Goal: Information Seeking & Learning: Learn about a topic

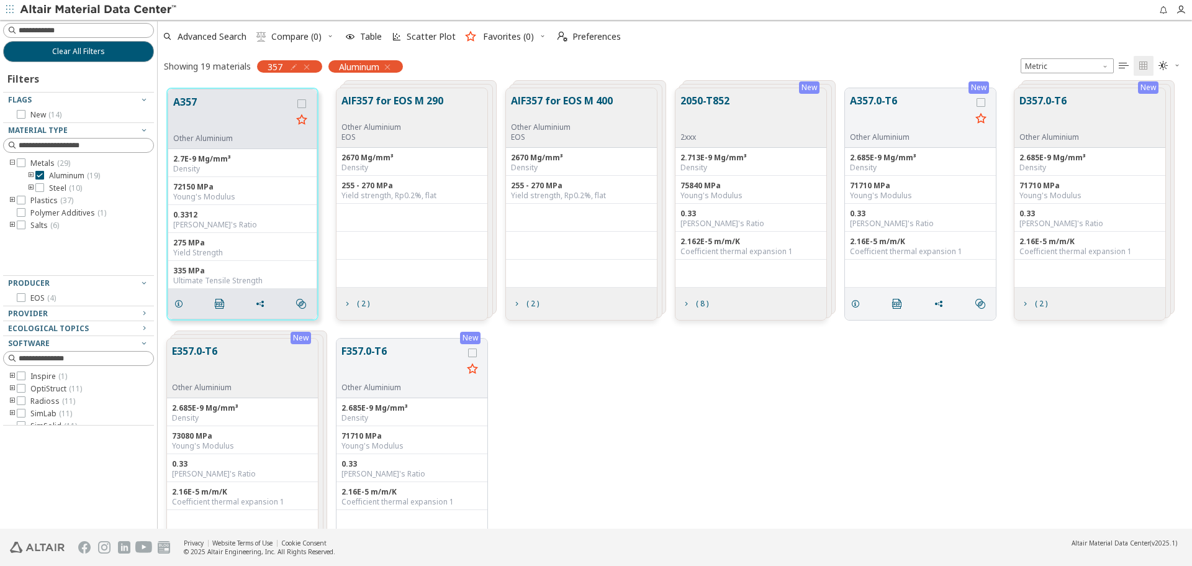
scroll to position [440, 1025]
click at [615, 449] on div "New E357.0-T6 Other Aluminium 2.685E-9 Mg/mm³ Density 73080 MPa Young's Modulus…" at bounding box center [675, 454] width 1035 height 250
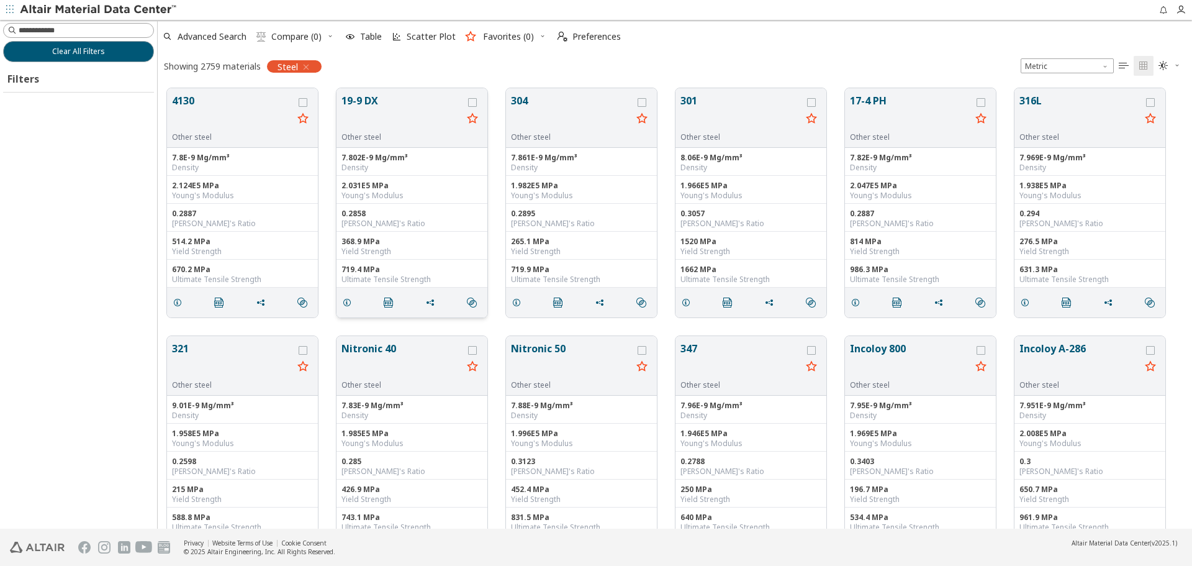
scroll to position [10, 10]
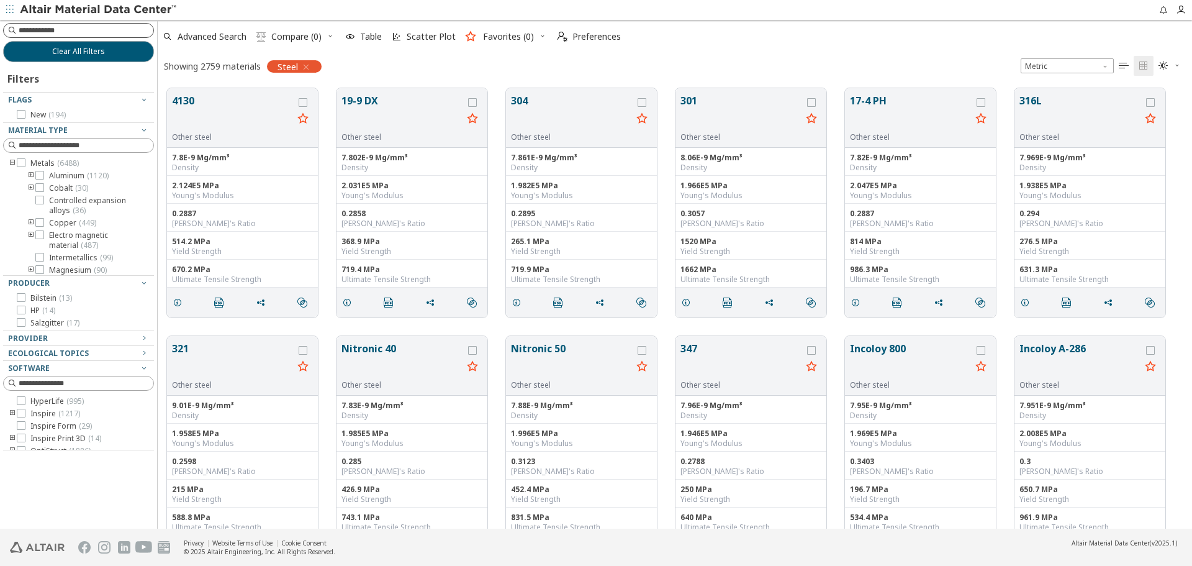
click at [112, 32] on input at bounding box center [86, 30] width 135 height 12
type input "****"
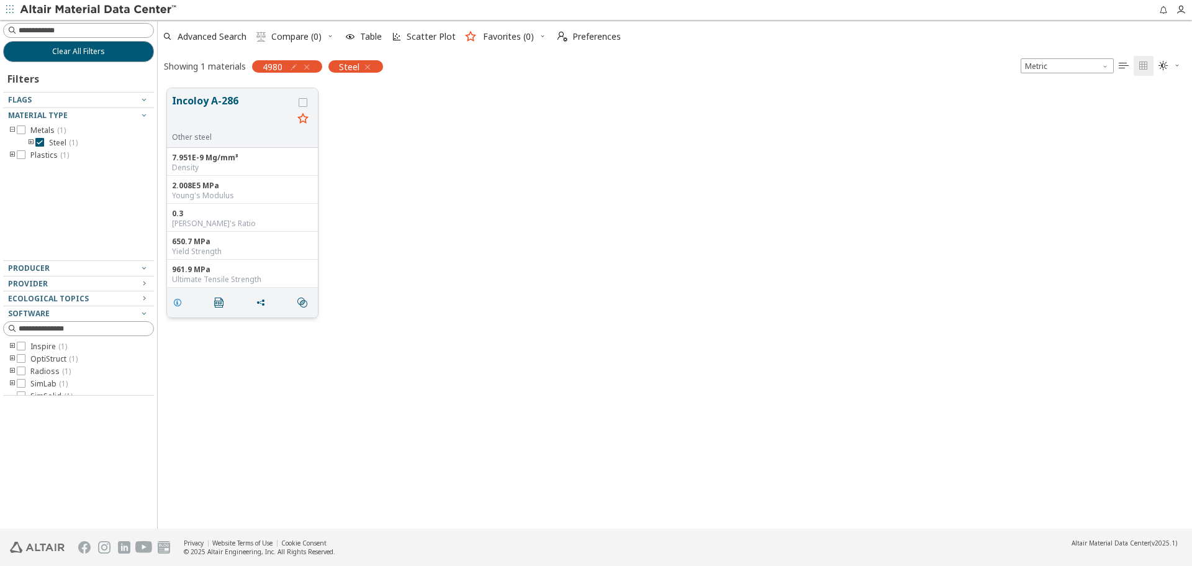
click at [182, 300] on icon "grid" at bounding box center [178, 302] width 10 height 10
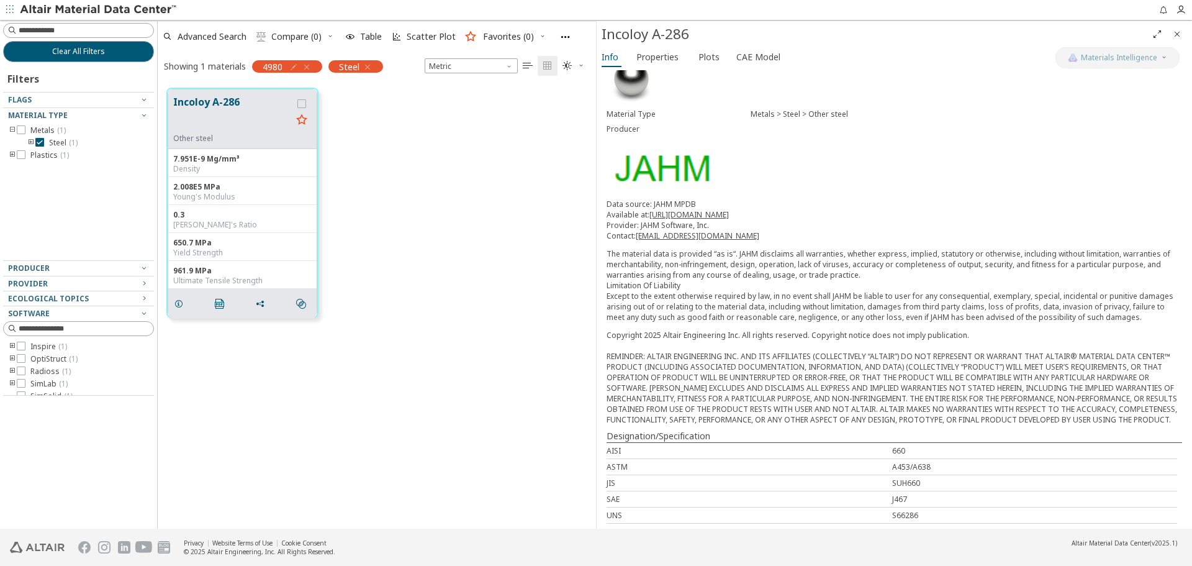
scroll to position [62, 0]
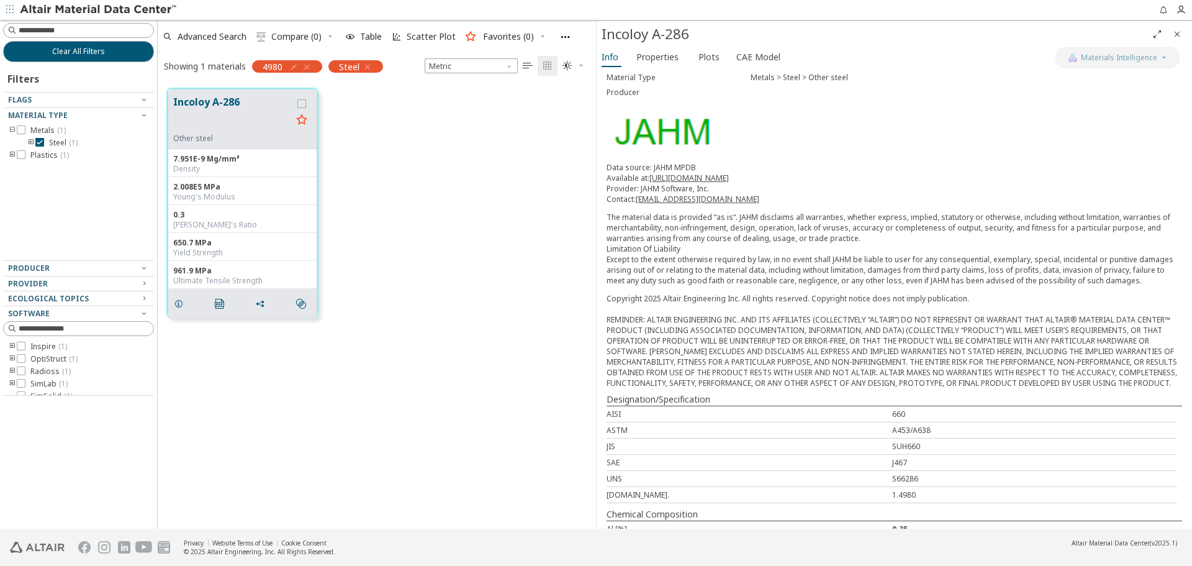
click at [294, 68] on icon "button" at bounding box center [294, 67] width 10 height 10
click at [204, 93] on input "****" at bounding box center [239, 94] width 81 height 14
type input "******"
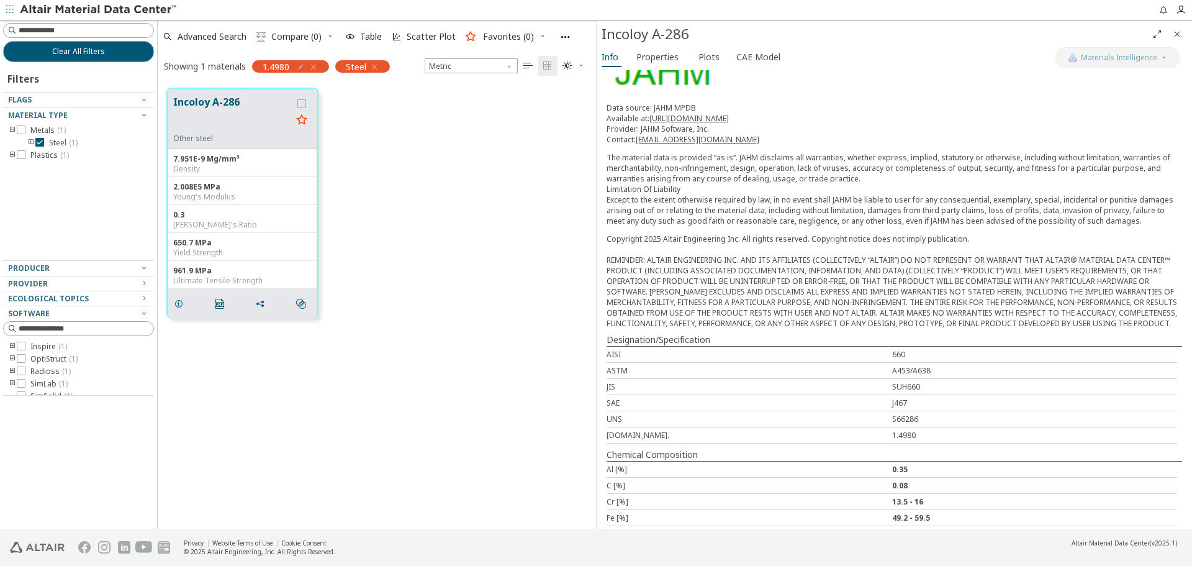
scroll to position [124, 0]
drag, startPoint x: 1175, startPoint y: 34, endPoint x: 1152, endPoint y: 45, distance: 25.6
click at [1178, 35] on icon "Close" at bounding box center [1178, 34] width 10 height 10
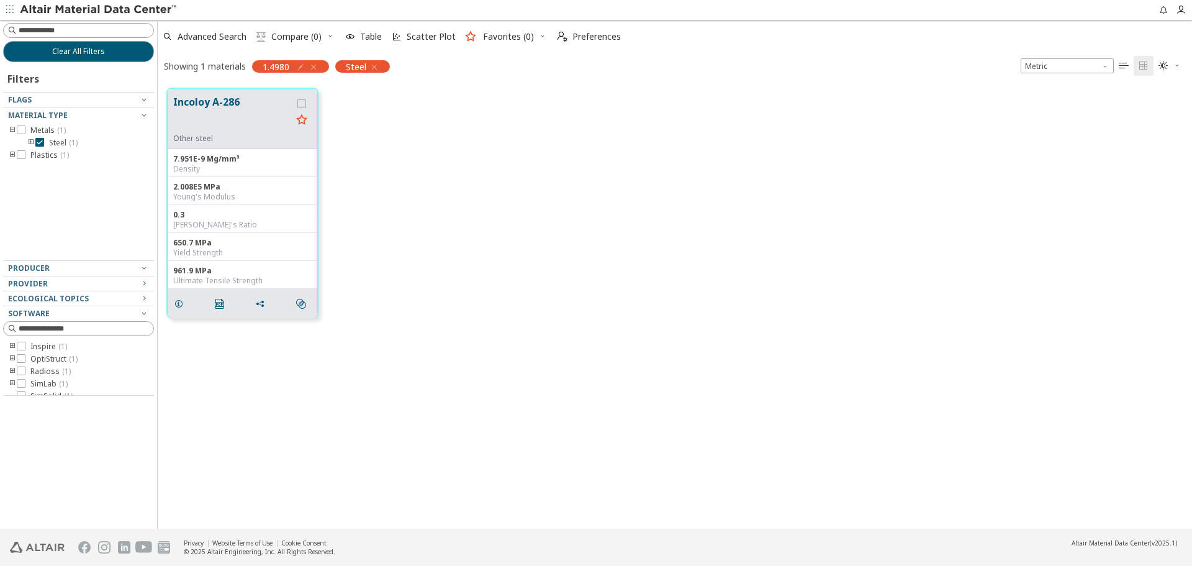
click at [881, 211] on div "Incoloy A-286 Other steel 7.951E-9 Mg/mm³ Density 2.008E5 MPa Young's Modulus 0…" at bounding box center [675, 203] width 1035 height 248
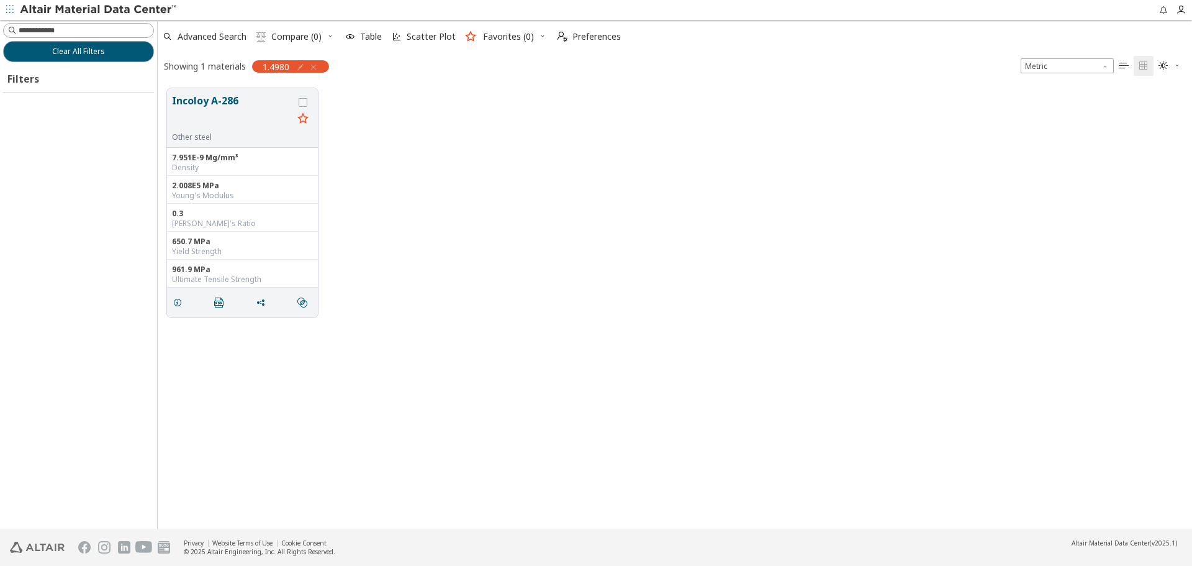
scroll to position [440, 1025]
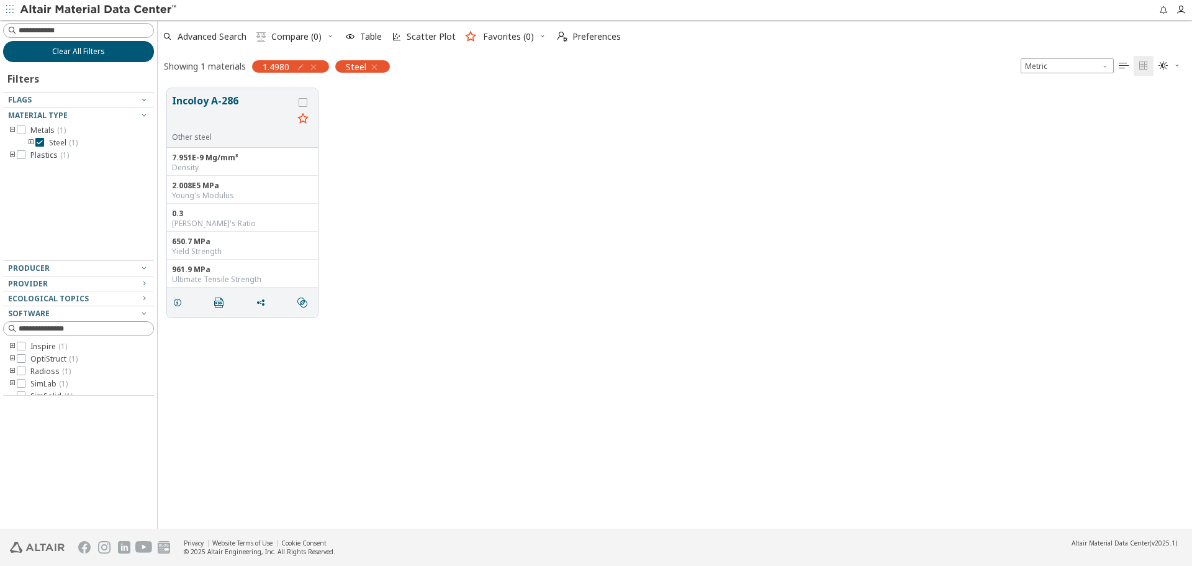
click at [129, 48] on button "Clear All Filters" at bounding box center [78, 51] width 151 height 21
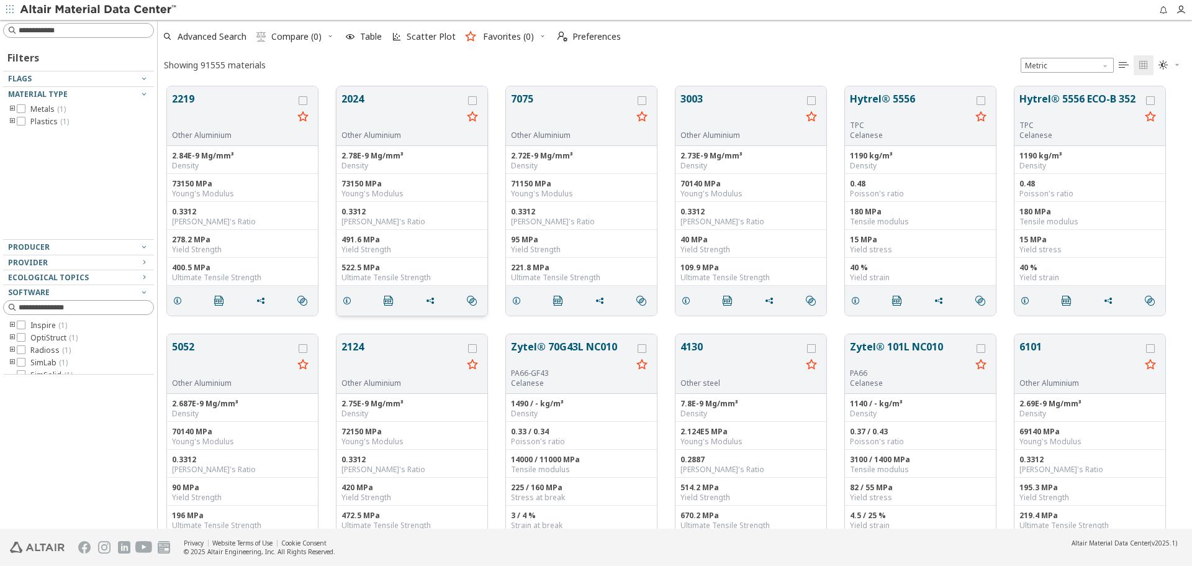
scroll to position [442, 1025]
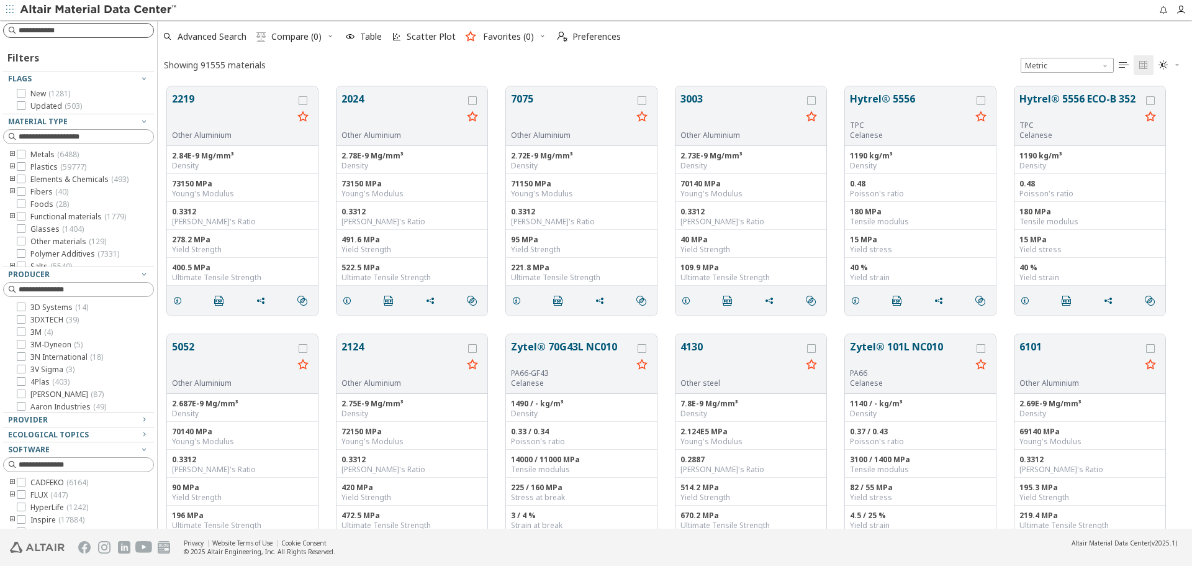
click at [144, 30] on div at bounding box center [78, 30] width 151 height 15
click at [135, 30] on input at bounding box center [80, 31] width 148 height 14
type input "********"
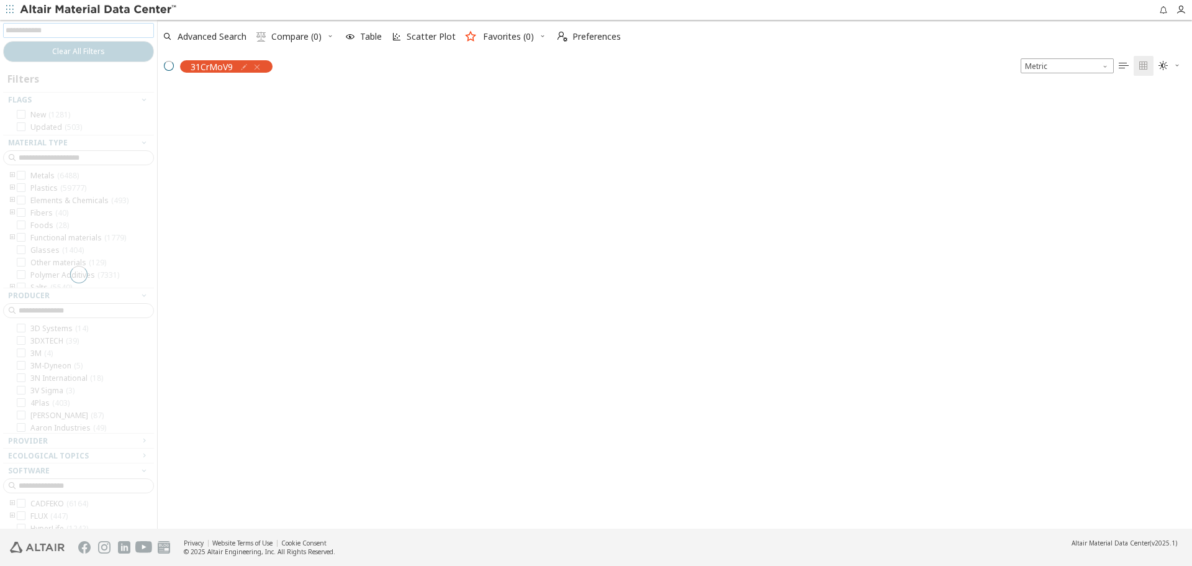
scroll to position [440, 1025]
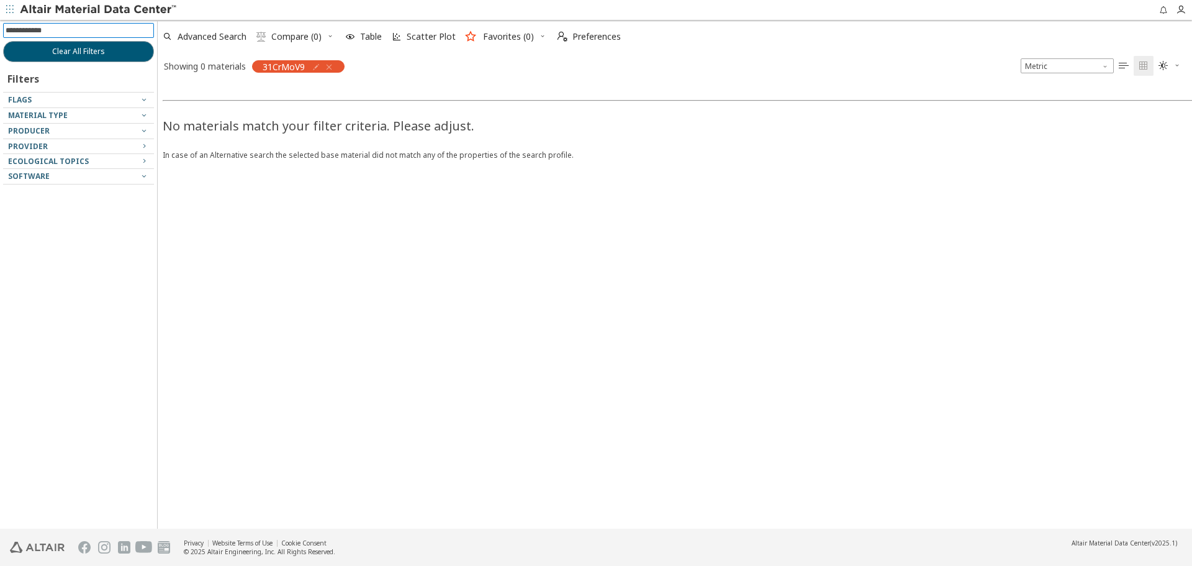
click at [315, 62] on icon "button" at bounding box center [316, 67] width 10 height 10
click at [707, 288] on div "No materials match your filter criteria. Please adjust. In case of an Alternati…" at bounding box center [754, 304] width 1192 height 450
click at [143, 51] on button "Clear All Filters" at bounding box center [78, 51] width 151 height 21
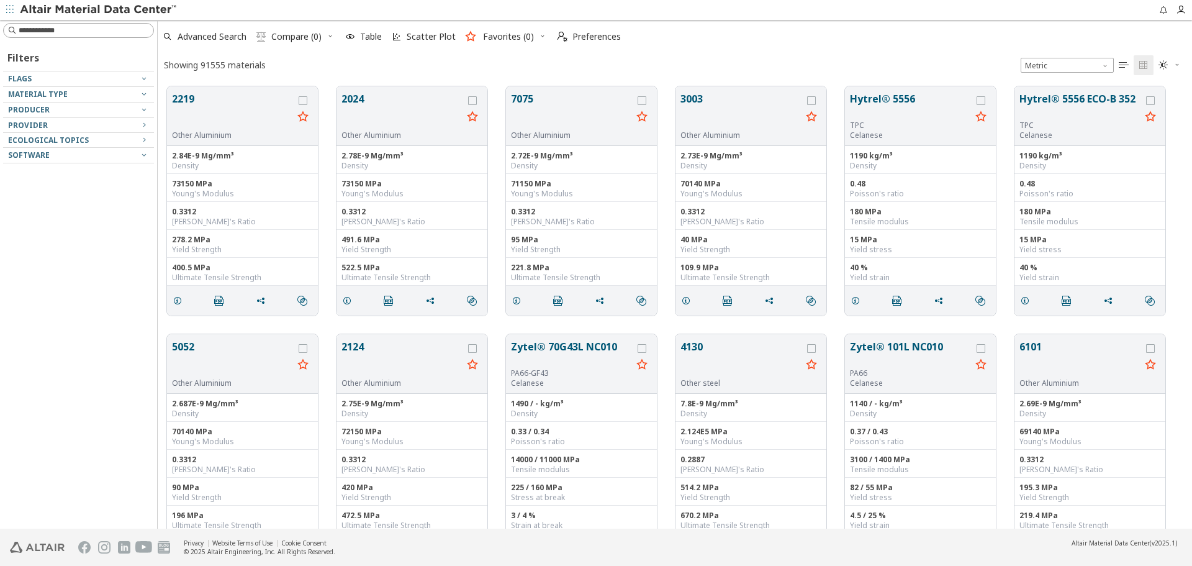
scroll to position [442, 1025]
click at [114, 30] on input at bounding box center [86, 30] width 135 height 12
paste input "******"
type input "******"
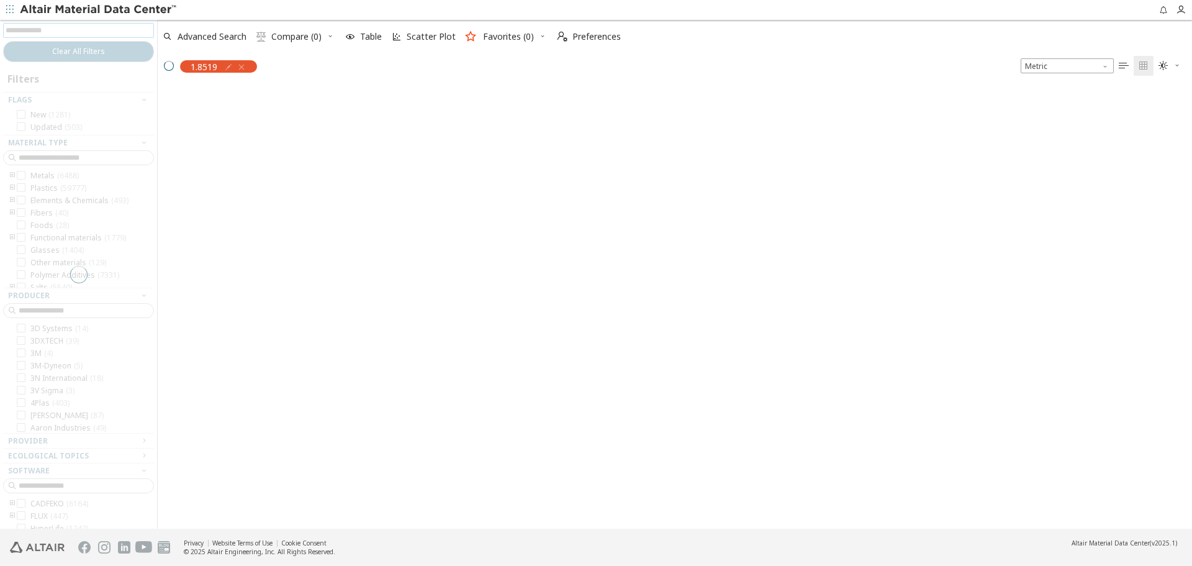
scroll to position [440, 1025]
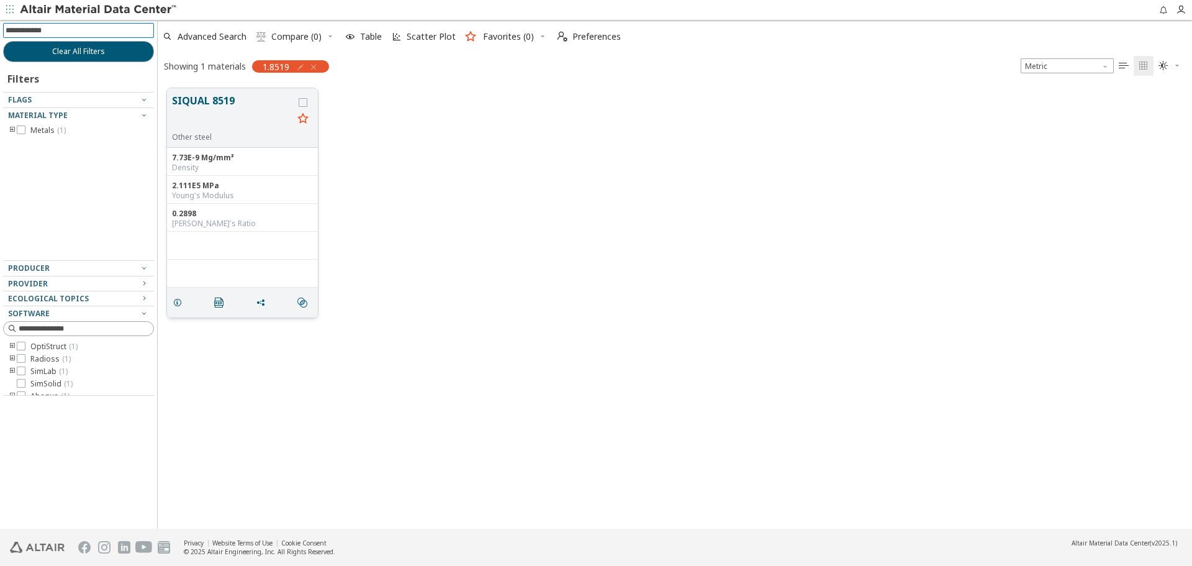
click at [231, 111] on button "SIQUAL 8519" at bounding box center [232, 112] width 121 height 39
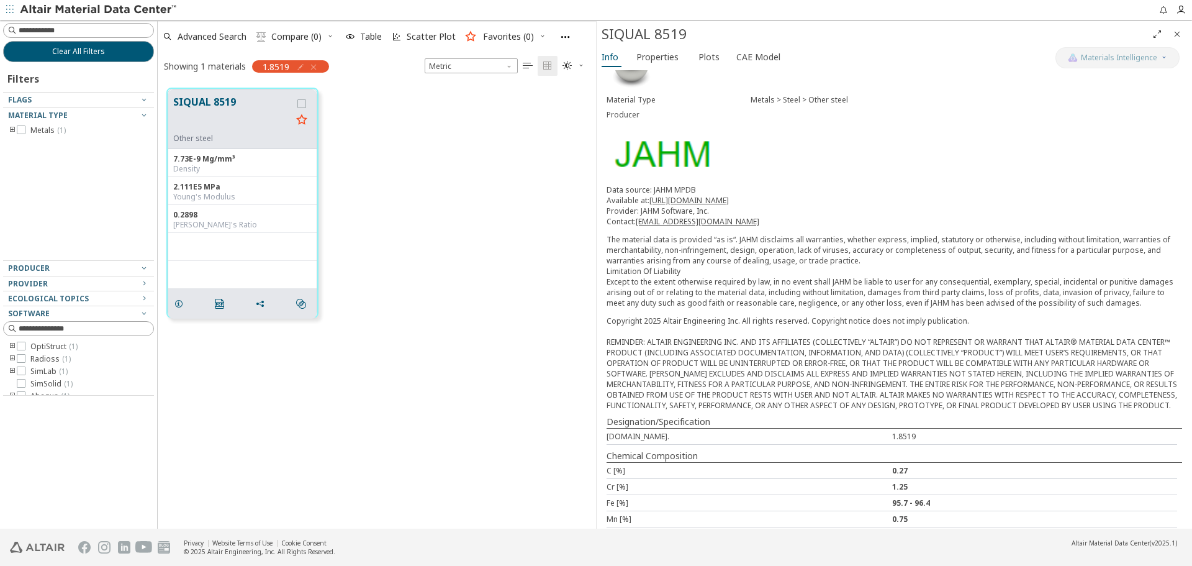
scroll to position [62, 0]
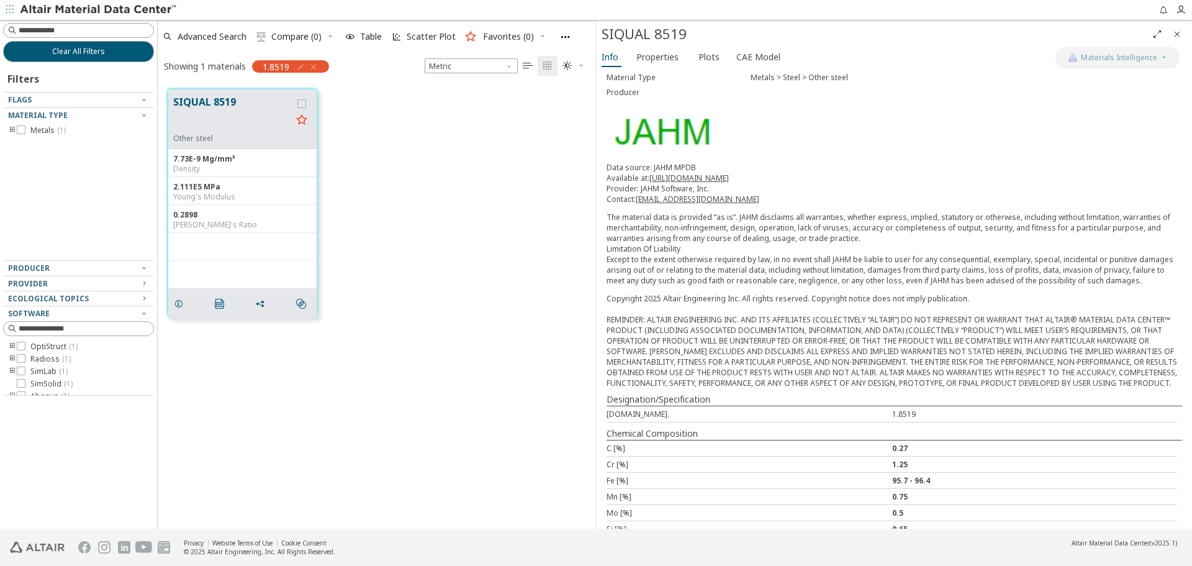
click at [1177, 32] on icon "Close" at bounding box center [1178, 34] width 10 height 10
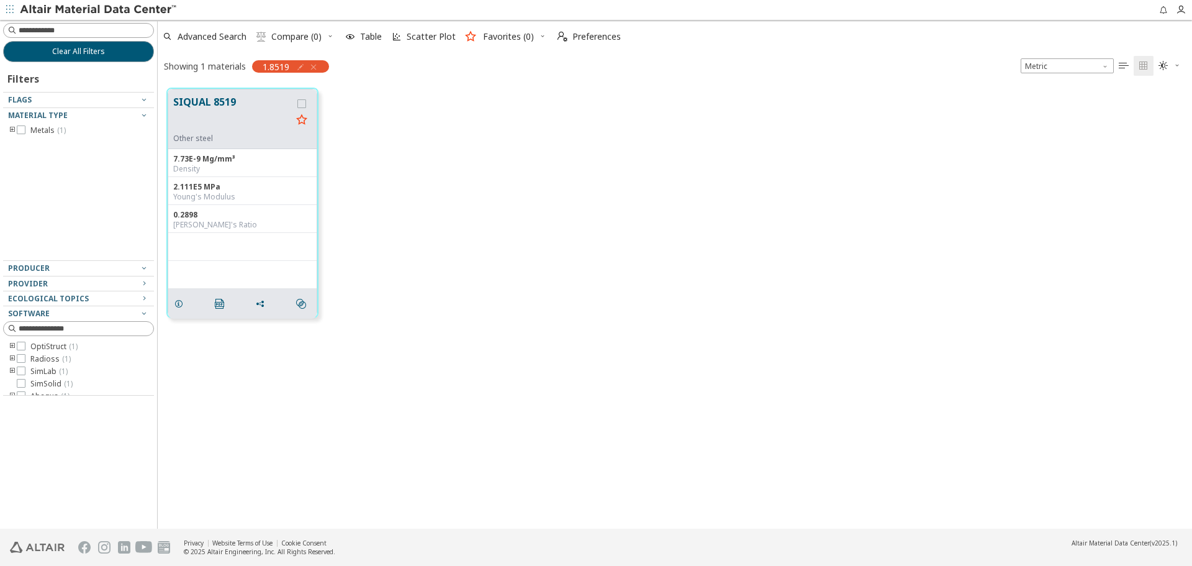
scroll to position [440, 1025]
click at [180, 311] on span "grid" at bounding box center [181, 304] width 20 height 24
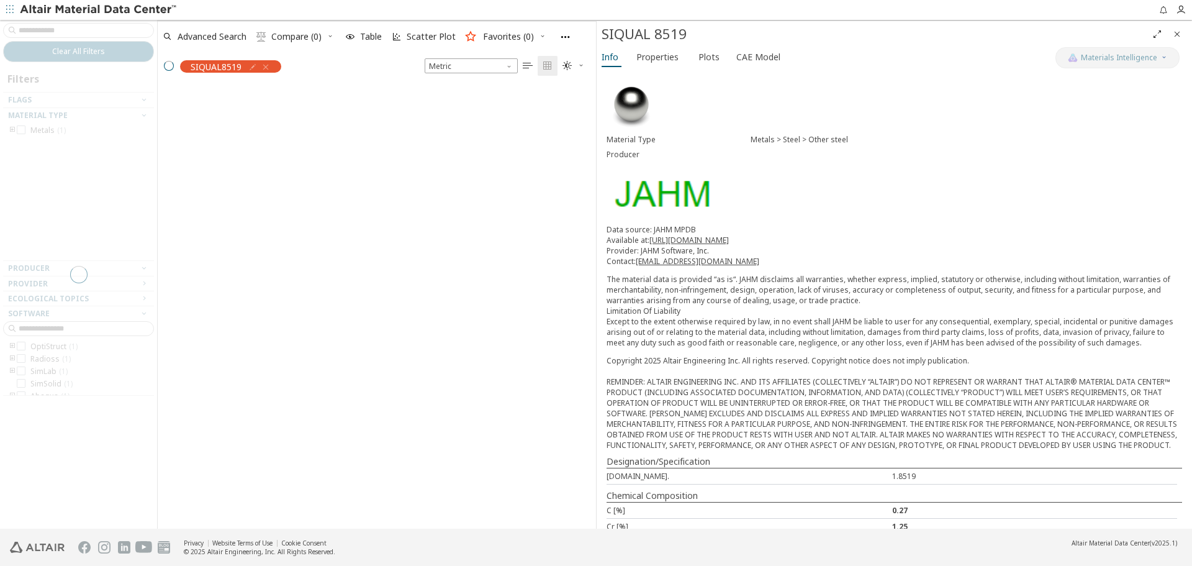
scroll to position [10, 10]
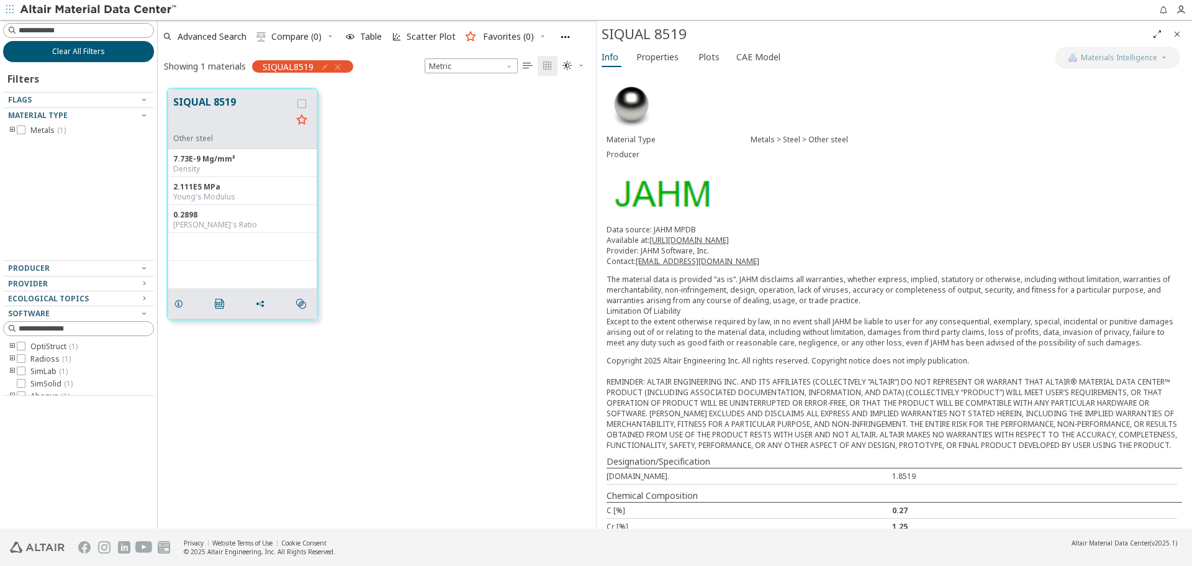
click at [104, 53] on span "Clear All Filters" at bounding box center [78, 52] width 53 height 10
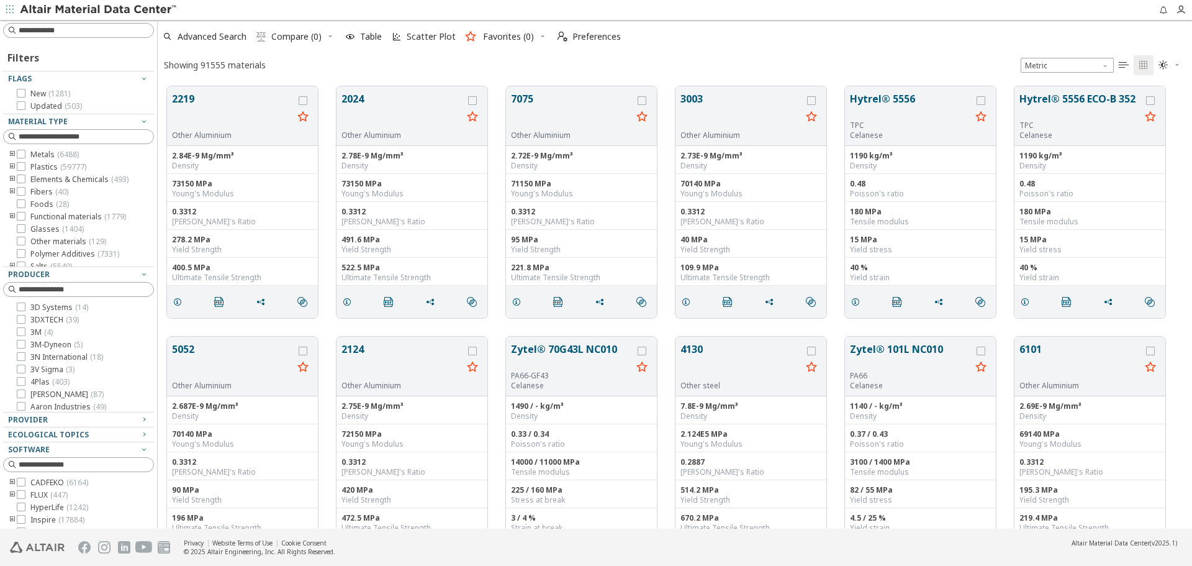
scroll to position [442, 1025]
click at [94, 32] on input at bounding box center [86, 30] width 135 height 12
type input "****"
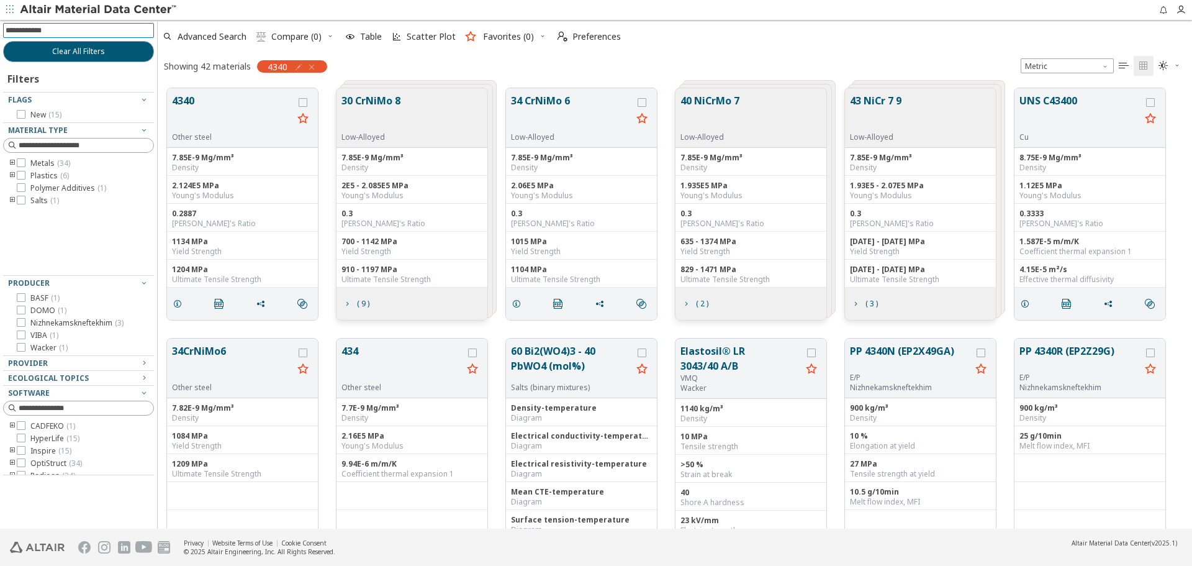
click at [12, 163] on icon "toogle group" at bounding box center [12, 163] width 9 height 10
click at [44, 200] on label "Steel ( 27 )" at bounding box center [58, 201] width 47 height 10
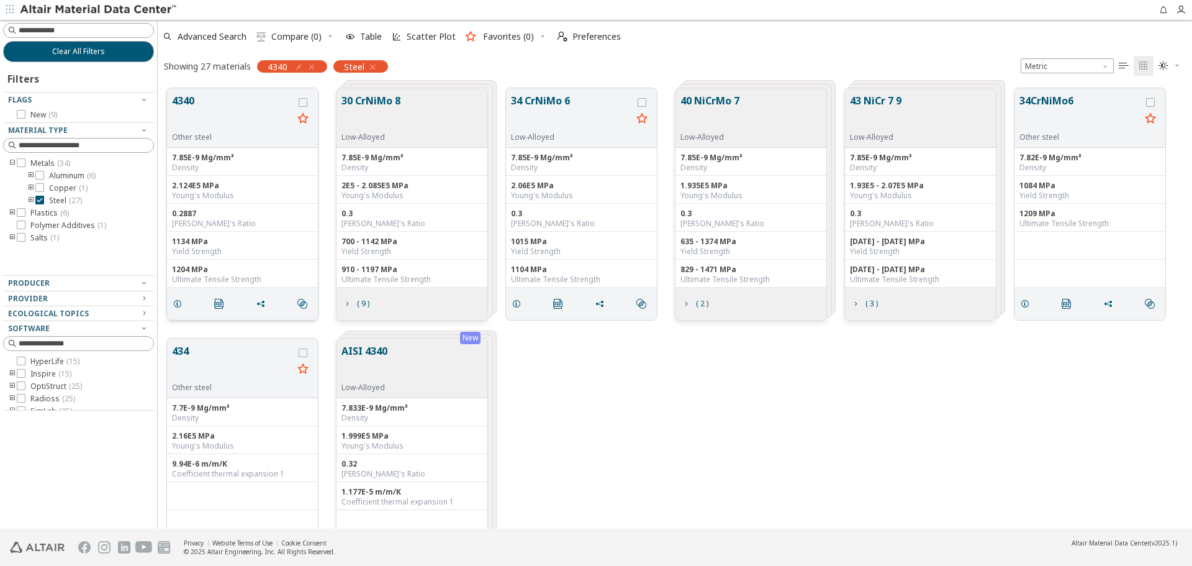
click at [192, 107] on button "4340" at bounding box center [232, 112] width 121 height 39
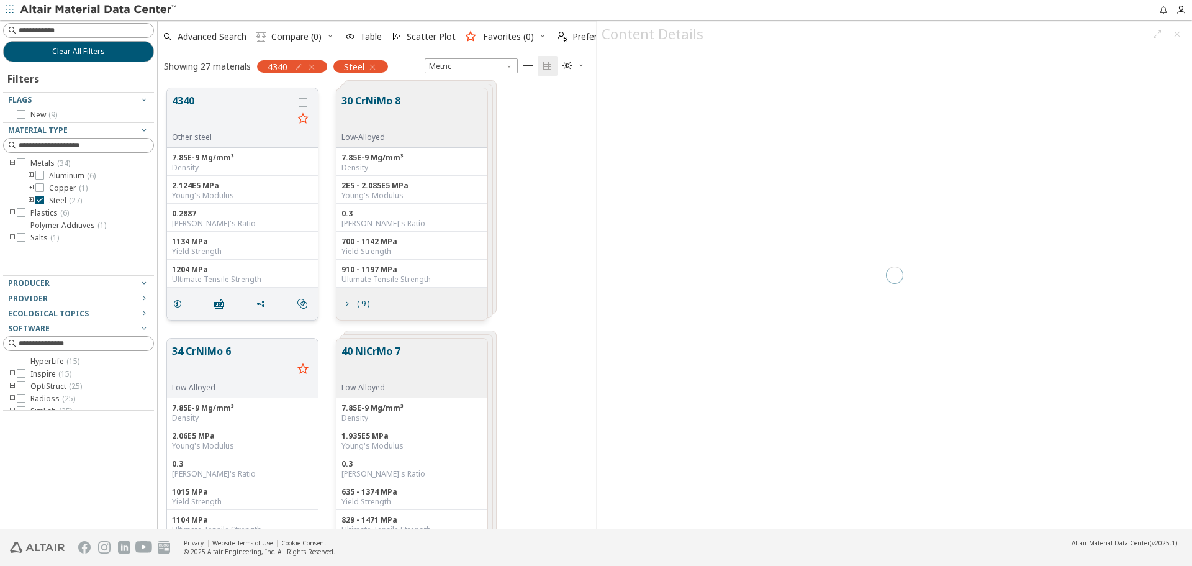
scroll to position [440, 429]
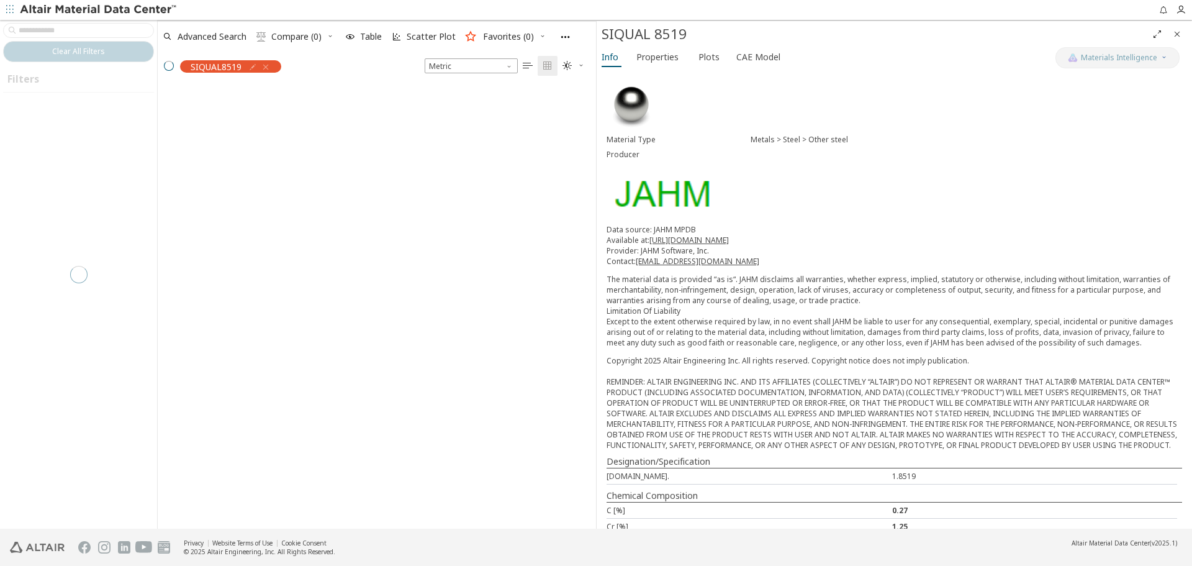
scroll to position [440, 429]
click at [1177, 35] on icon "Close" at bounding box center [1178, 34] width 10 height 10
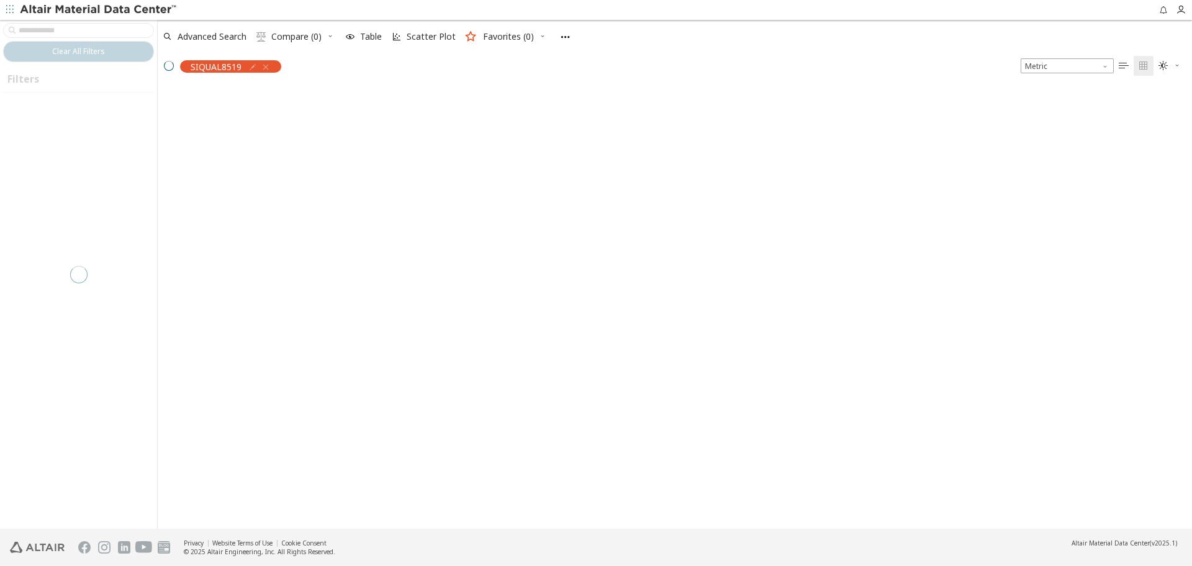
scroll to position [440, 1025]
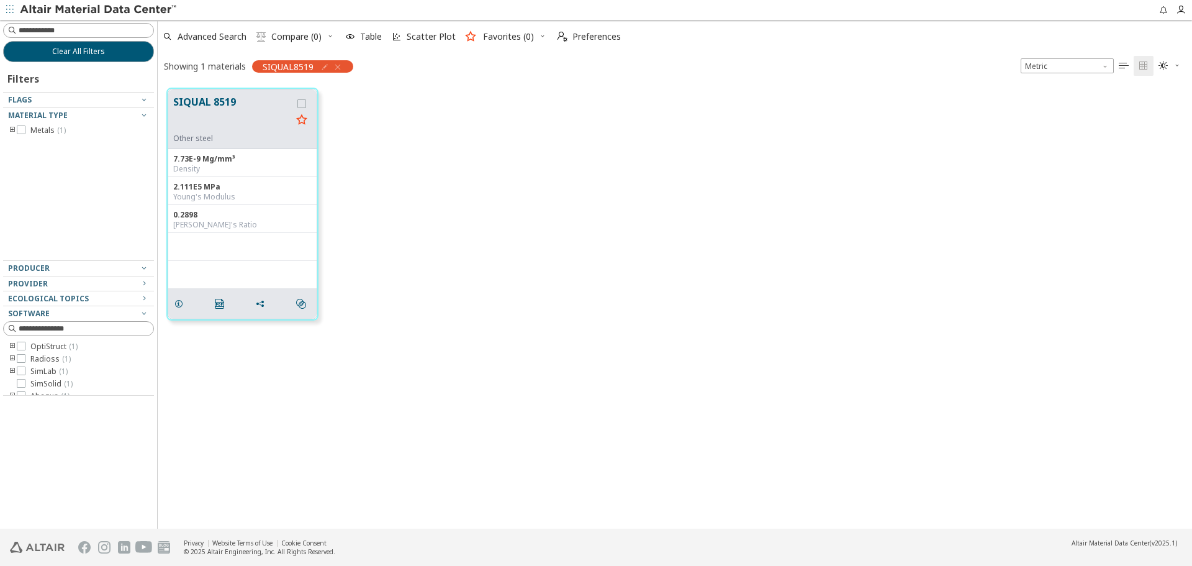
click at [127, 56] on button "Clear All Filters" at bounding box center [78, 51] width 151 height 21
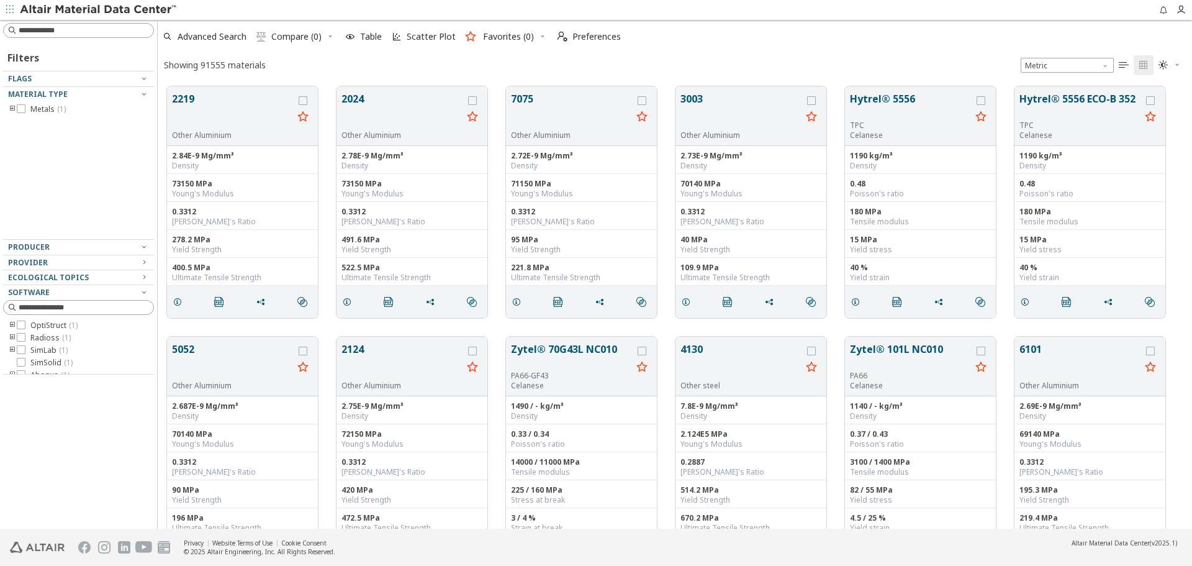
scroll to position [442, 1025]
click at [124, 30] on input at bounding box center [86, 30] width 135 height 12
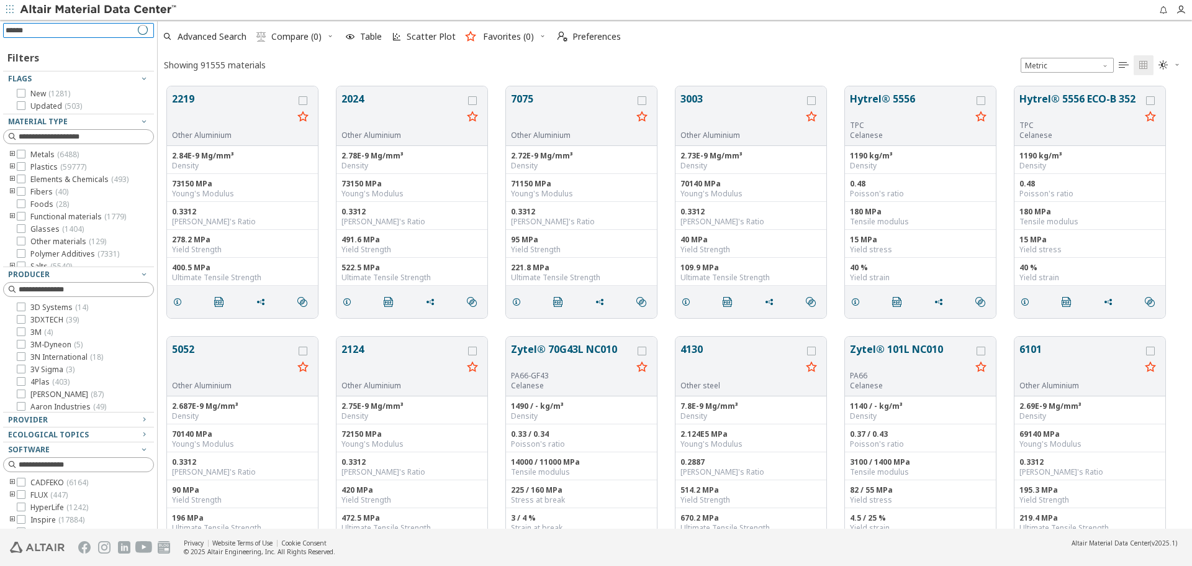
type input "*******"
click at [127, 32] on input at bounding box center [80, 31] width 148 height 14
paste input "*******"
type input "*******"
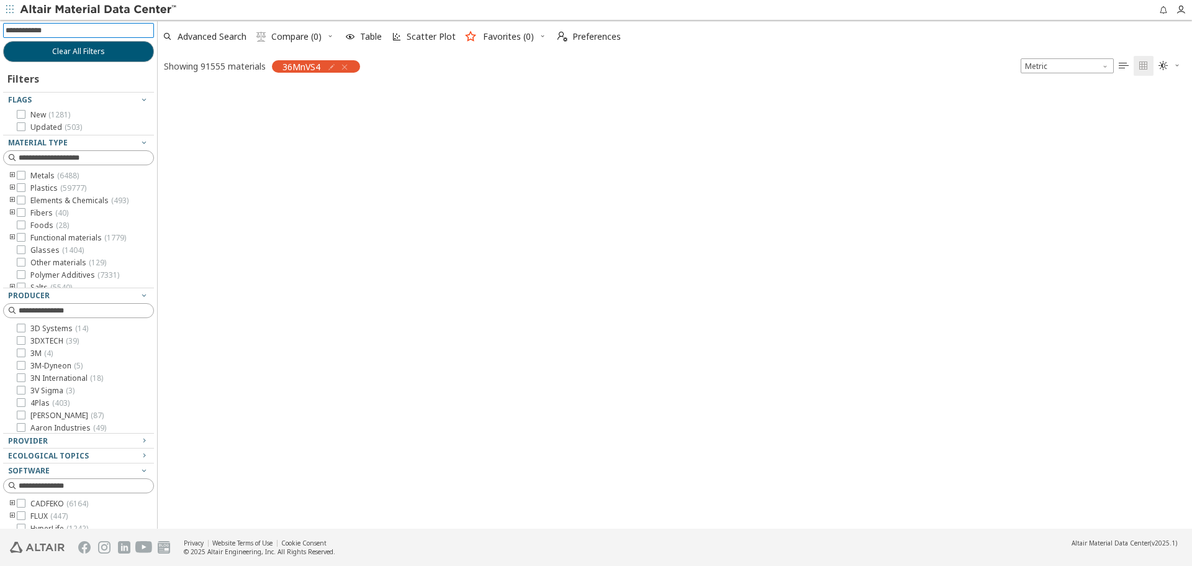
scroll to position [440, 1025]
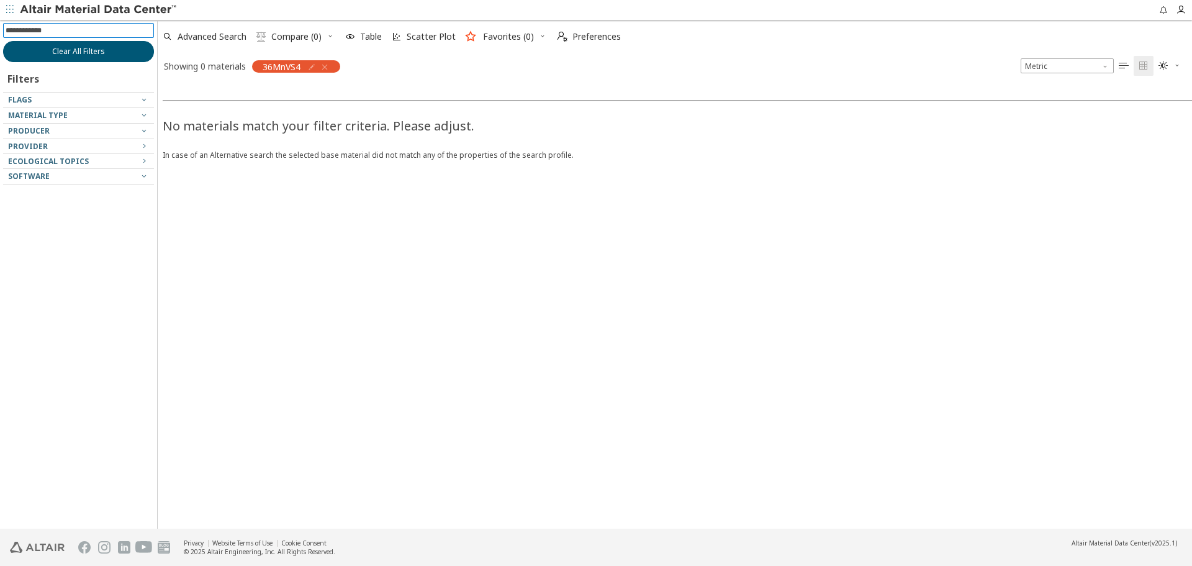
click at [114, 57] on button "Clear All Filters" at bounding box center [78, 51] width 151 height 21
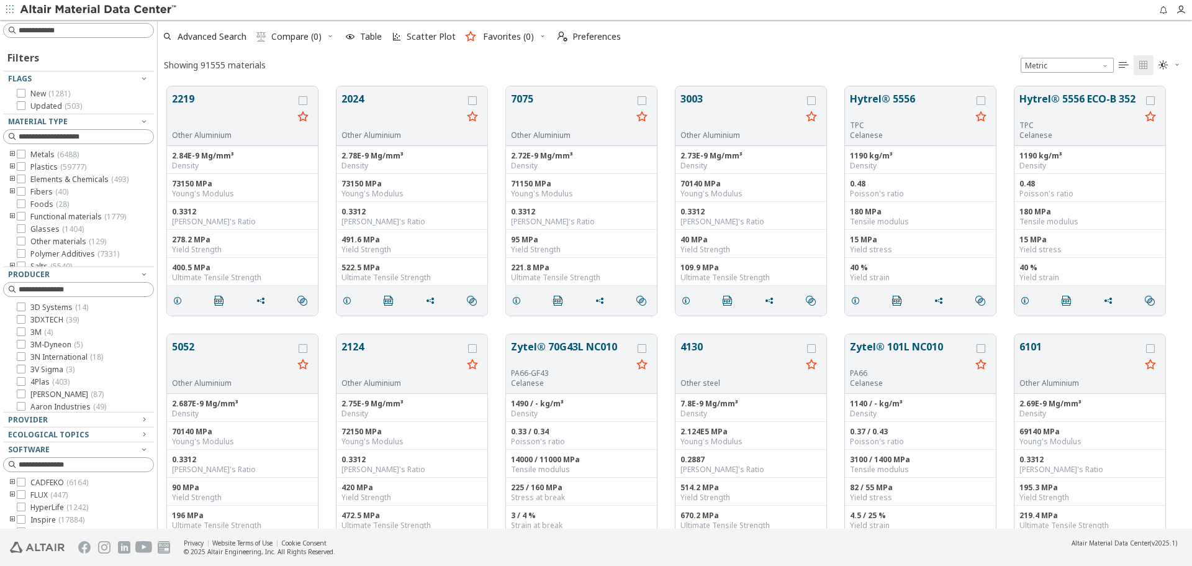
scroll to position [10, 10]
click at [208, 32] on span "Advanced Search" at bounding box center [212, 36] width 69 height 9
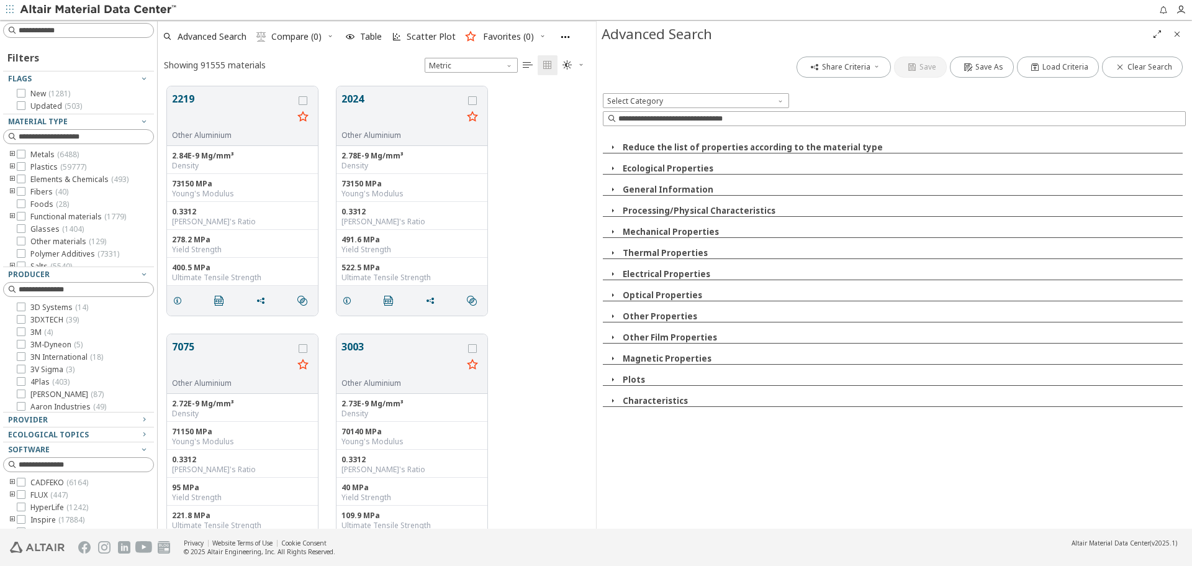
click at [684, 193] on button "General Information" at bounding box center [668, 189] width 91 height 11
click at [705, 235] on button "Chemical Composition" at bounding box center [678, 231] width 98 height 11
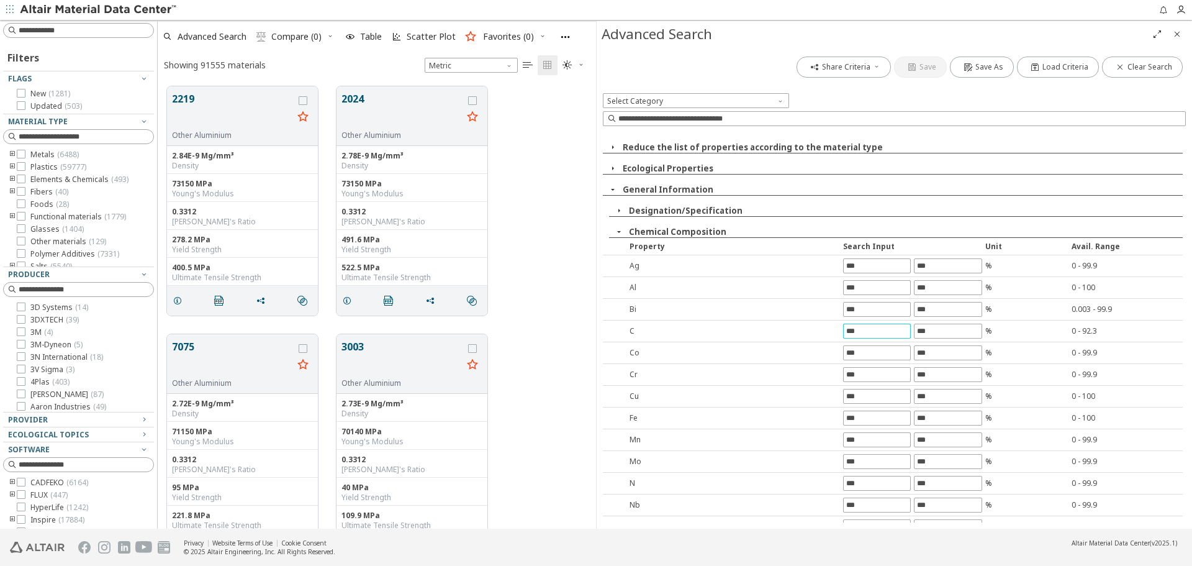
click at [857, 330] on input "text" at bounding box center [877, 331] width 66 height 14
type input "****"
click at [930, 338] on div "Share Criteria Save Save As Load Criteria Clear Search Select Category Reduce t…" at bounding box center [895, 287] width 596 height 481
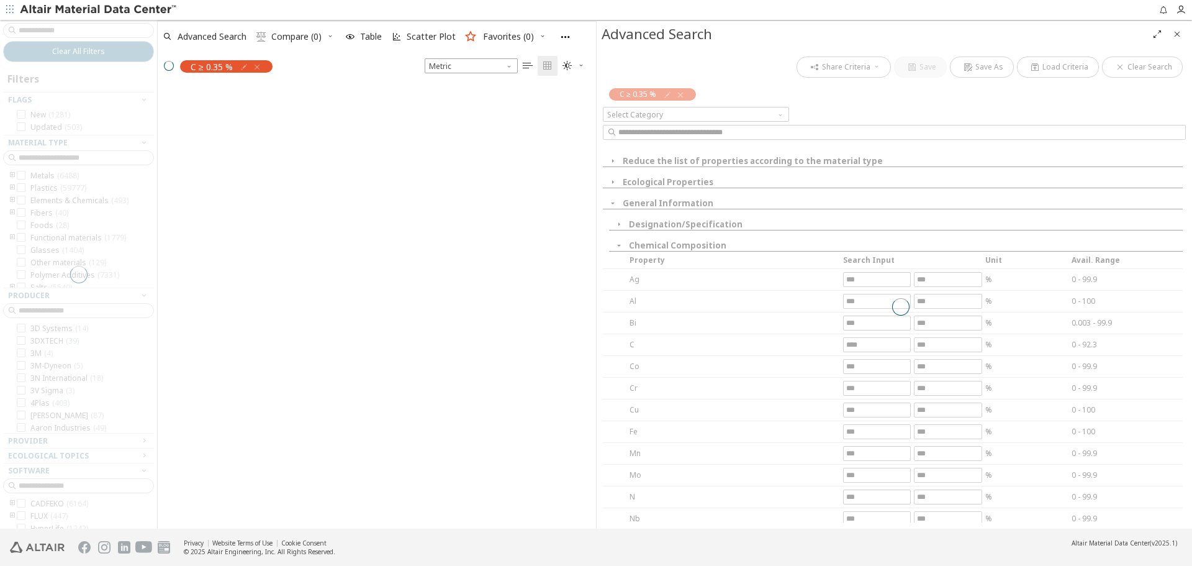
scroll to position [440, 429]
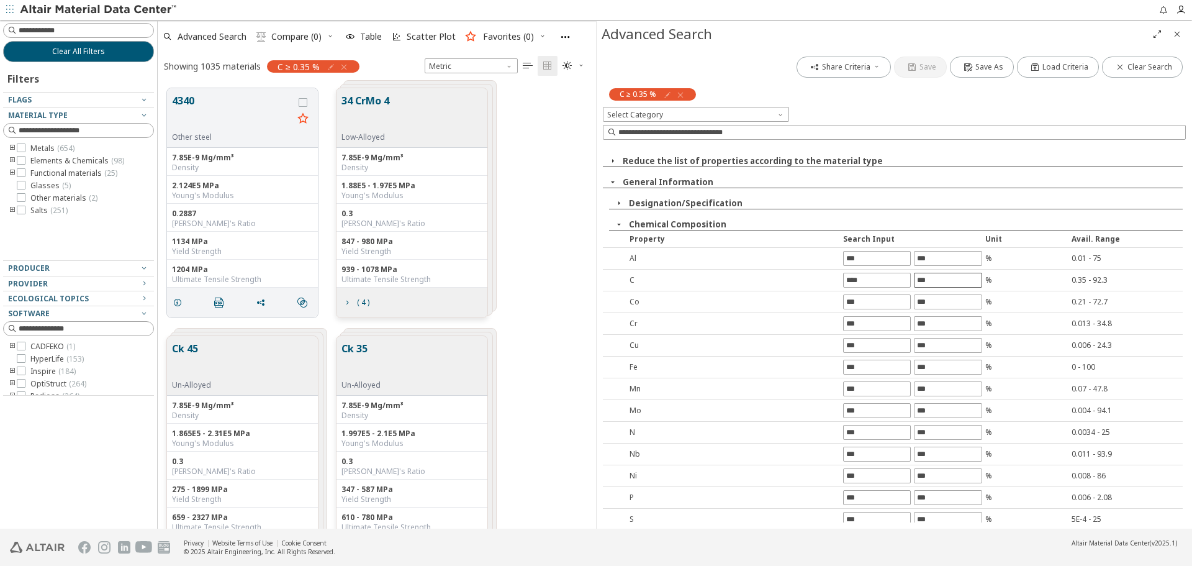
click at [925, 281] on input "text" at bounding box center [948, 280] width 66 height 14
type input "****"
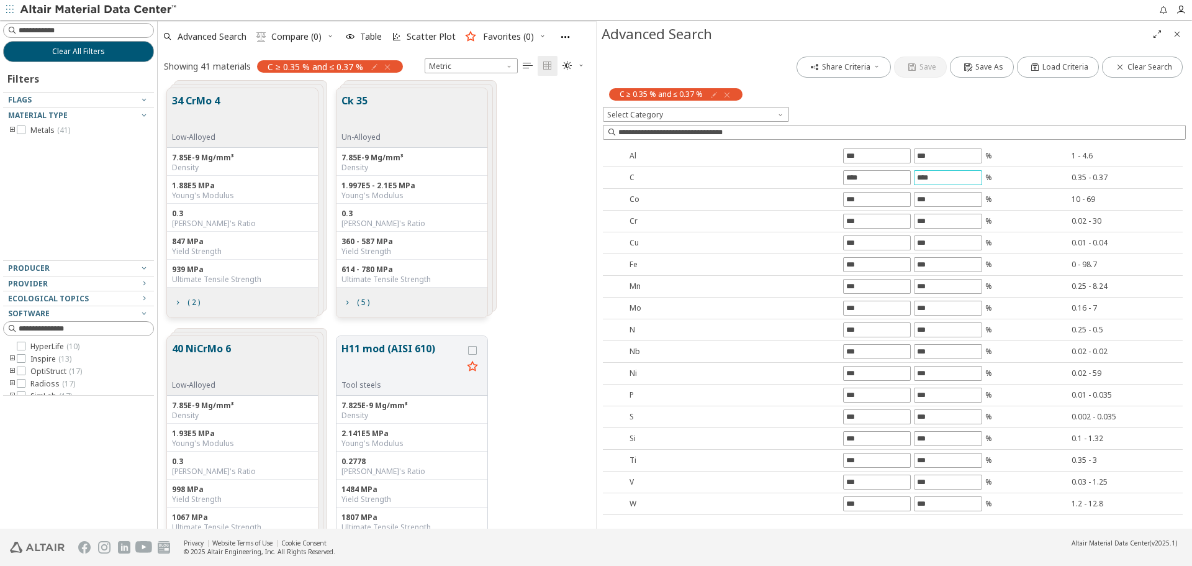
scroll to position [124, 0]
drag, startPoint x: 860, startPoint y: 458, endPoint x: 771, endPoint y: 448, distance: 88.7
click at [771, 448] on div "Ti % 0.35 - 3" at bounding box center [893, 439] width 580 height 22
click at [871, 394] on input "text" at bounding box center [877, 395] width 66 height 14
type input "*"
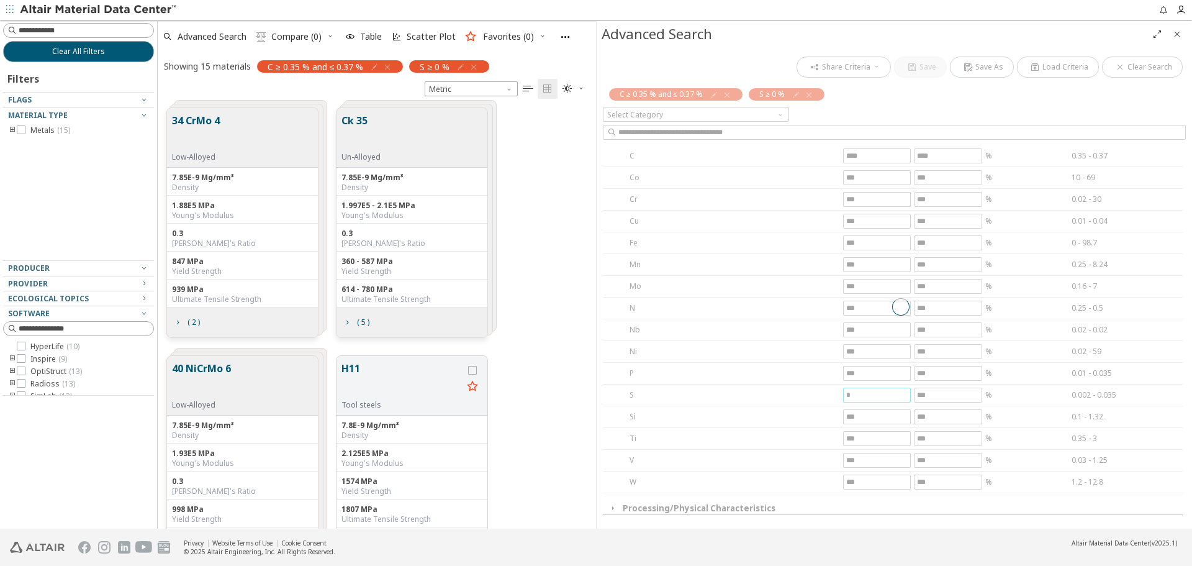
scroll to position [91, 0]
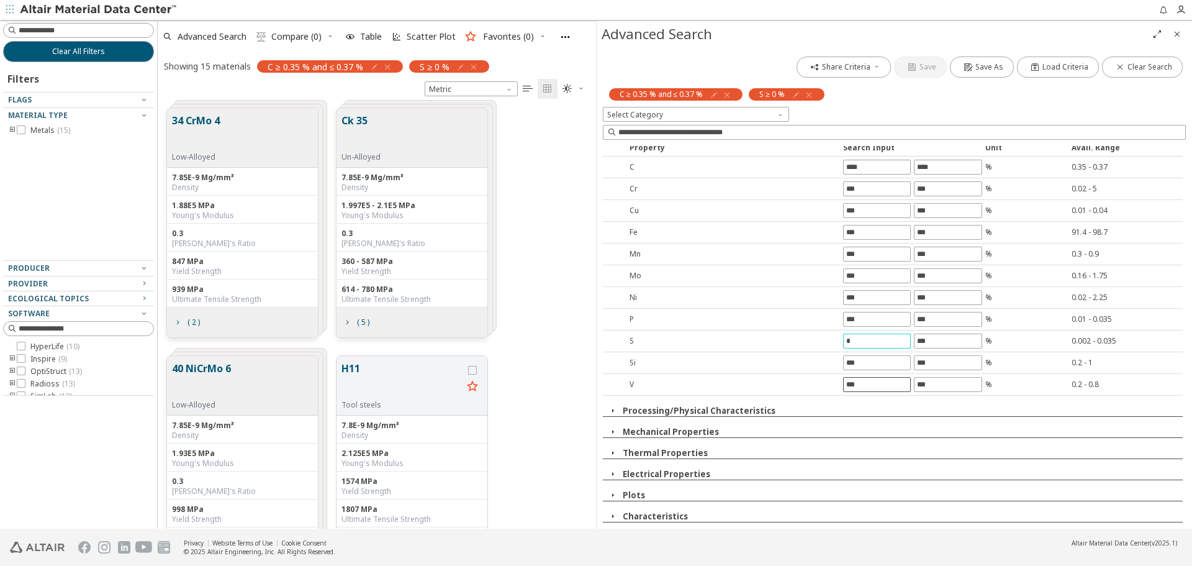
click at [869, 387] on input "text" at bounding box center [877, 385] width 66 height 14
type input "*"
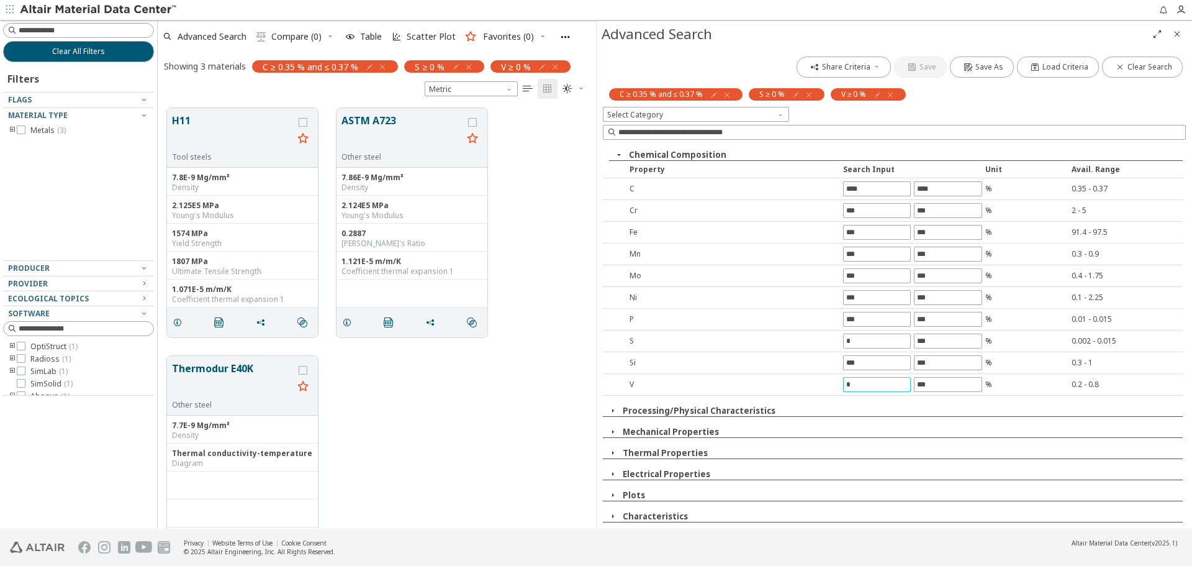
scroll to position [70, 0]
click at [847, 251] on input "text" at bounding box center [877, 254] width 66 height 14
type input "*"
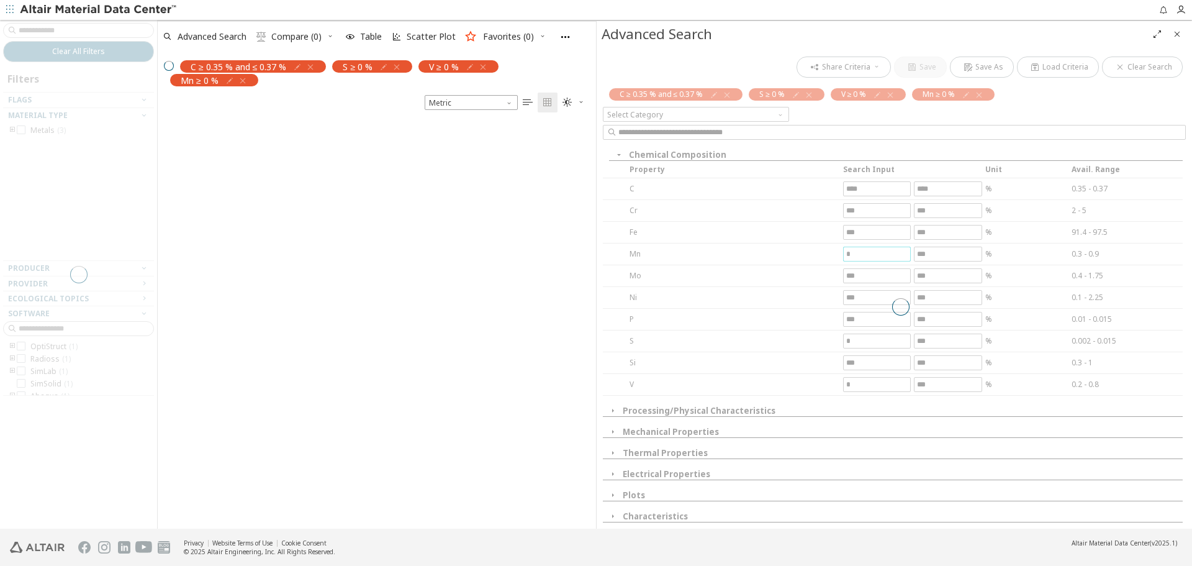
scroll to position [407, 429]
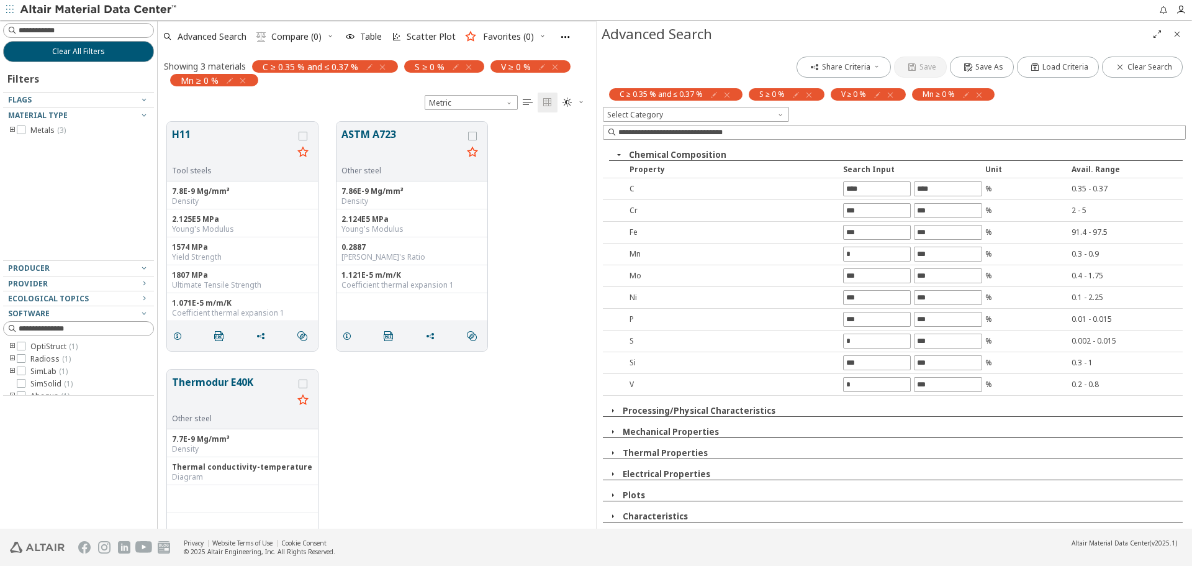
click at [546, 440] on div "Thermodur E40K Other steel 7.7E-9 Mg/mm³ Density Thermal conductivity-temperatu…" at bounding box center [377, 484] width 438 height 248
click at [176, 329] on span "grid" at bounding box center [180, 336] width 20 height 24
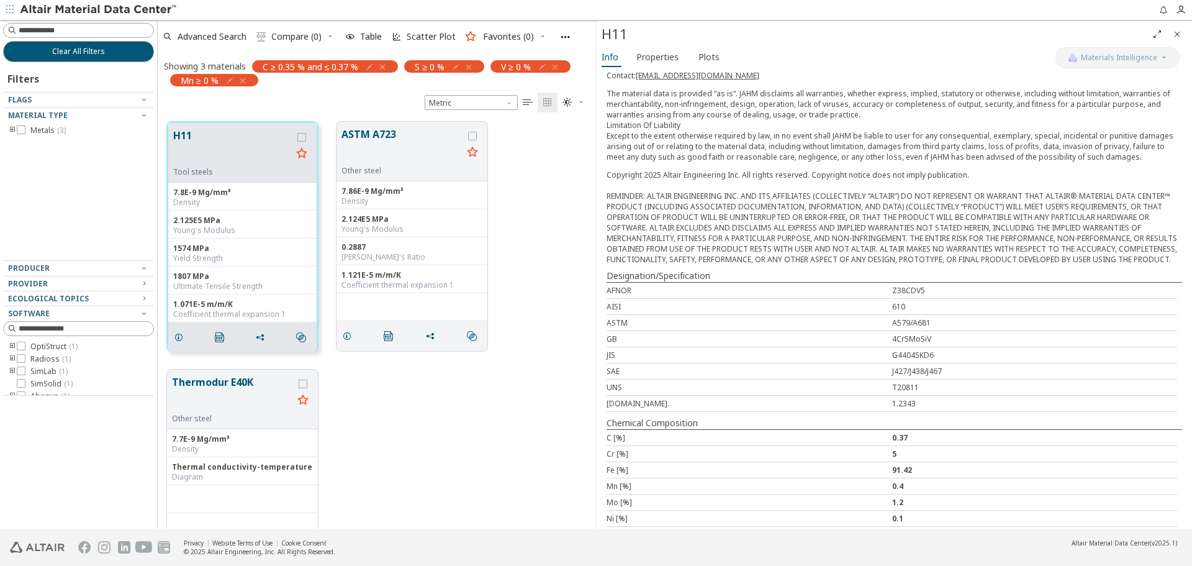
scroll to position [186, 0]
click at [352, 340] on span "grid" at bounding box center [350, 336] width 20 height 24
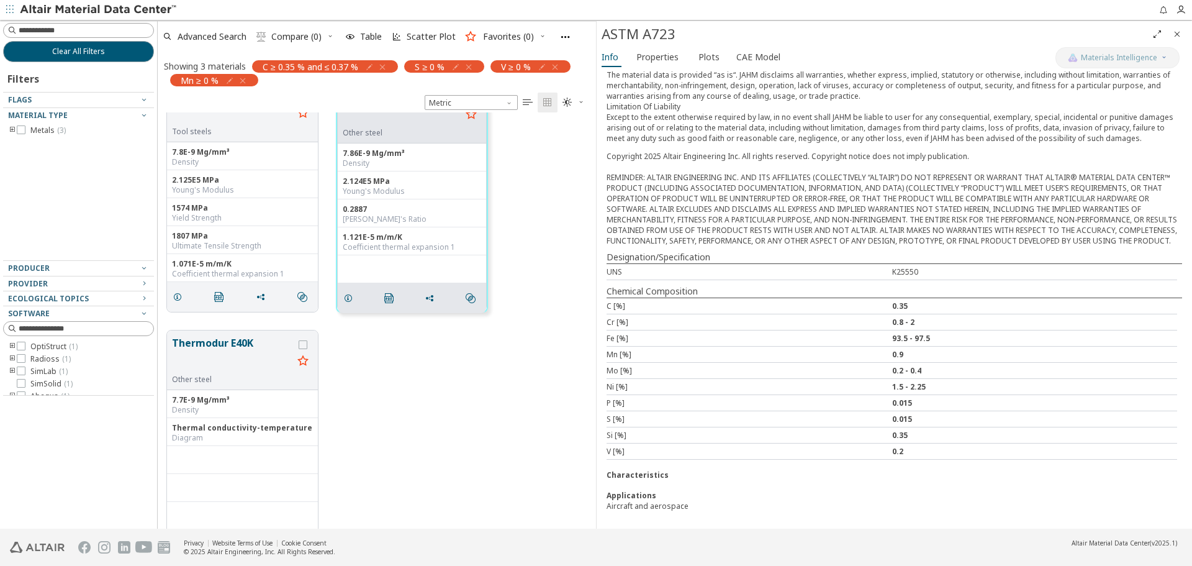
scroll to position [79, 0]
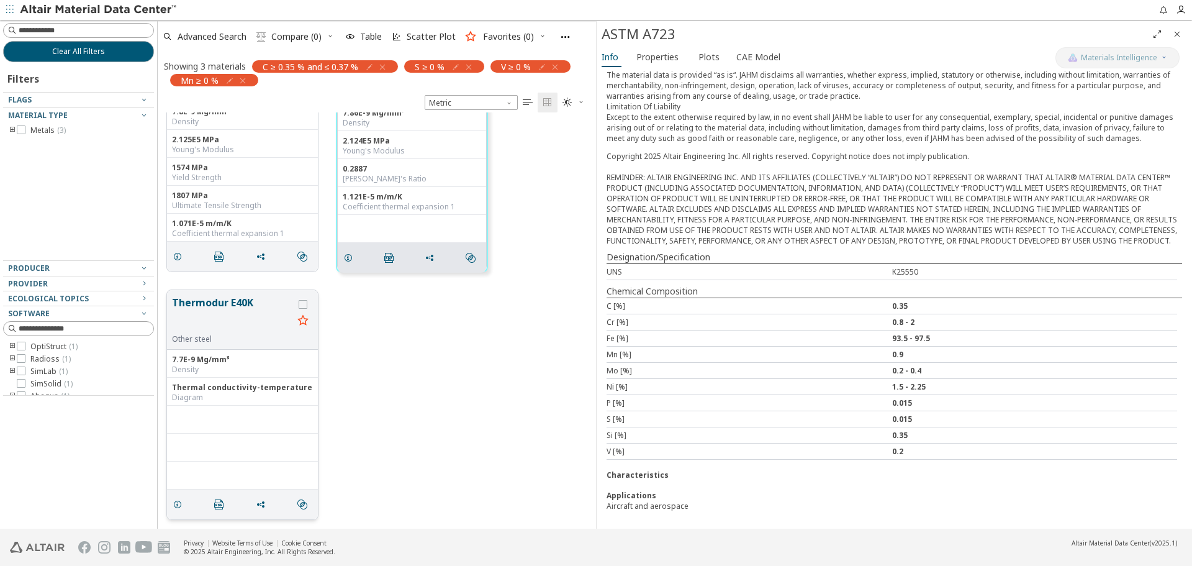
click at [226, 299] on button "Thermodur E40K" at bounding box center [232, 314] width 121 height 39
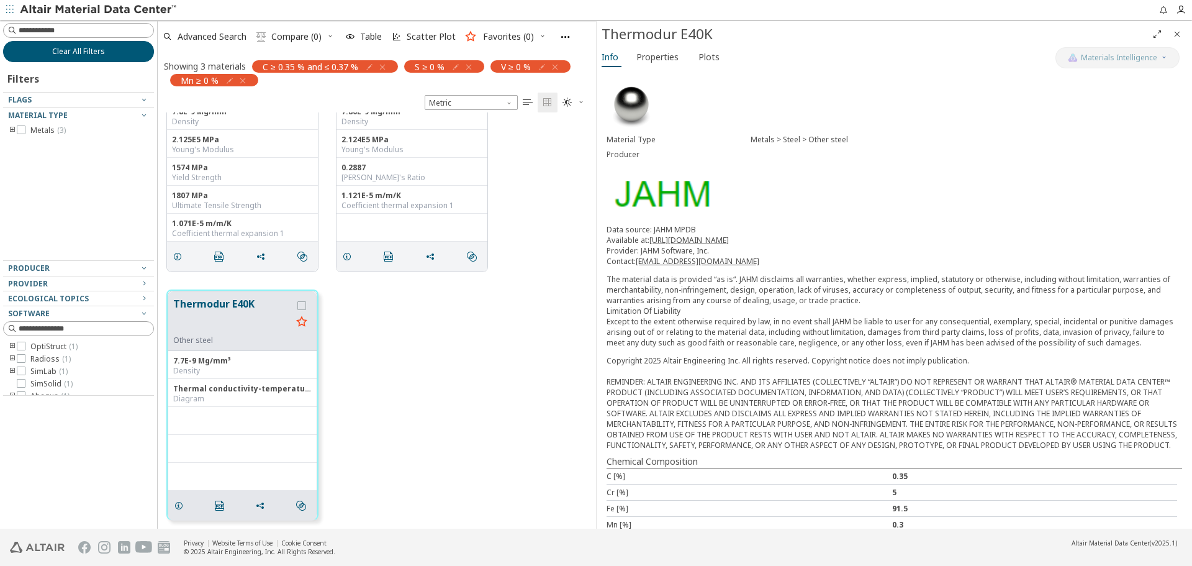
click at [124, 55] on button "Clear All Filters" at bounding box center [78, 51] width 151 height 21
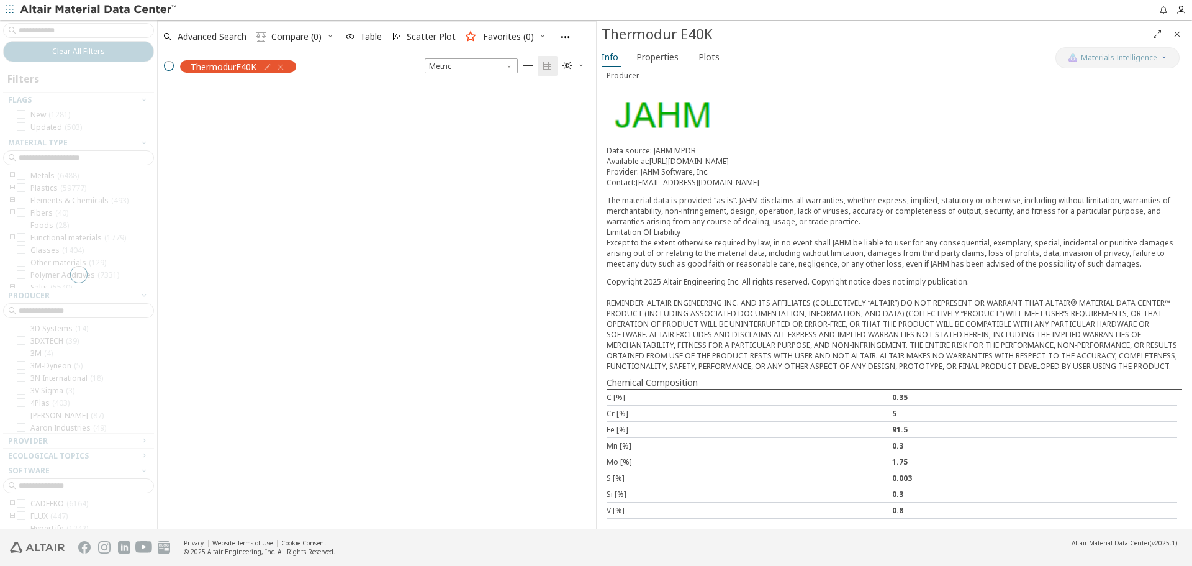
scroll to position [89, 0]
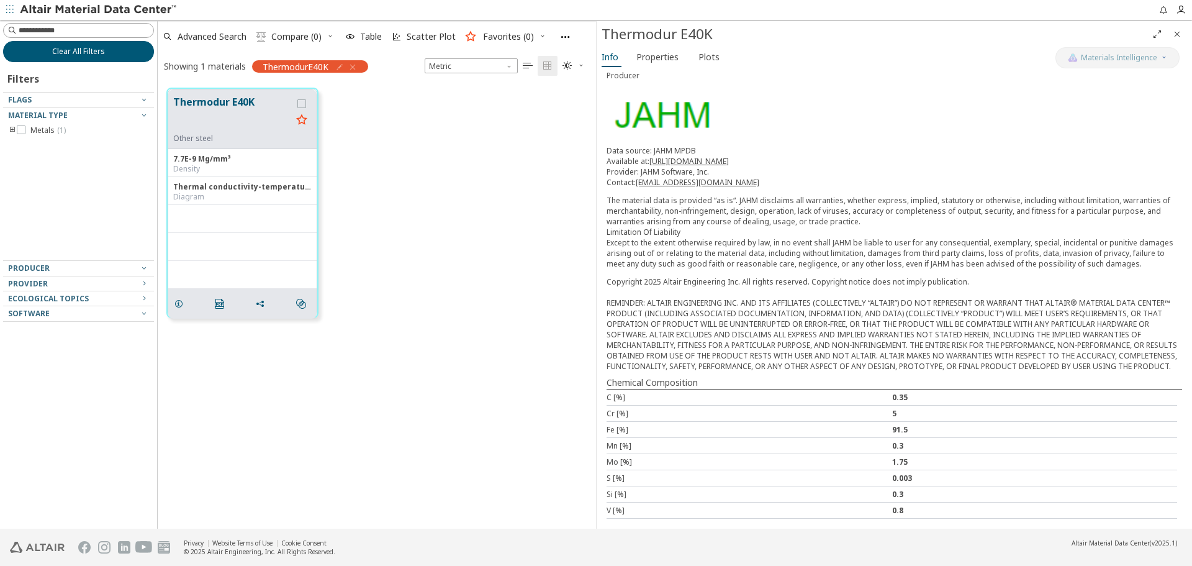
click at [96, 55] on span "Clear All Filters" at bounding box center [78, 52] width 53 height 10
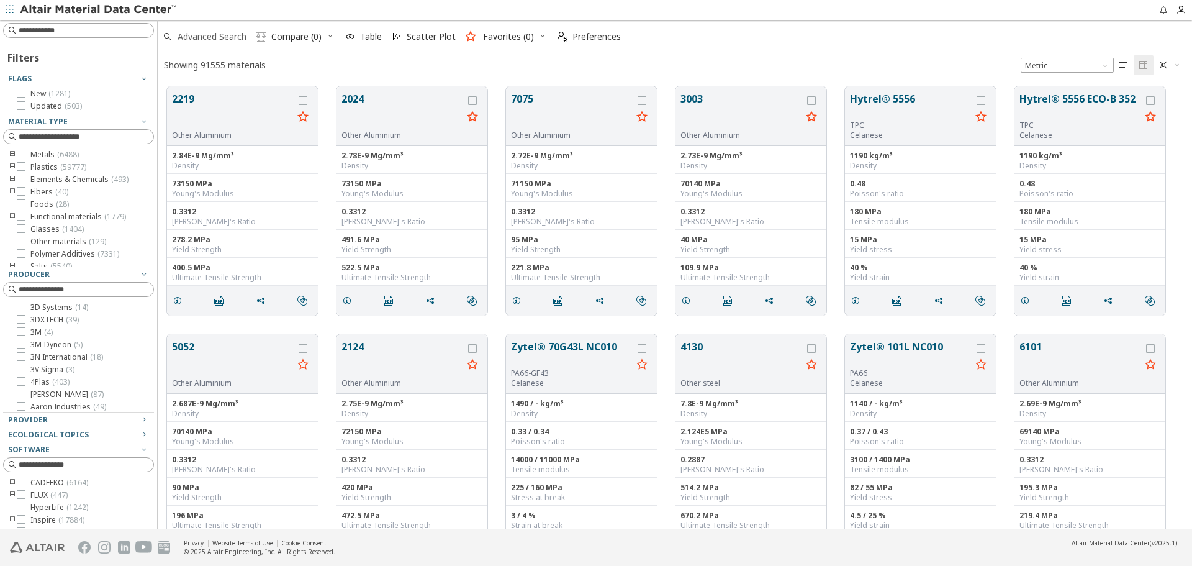
click at [201, 39] on span "Advanced Search" at bounding box center [212, 36] width 69 height 9
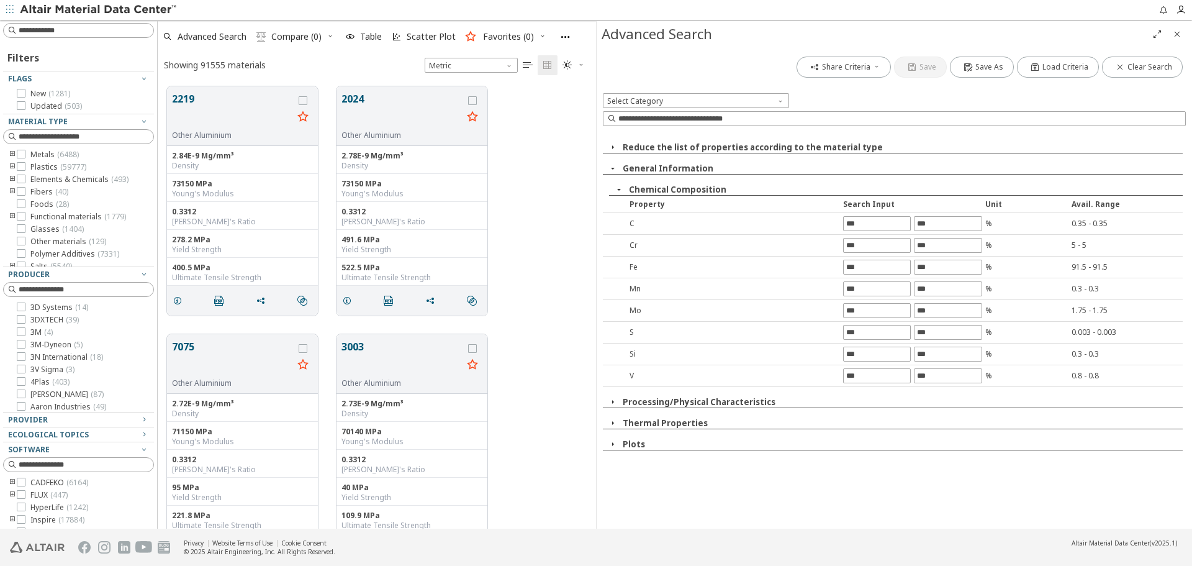
click at [1176, 35] on icon "Close" at bounding box center [1178, 34] width 10 height 10
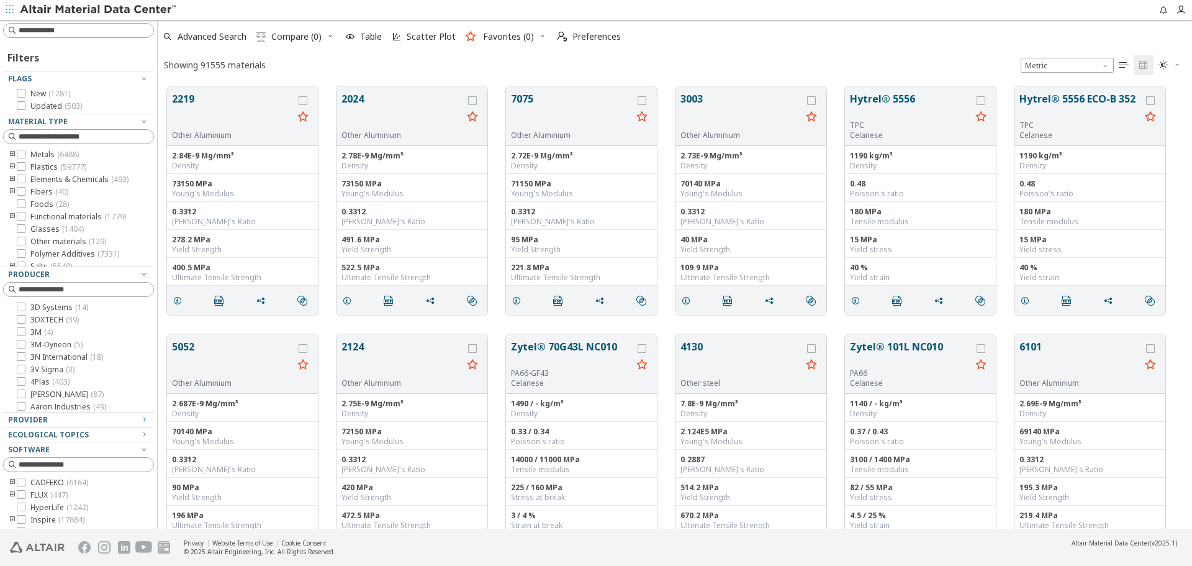
scroll to position [10, 10]
click at [233, 37] on span "Advanced Search" at bounding box center [212, 36] width 69 height 9
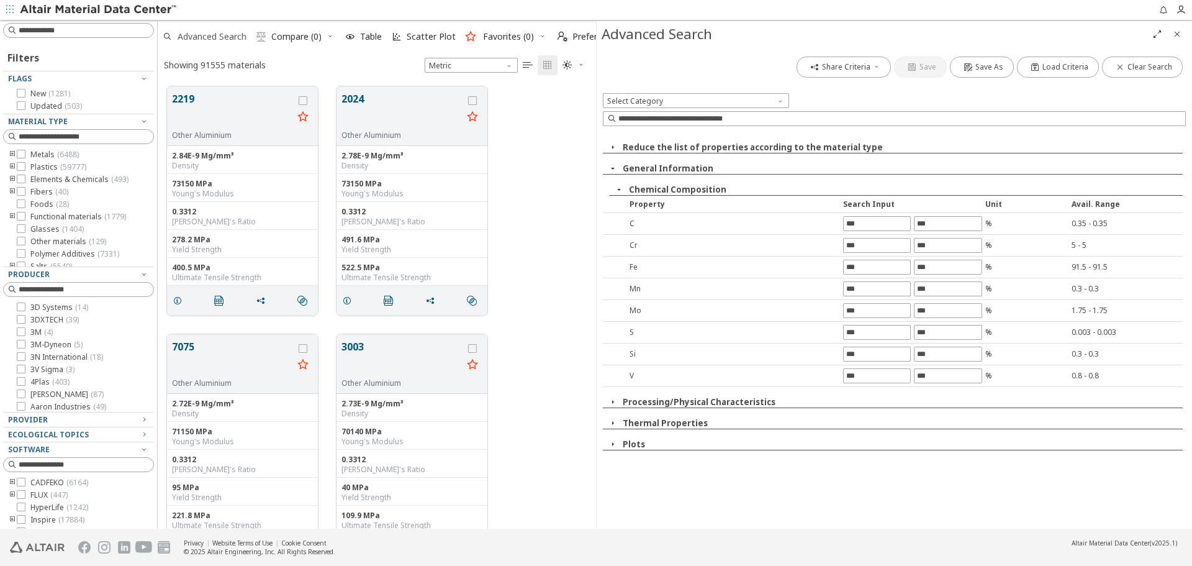
scroll to position [442, 429]
click at [643, 186] on button "Chemical Composition" at bounding box center [678, 189] width 98 height 11
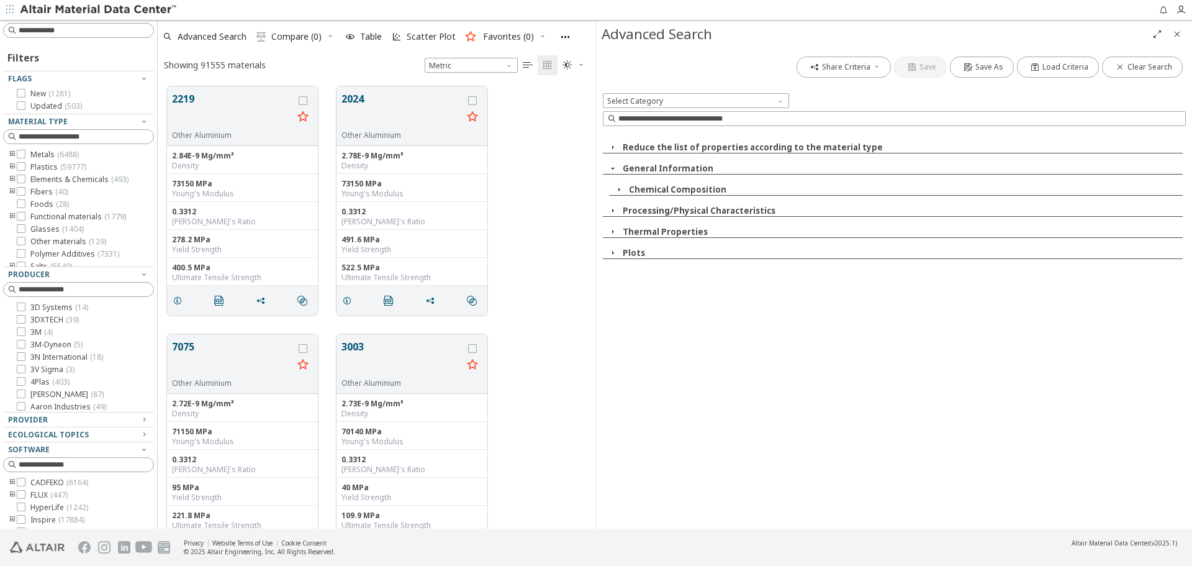
click at [669, 165] on button "General Information" at bounding box center [668, 168] width 91 height 11
click at [683, 143] on button "Reduce the list of properties according to the material type" at bounding box center [753, 147] width 260 height 11
click at [1183, 35] on span "Close" at bounding box center [1177, 34] width 15 height 20
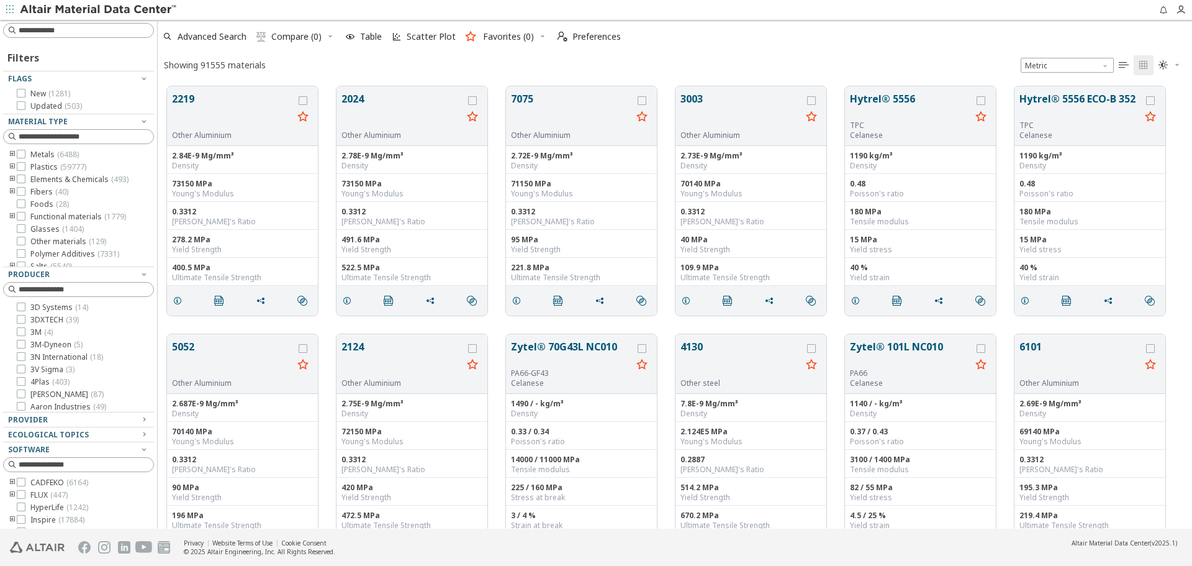
scroll to position [442, 1025]
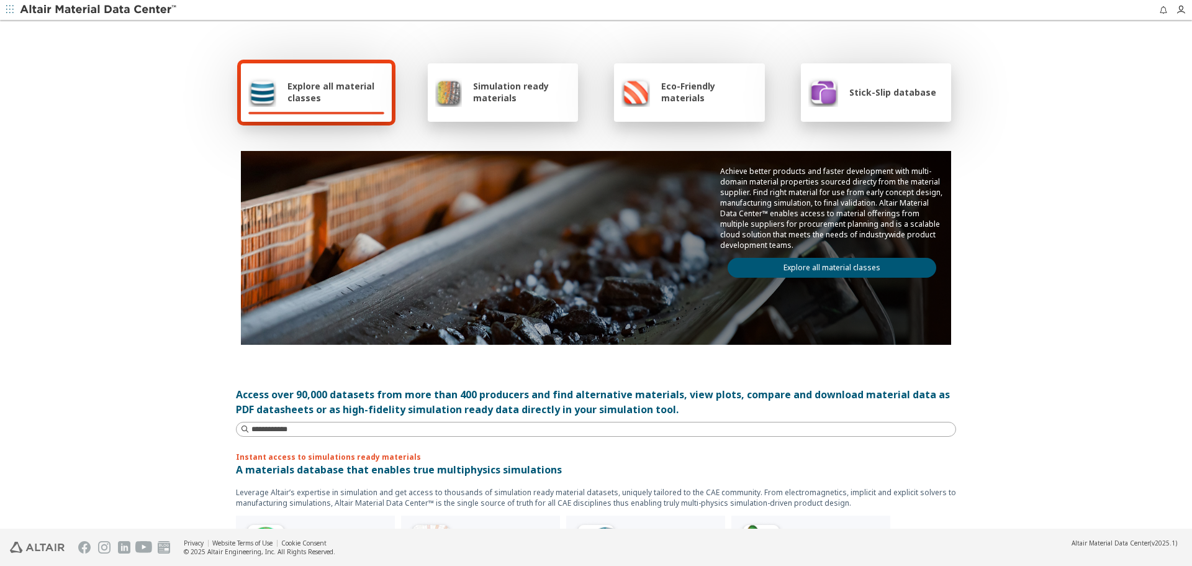
click at [851, 266] on link "Explore all material classes" at bounding box center [832, 268] width 209 height 20
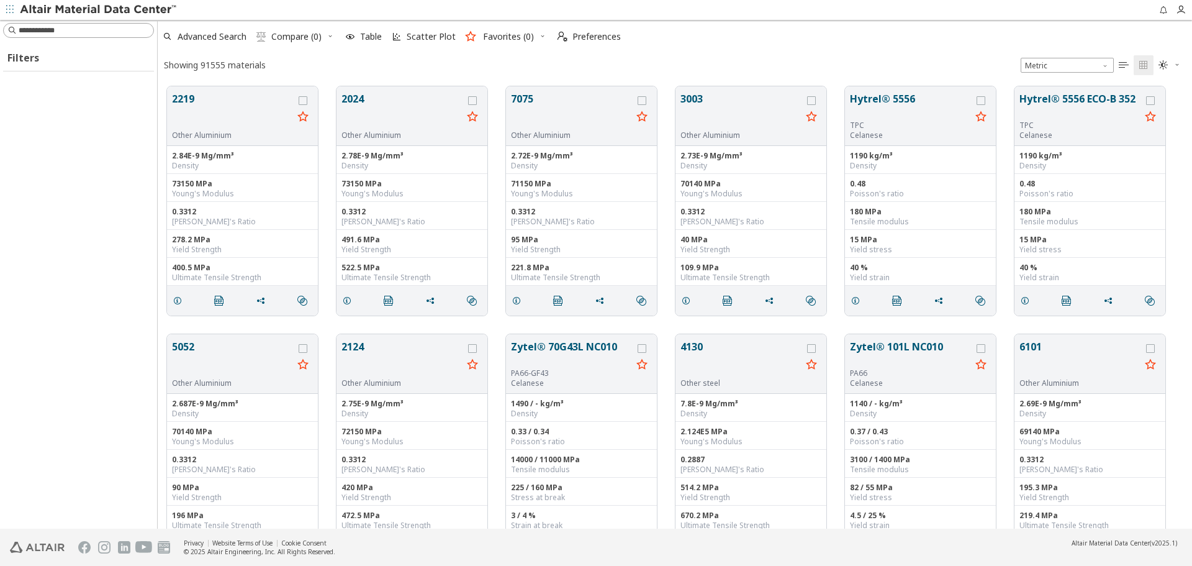
scroll to position [10, 10]
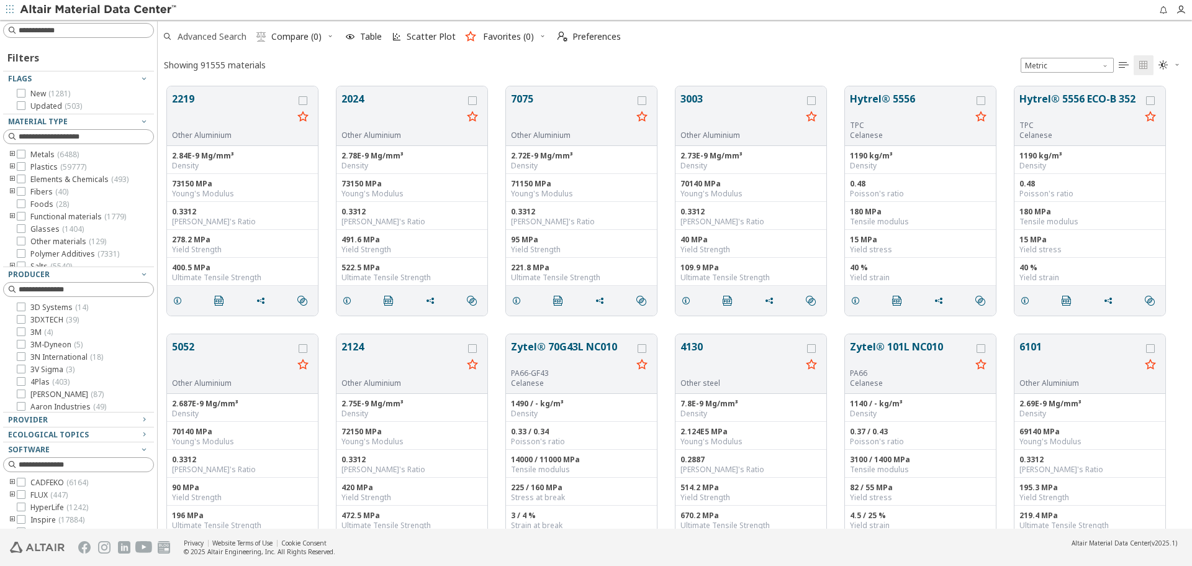
click at [224, 39] on span "Advanced Search" at bounding box center [212, 36] width 69 height 9
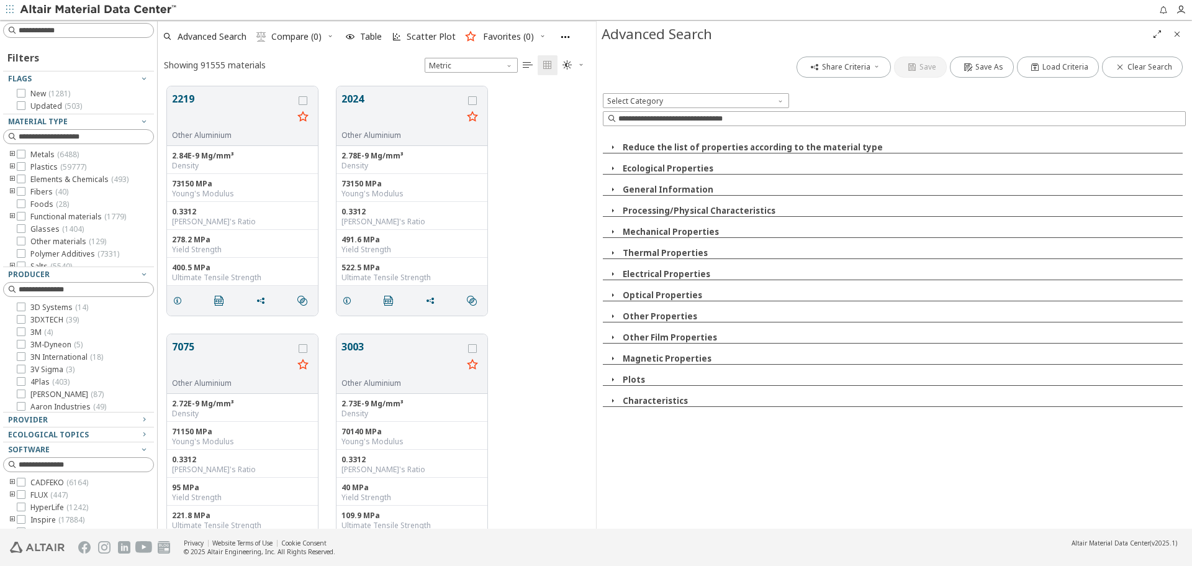
click at [682, 191] on button "General Information" at bounding box center [668, 189] width 91 height 11
click at [702, 230] on button "Chemical Composition" at bounding box center [678, 231] width 98 height 11
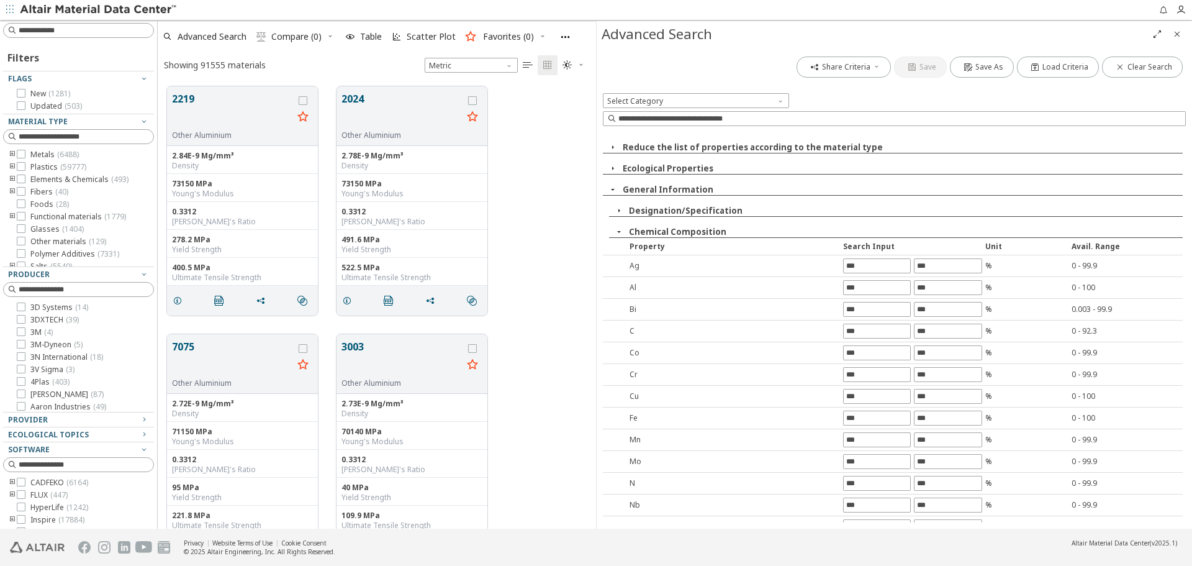
scroll to position [0, 0]
click at [868, 489] on input "text" at bounding box center [877, 483] width 66 height 14
type input "****"
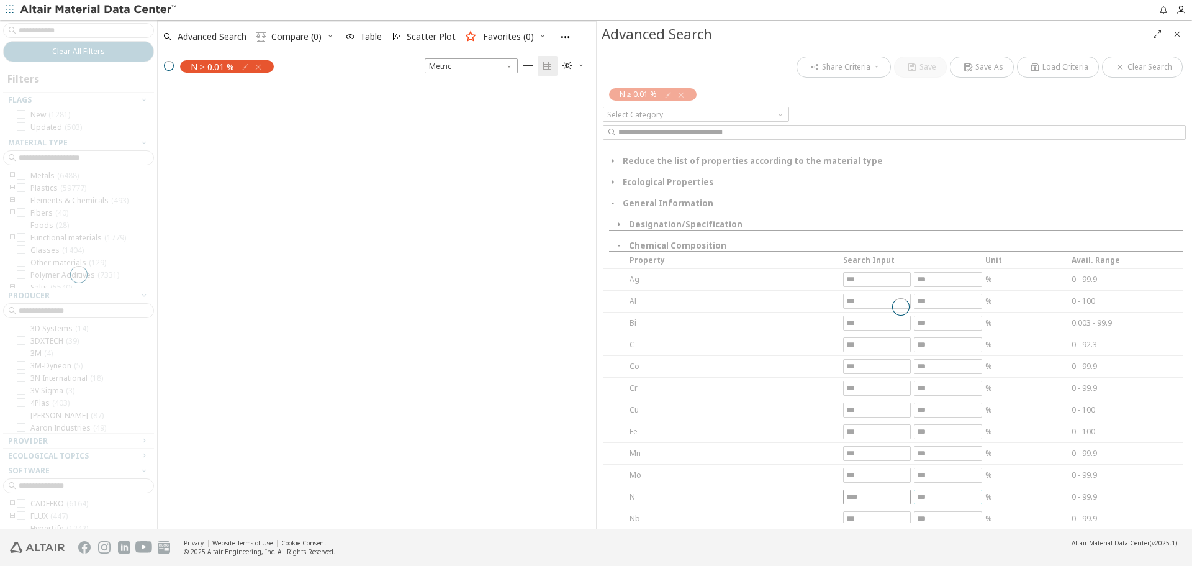
scroll to position [440, 429]
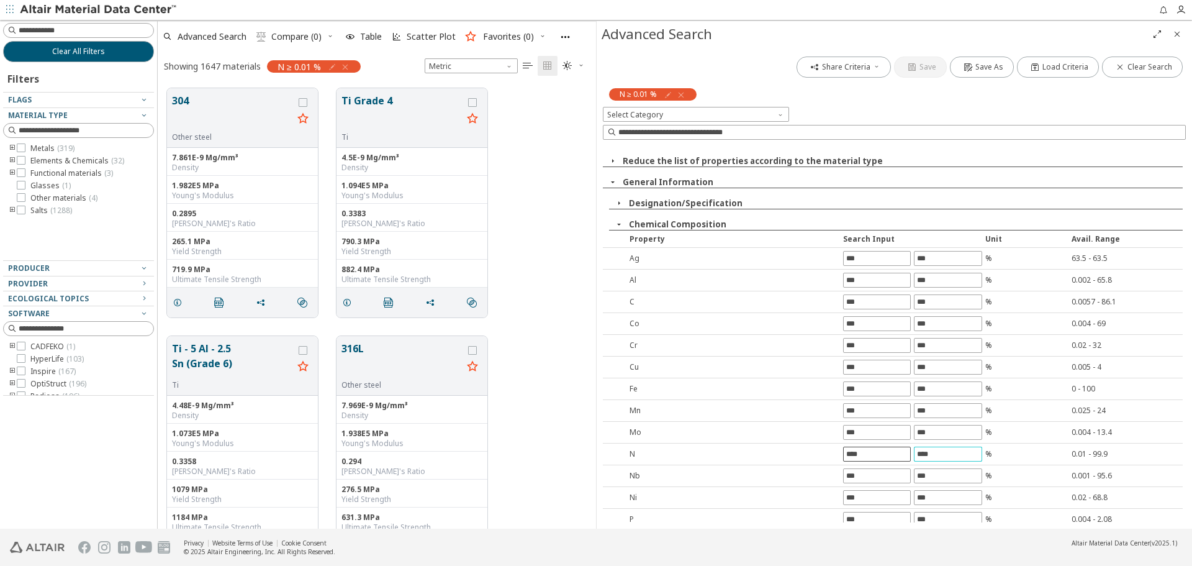
type input "****"
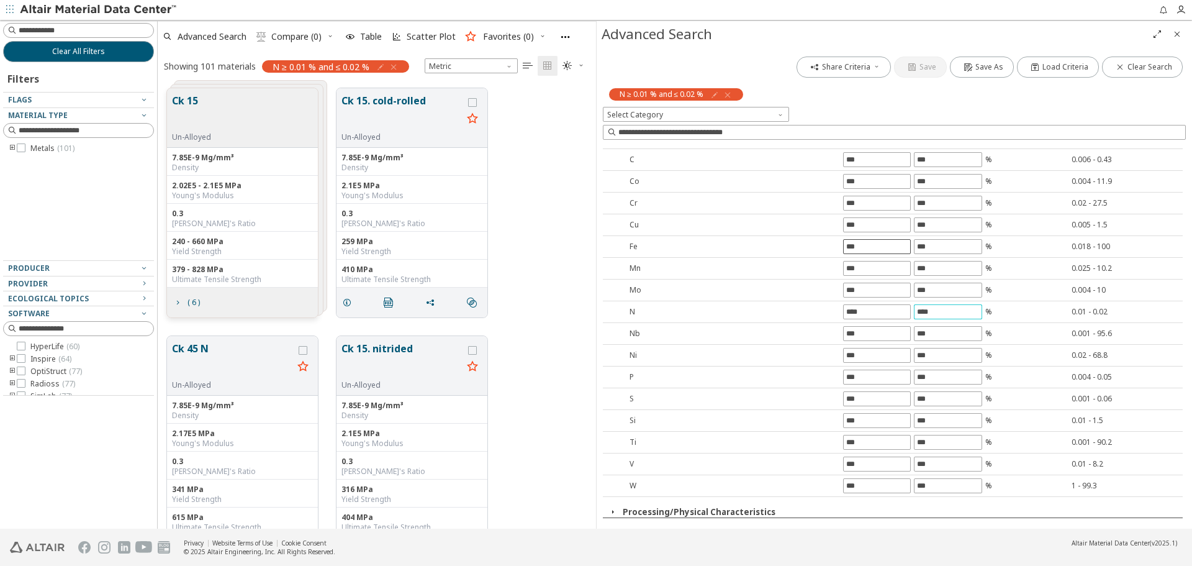
scroll to position [124, 0]
click at [863, 463] on input "text" at bounding box center [877, 460] width 66 height 14
type input "****"
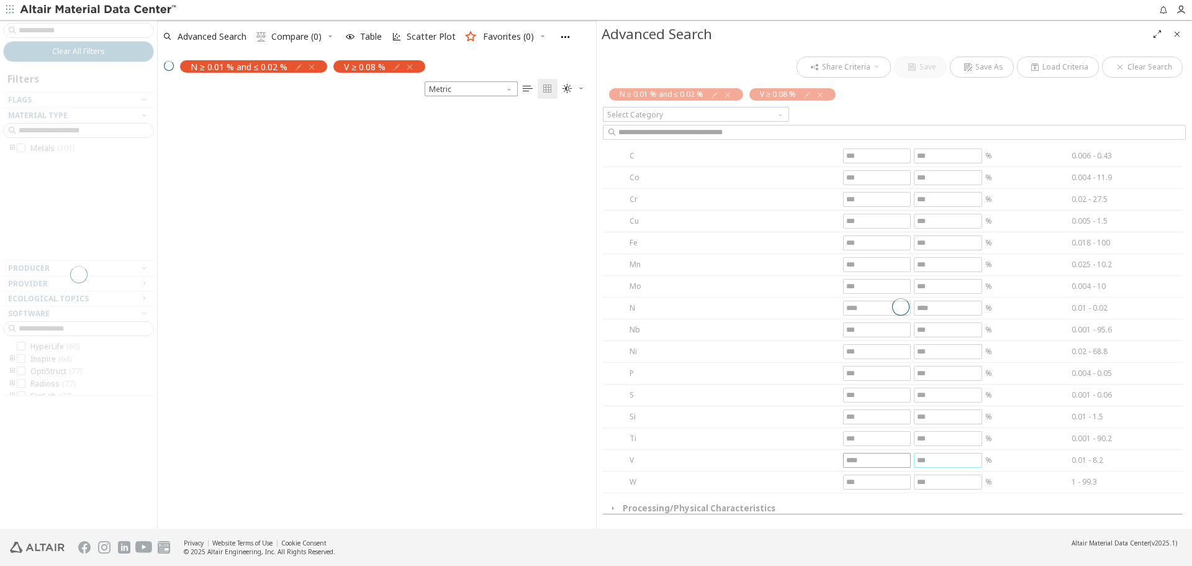
scroll to position [420, 429]
type input "***"
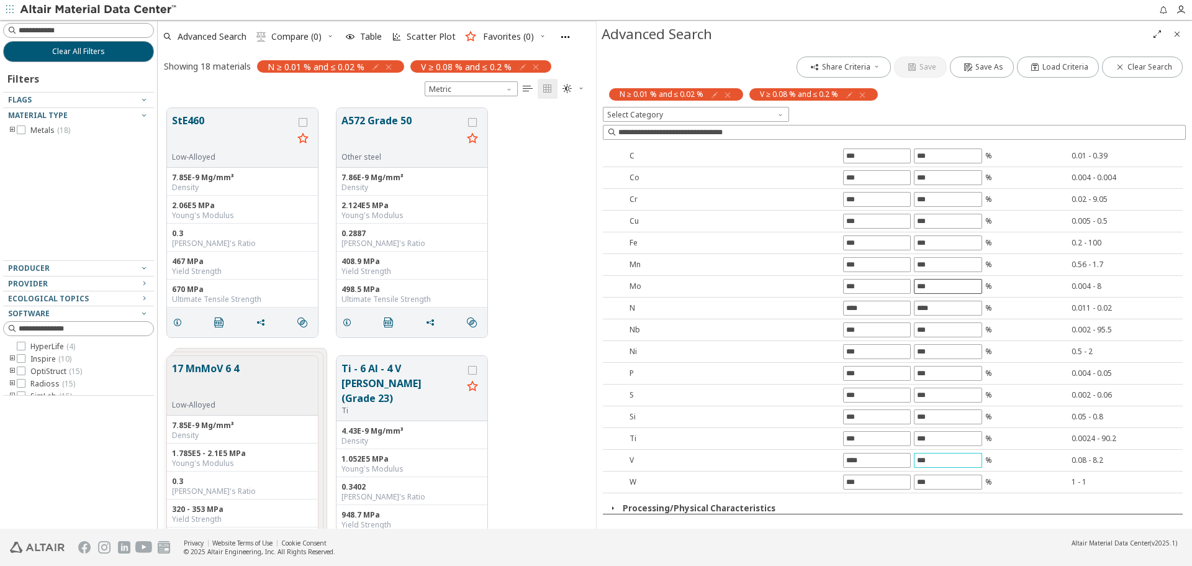
click at [921, 291] on input "text" at bounding box center [948, 286] width 66 height 14
type input "****"
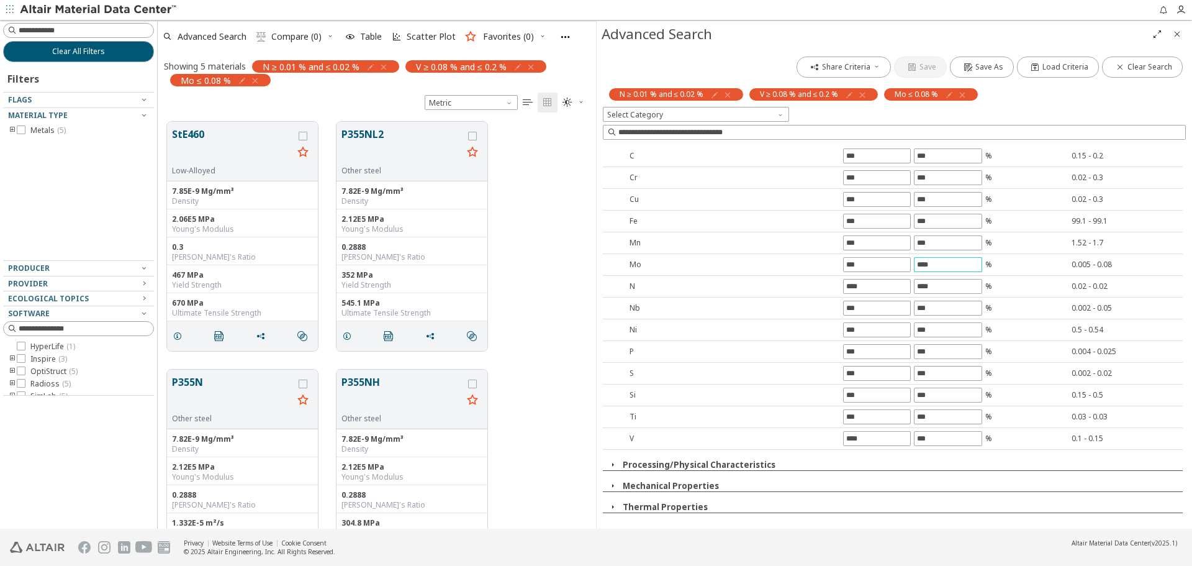
scroll to position [407, 429]
click at [920, 181] on input "text" at bounding box center [948, 178] width 66 height 14
type input "***"
click at [845, 374] on input "text" at bounding box center [877, 373] width 66 height 14
type input "****"
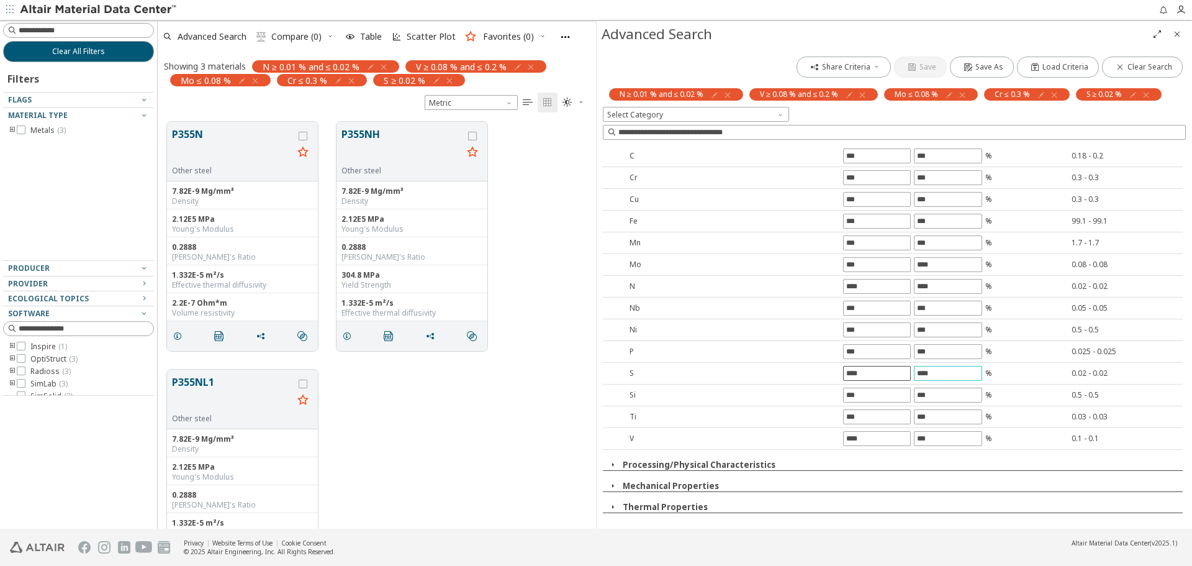
type input "****"
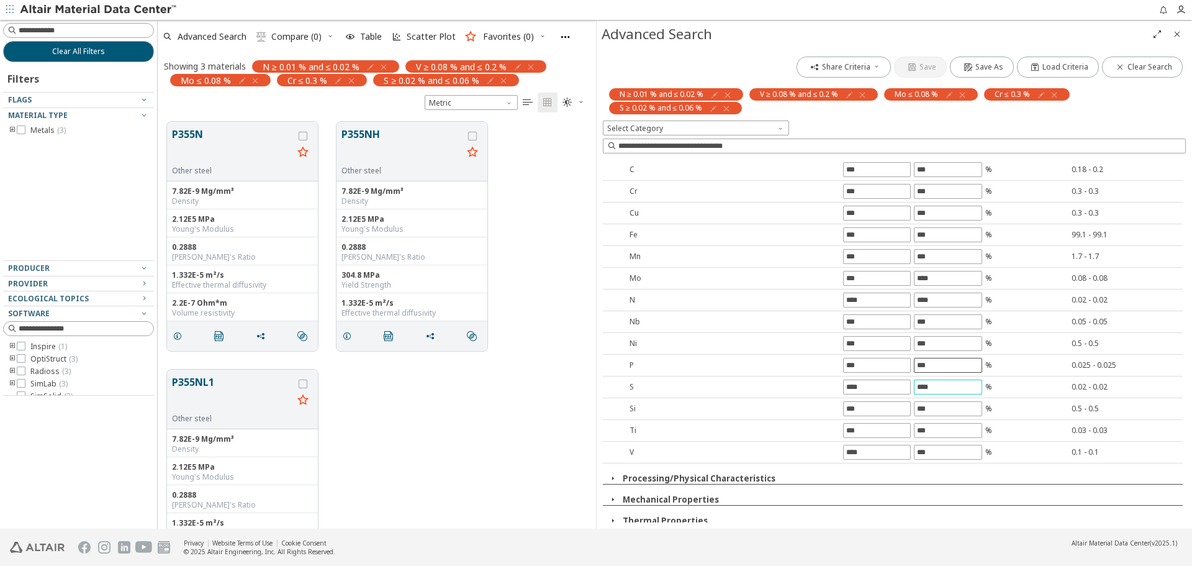
click at [935, 365] on input "text" at bounding box center [948, 365] width 66 height 14
type input "*****"
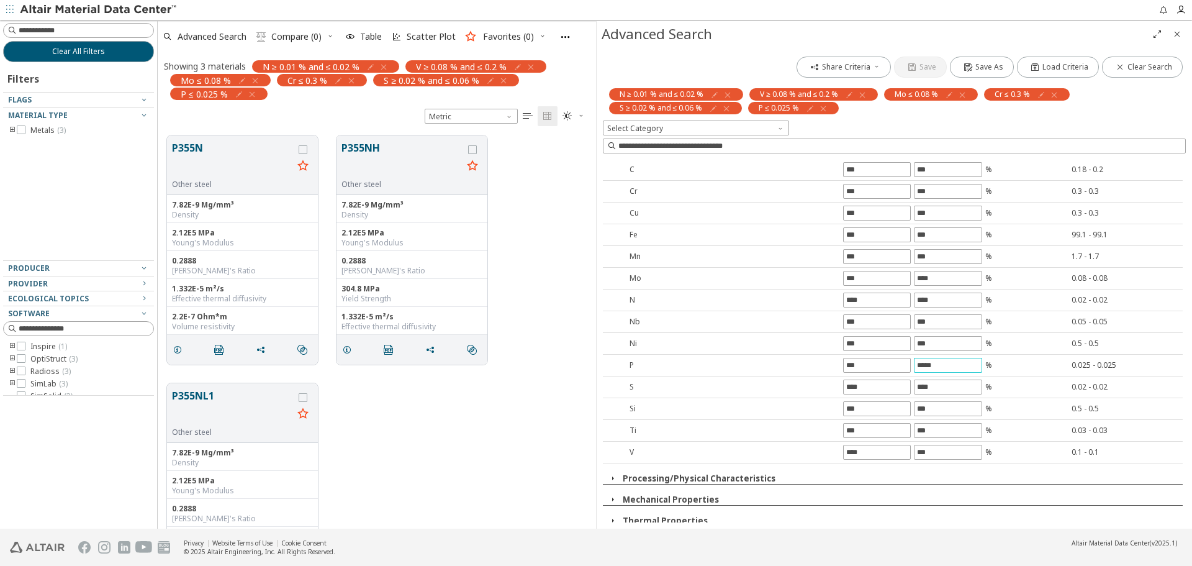
scroll to position [393, 429]
click at [855, 256] on input "text" at bounding box center [877, 257] width 66 height 14
type input "***"
type input "*"
click at [855, 412] on input "text" at bounding box center [877, 409] width 66 height 14
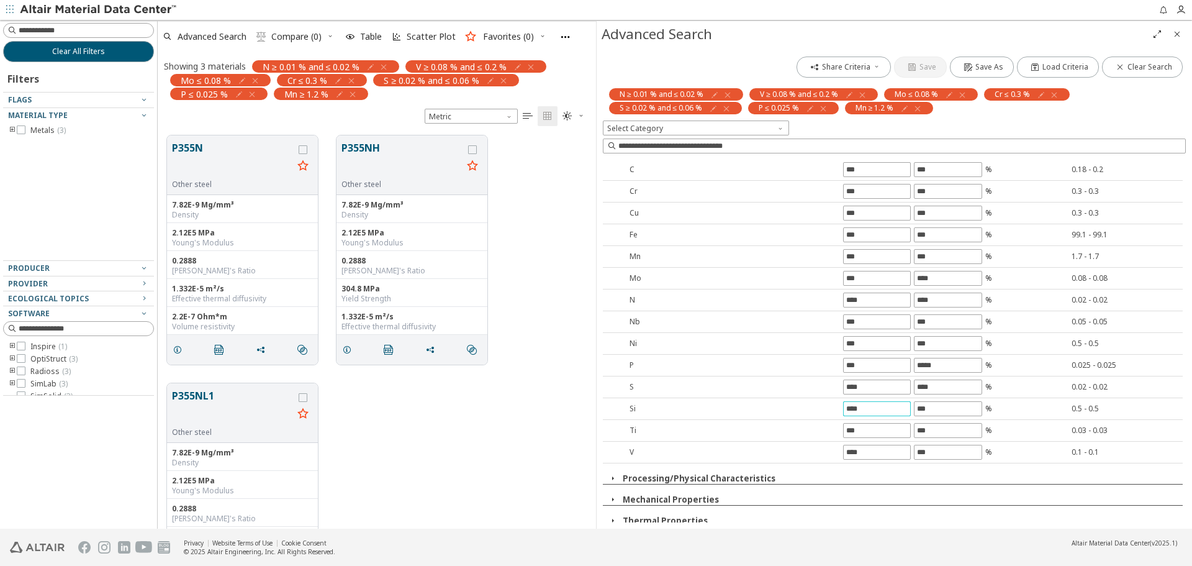
type input "****"
click at [930, 412] on input "text" at bounding box center [948, 409] width 66 height 14
type input "***"
click at [871, 171] on input "text" at bounding box center [877, 170] width 66 height 14
type input "****"
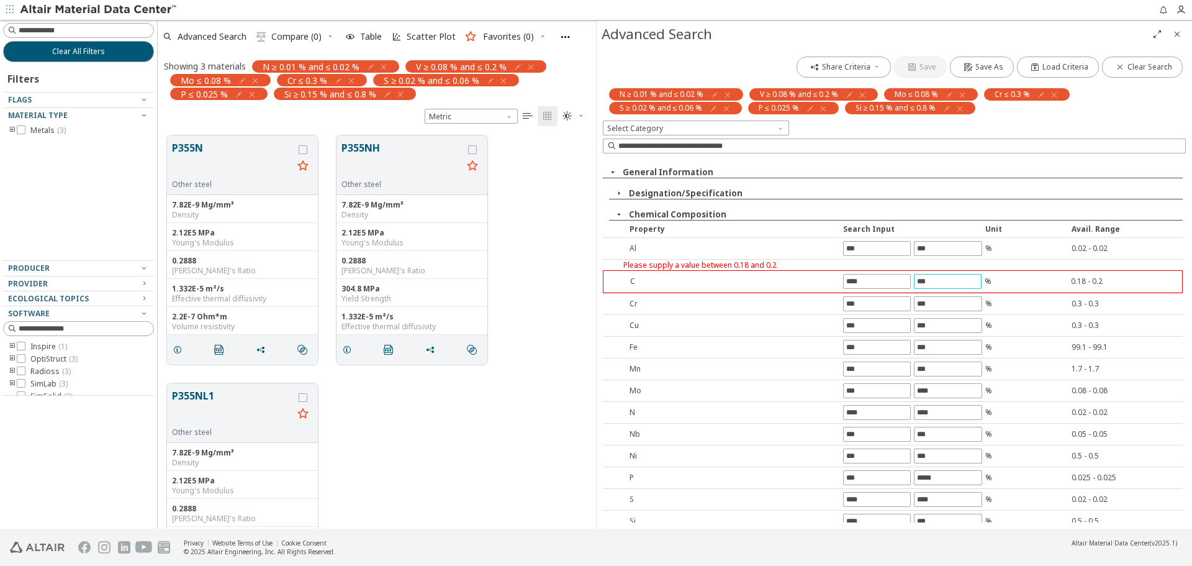
scroll to position [11, 0]
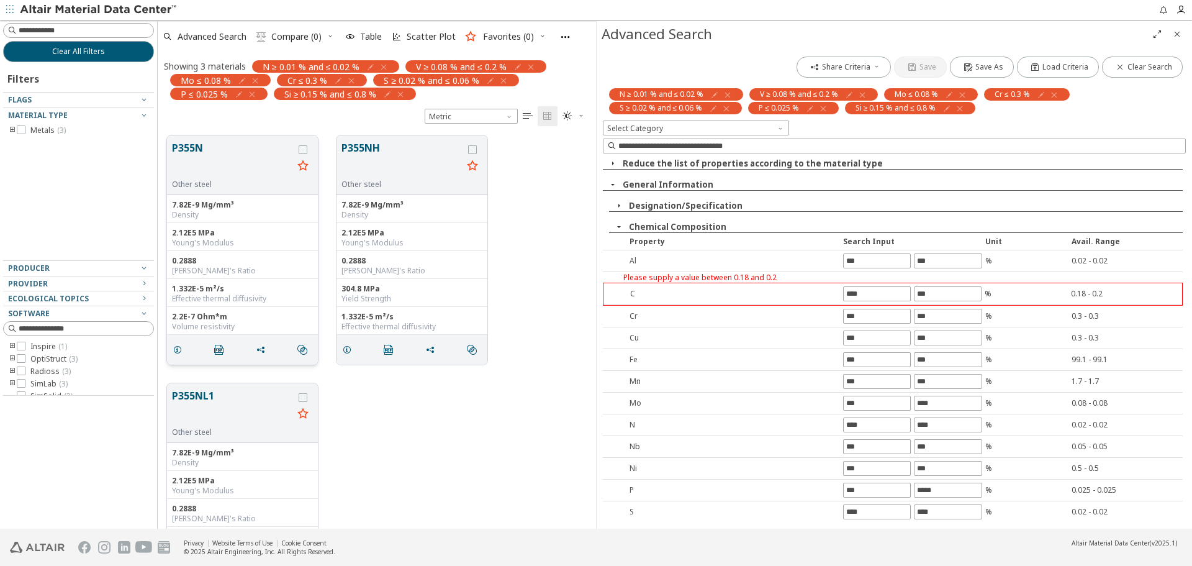
click at [196, 149] on button "P355N" at bounding box center [232, 159] width 121 height 39
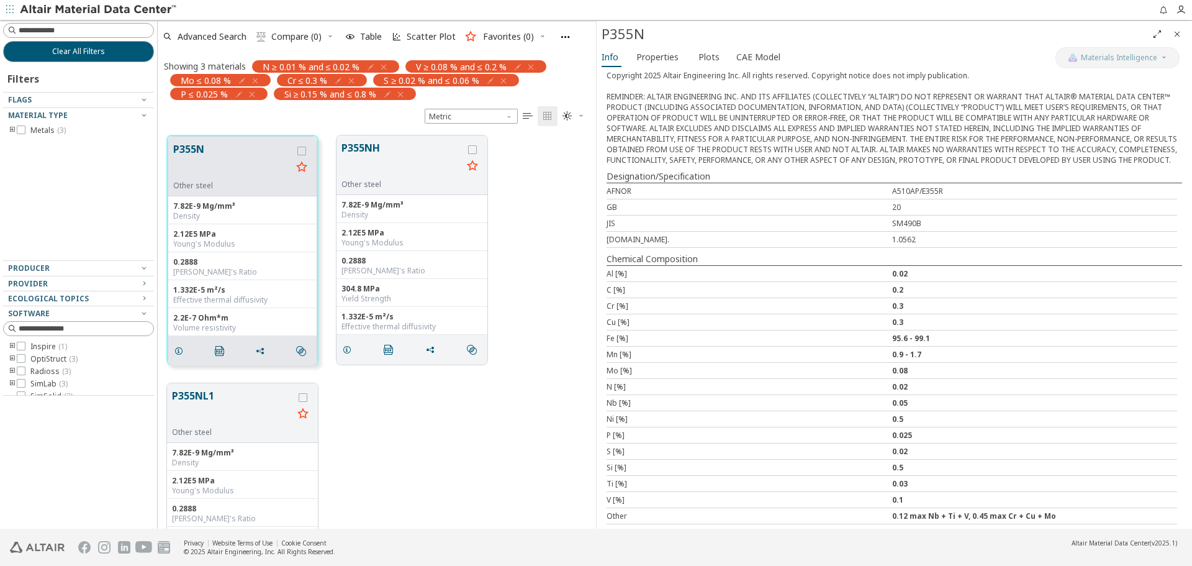
scroll to position [301, 0]
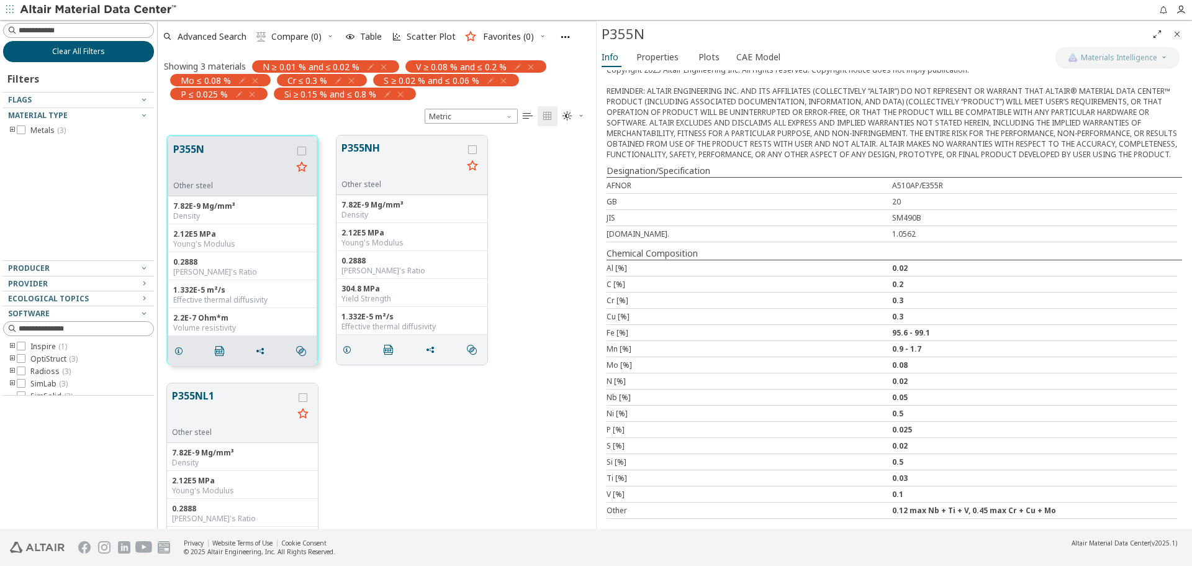
click at [145, 55] on button "Clear All Filters" at bounding box center [78, 51] width 151 height 21
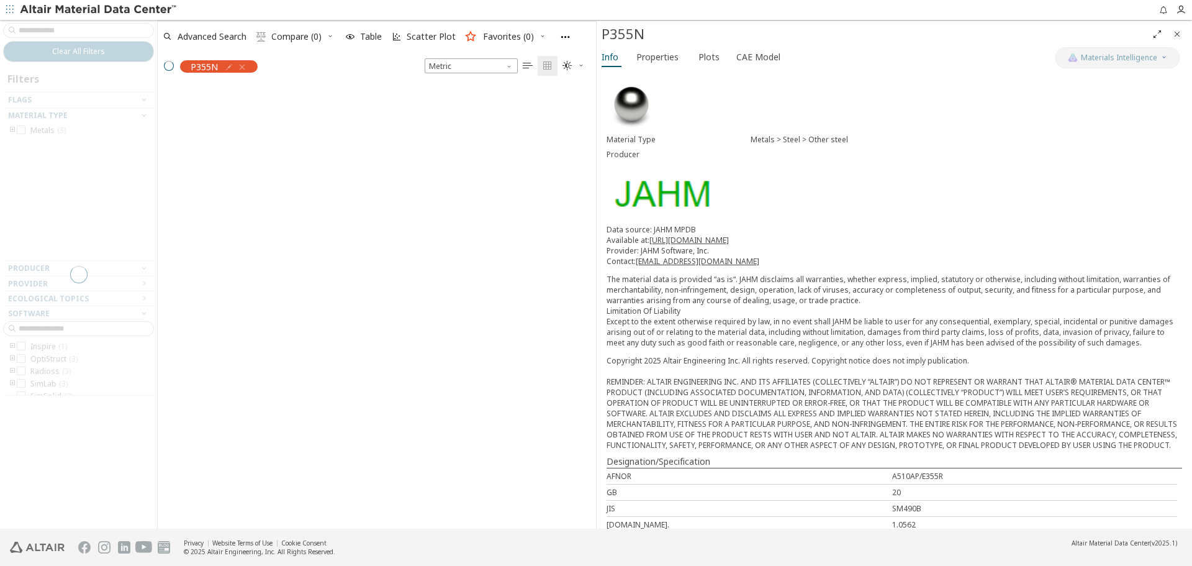
scroll to position [440, 429]
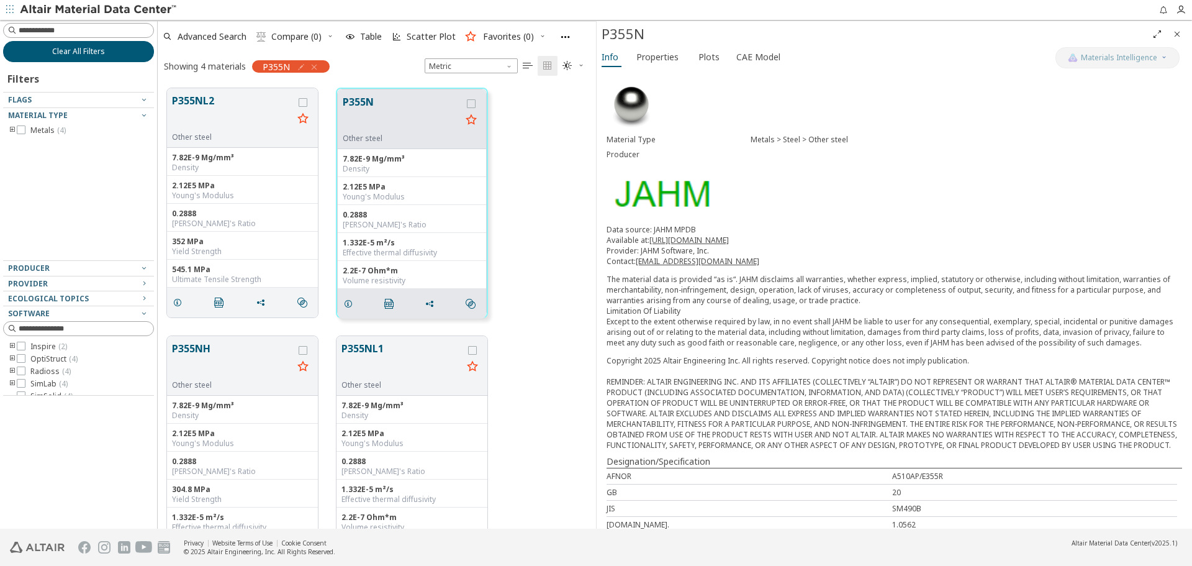
click at [96, 49] on span "Clear All Filters" at bounding box center [78, 52] width 53 height 10
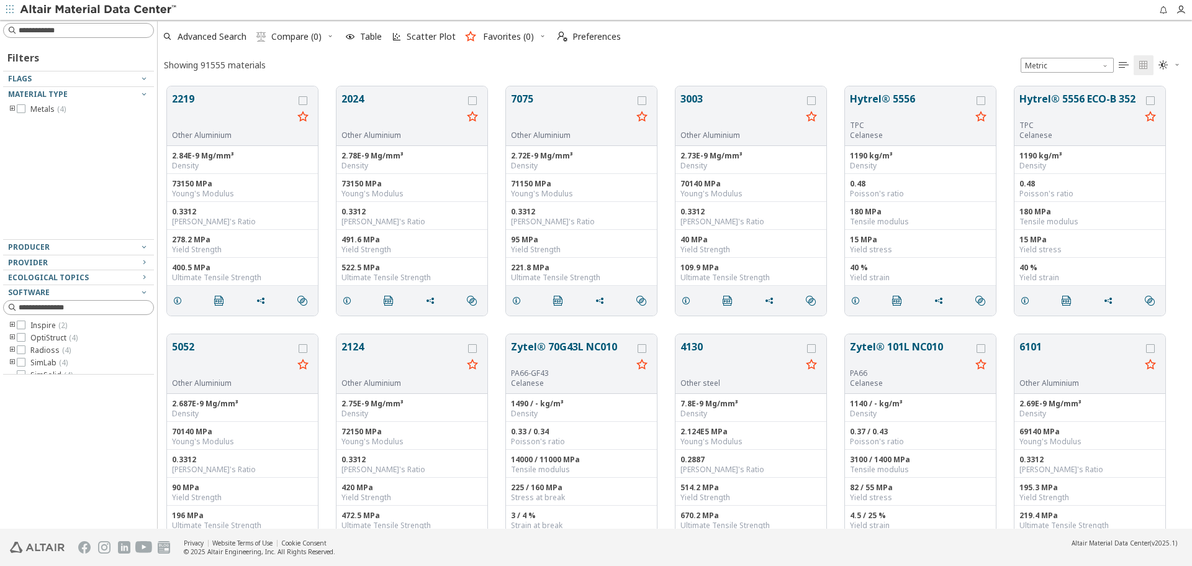
scroll to position [442, 1025]
click at [123, 29] on input at bounding box center [86, 30] width 135 height 12
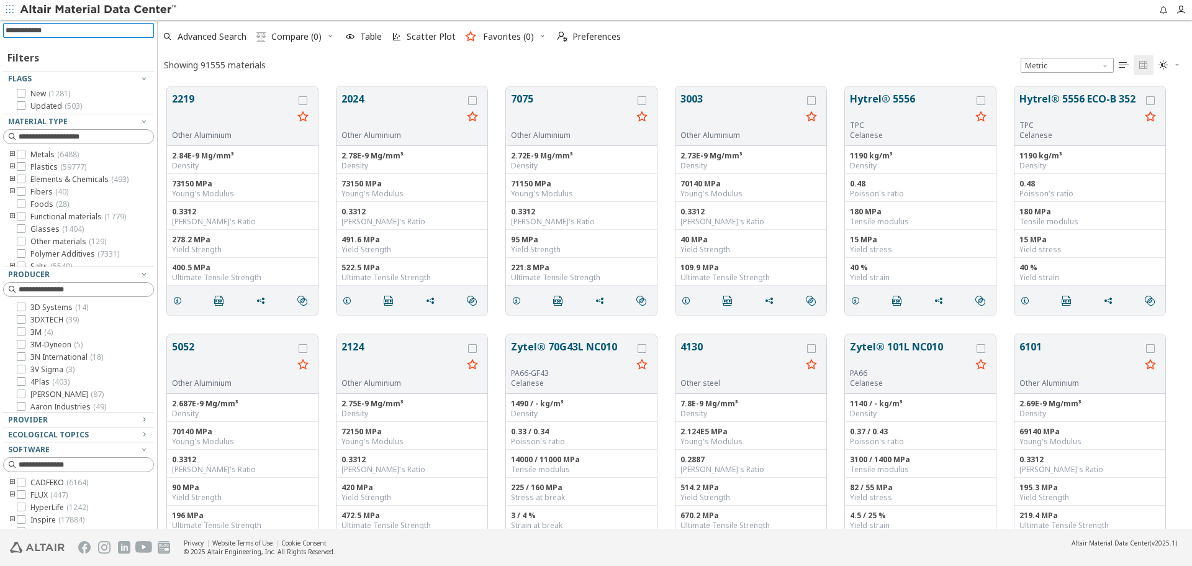
paste input "******"
type input "******"
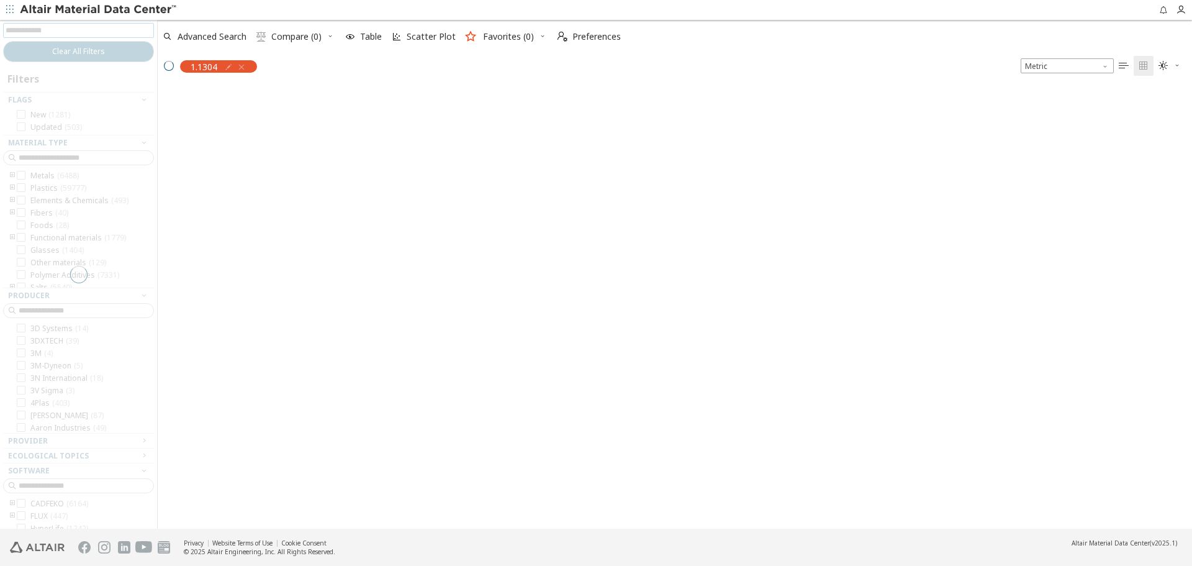
scroll to position [440, 1025]
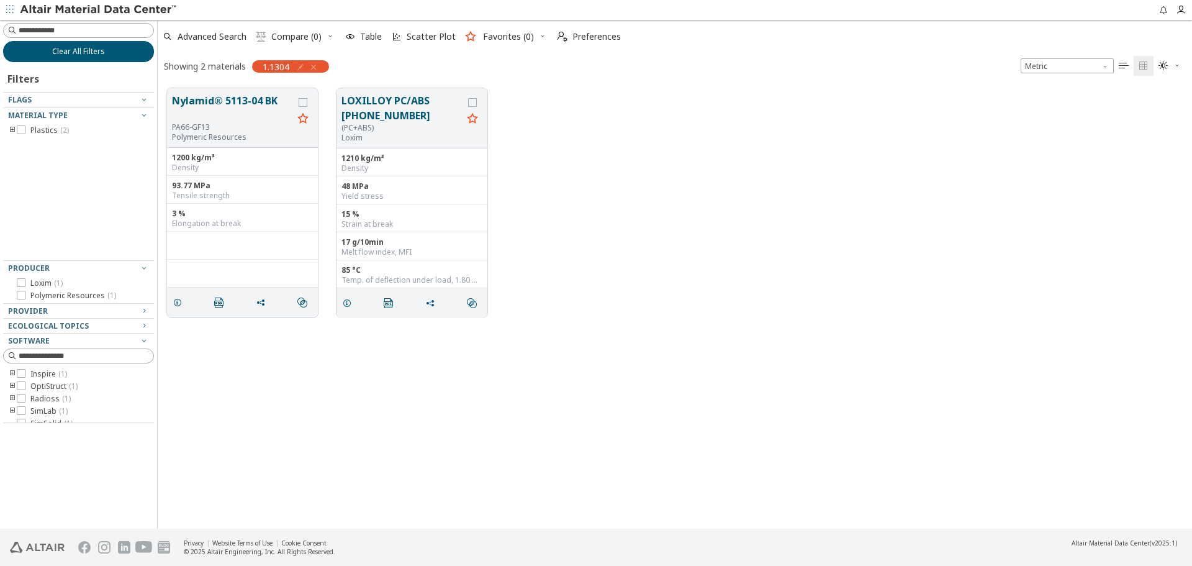
click at [119, 52] on button "Clear All Filters" at bounding box center [78, 51] width 151 height 21
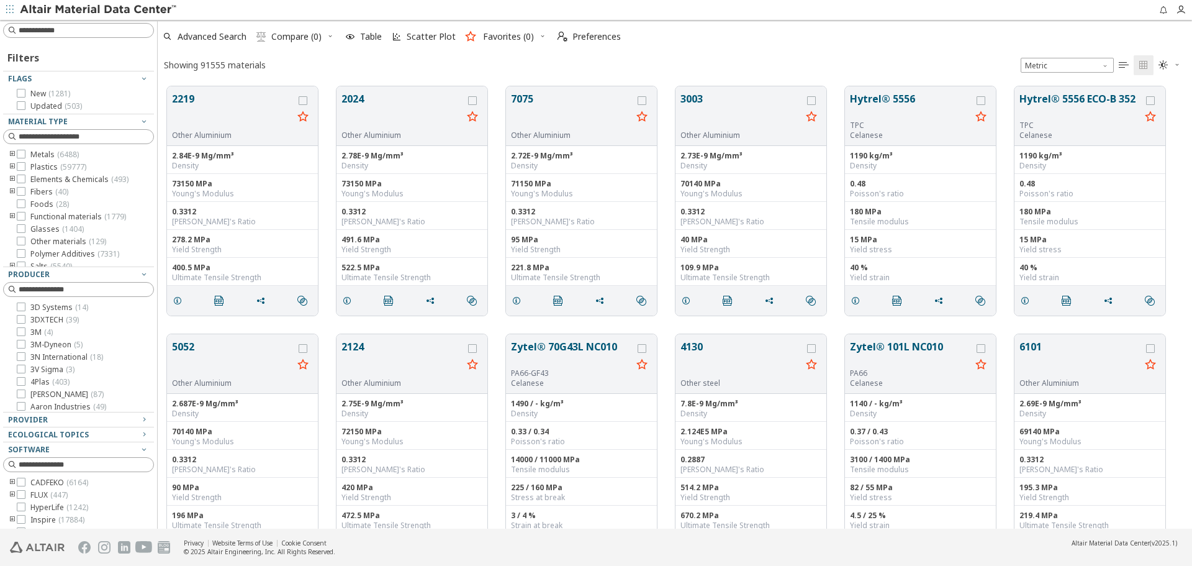
scroll to position [442, 1025]
click at [129, 34] on input at bounding box center [80, 31] width 148 height 14
type input "***"
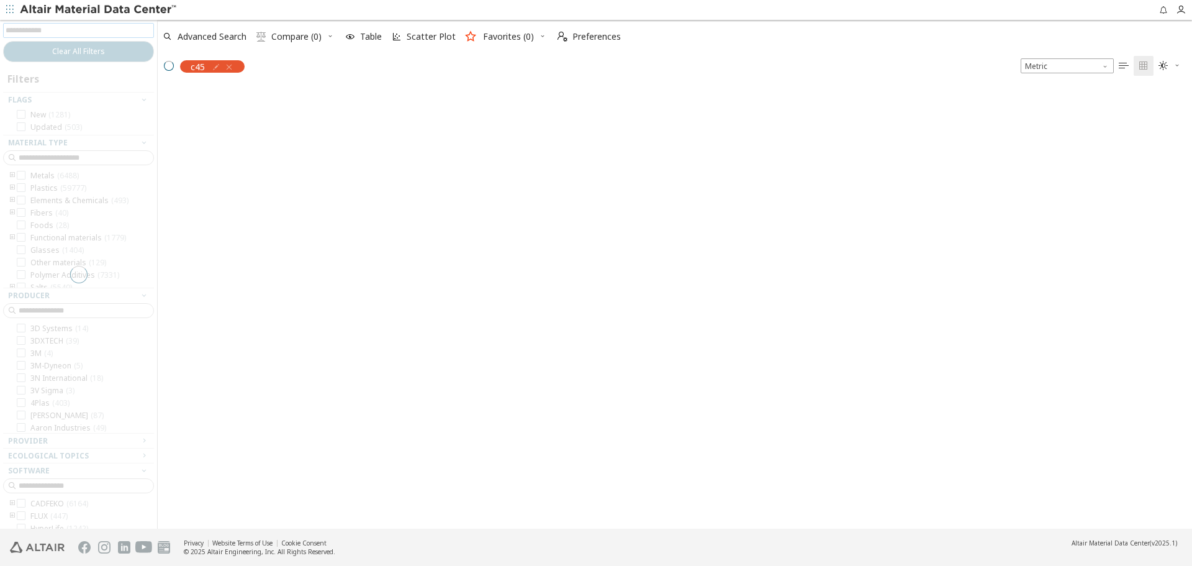
scroll to position [440, 1025]
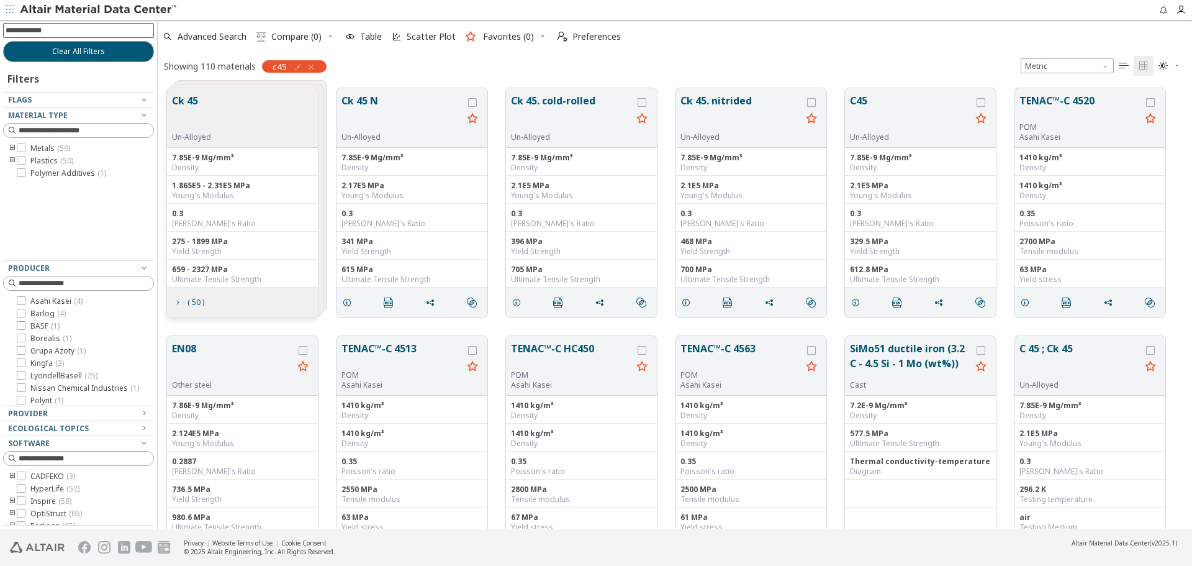
click at [11, 146] on icon "toogle group" at bounding box center [12, 148] width 9 height 10
click at [29, 160] on icon "toogle group" at bounding box center [31, 161] width 9 height 10
click at [48, 159] on label "Steel ( 59 )" at bounding box center [58, 161] width 47 height 10
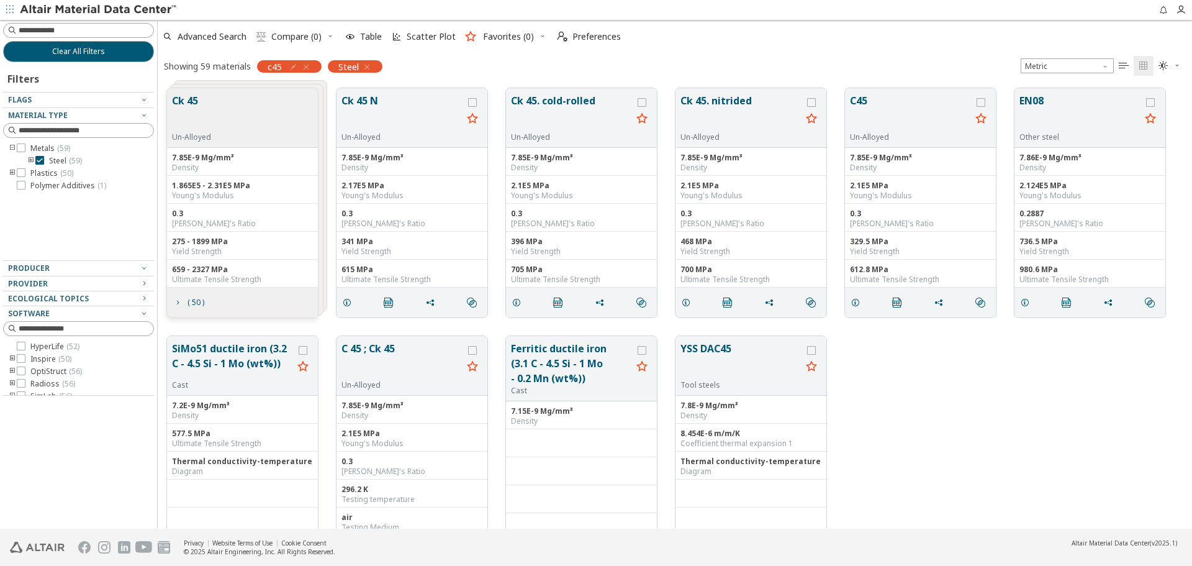
click at [30, 160] on icon "toogle group" at bounding box center [31, 161] width 9 height 10
click at [87, 173] on span "Un-Alloyed ( 55 )" at bounding box center [95, 173] width 55 height 10
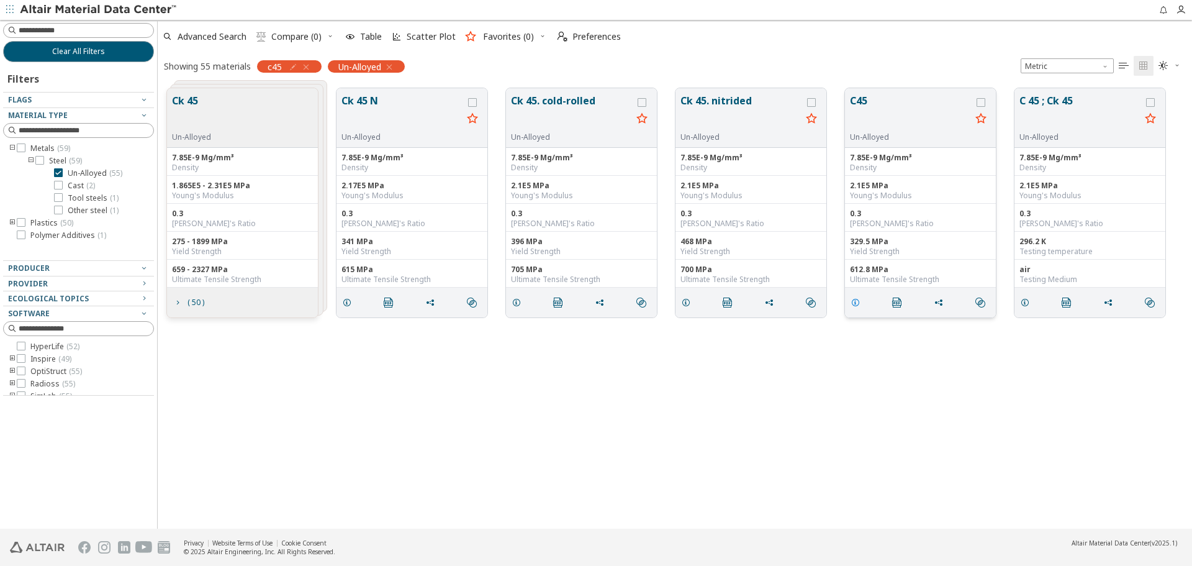
click at [853, 306] on icon "grid" at bounding box center [856, 302] width 10 height 10
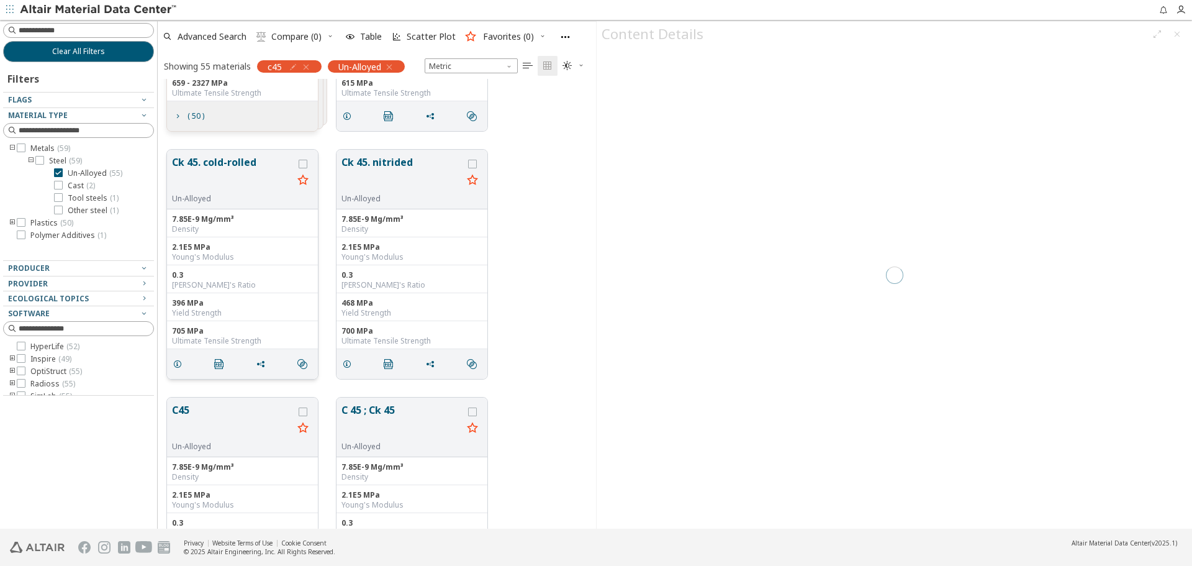
scroll to position [294, 0]
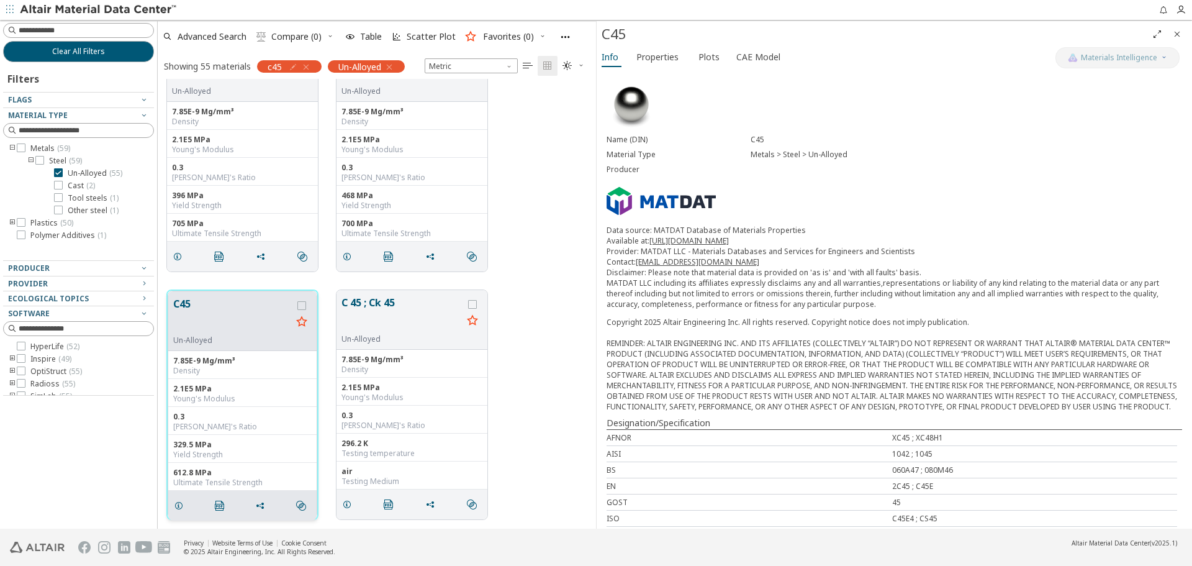
click at [254, 319] on button "C45" at bounding box center [232, 315] width 119 height 39
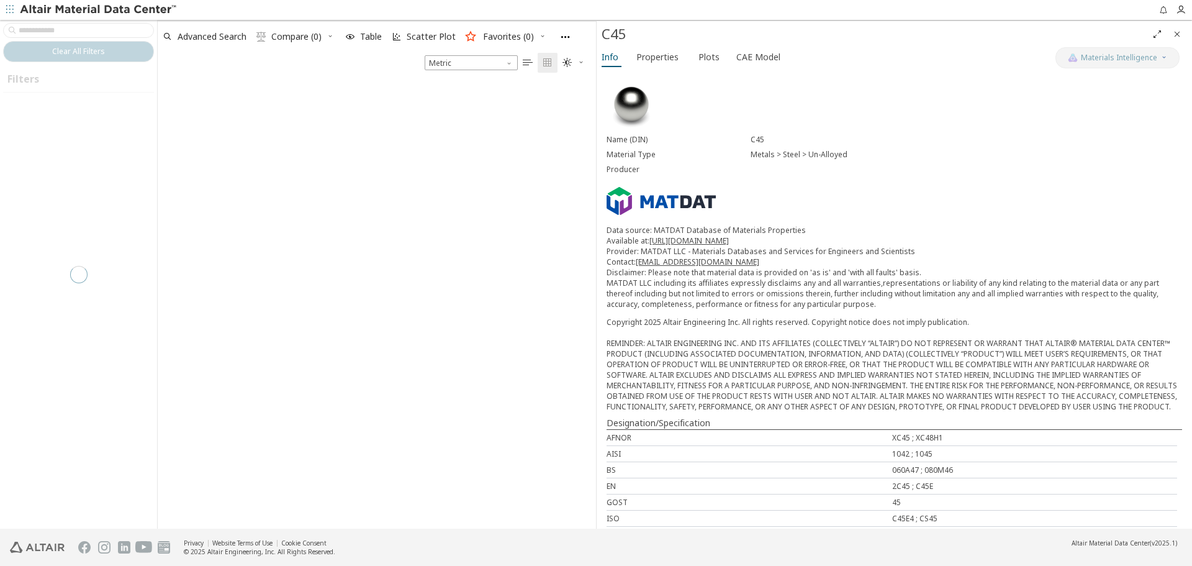
click at [1178, 36] on icon "Close" at bounding box center [1178, 34] width 10 height 10
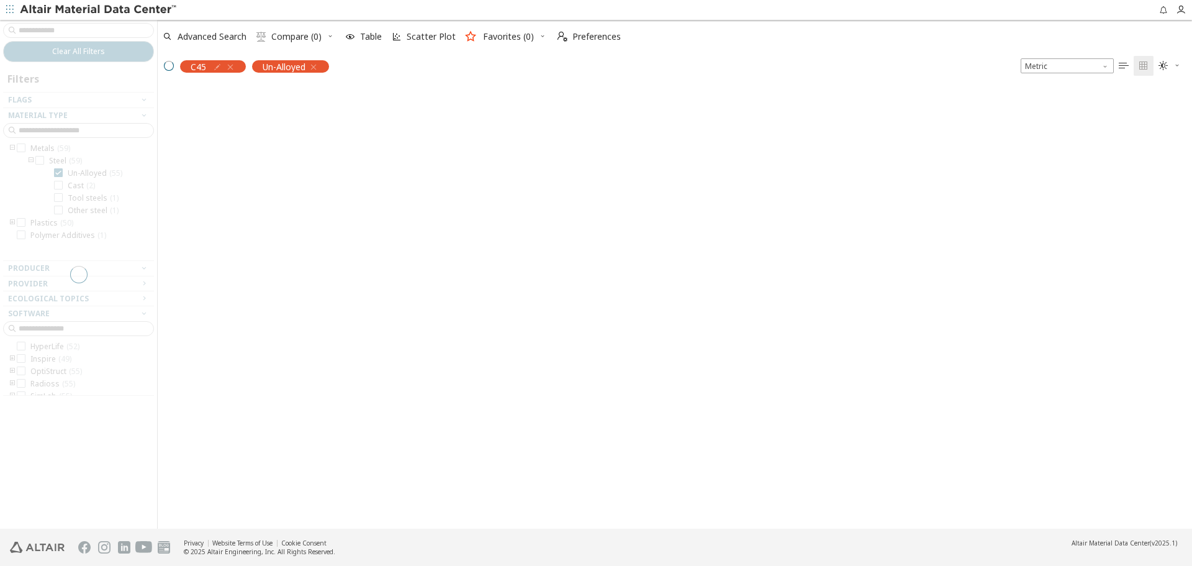
scroll to position [440, 1025]
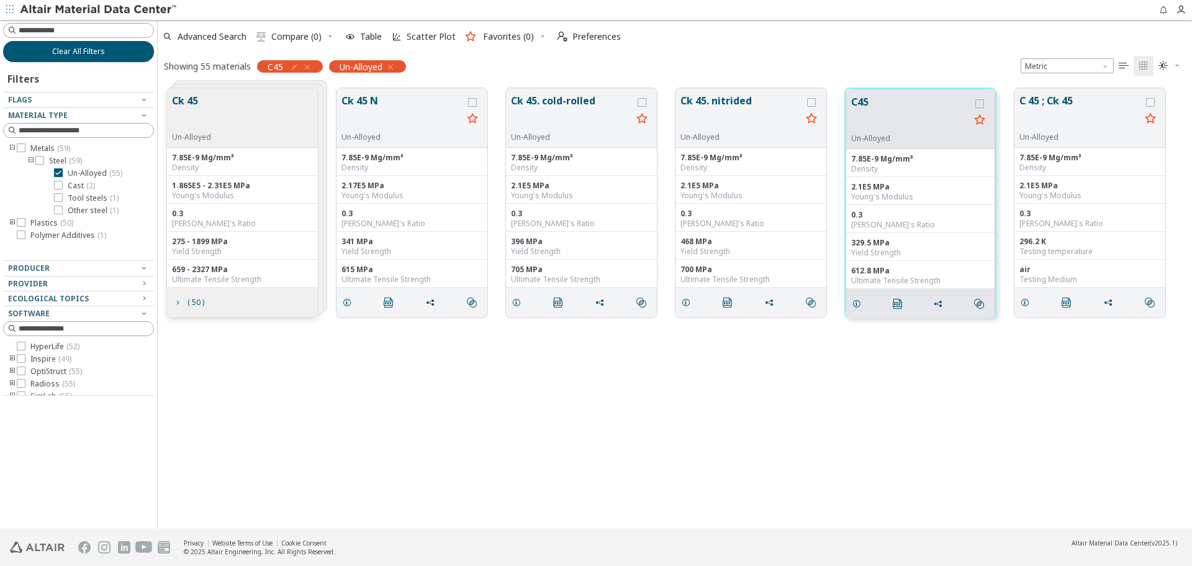
click at [121, 53] on button "Clear All Filters" at bounding box center [78, 51] width 151 height 21
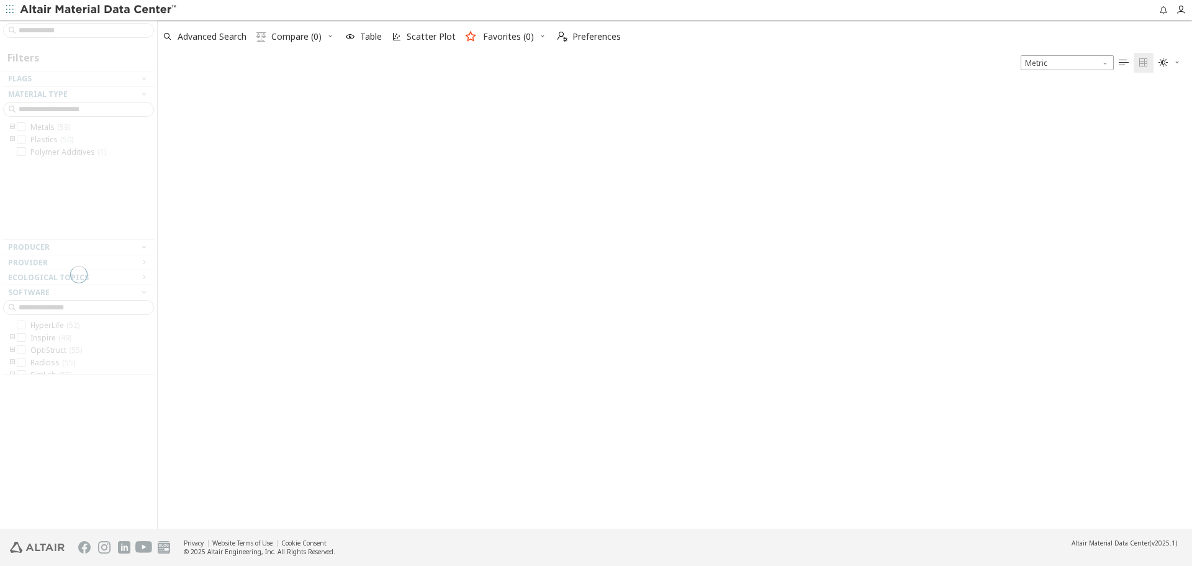
scroll to position [442, 1025]
click at [117, 26] on input at bounding box center [86, 30] width 135 height 12
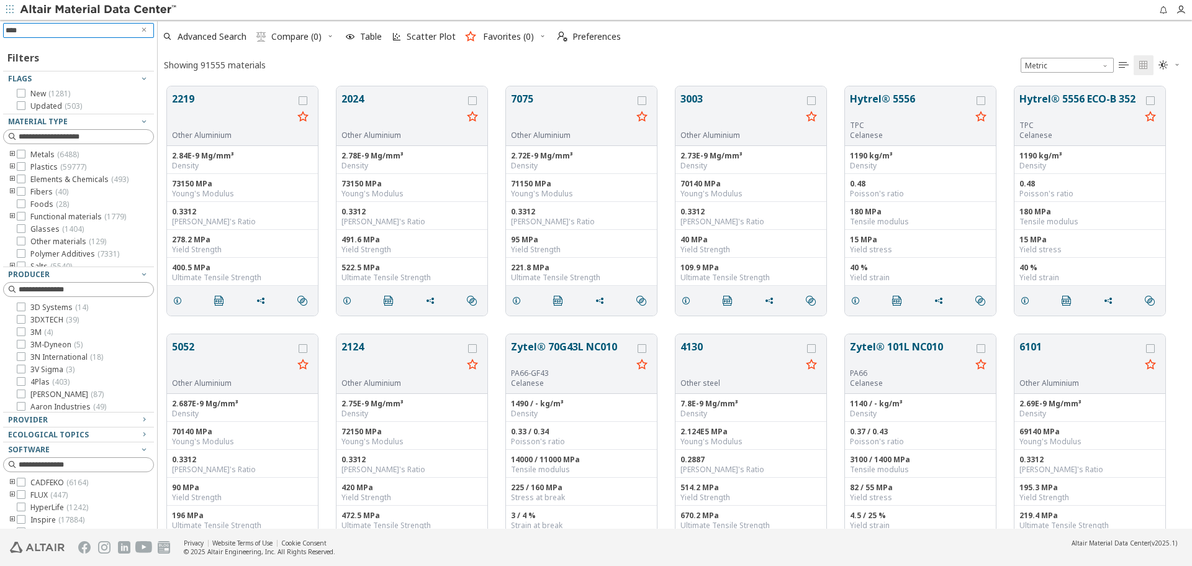
type input "*****"
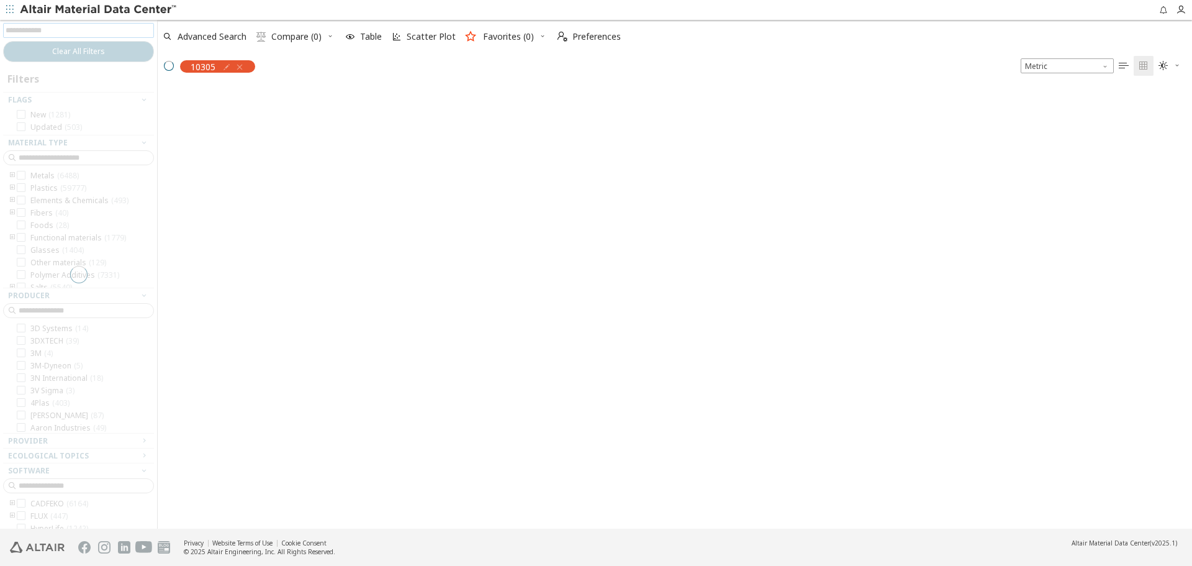
scroll to position [440, 1025]
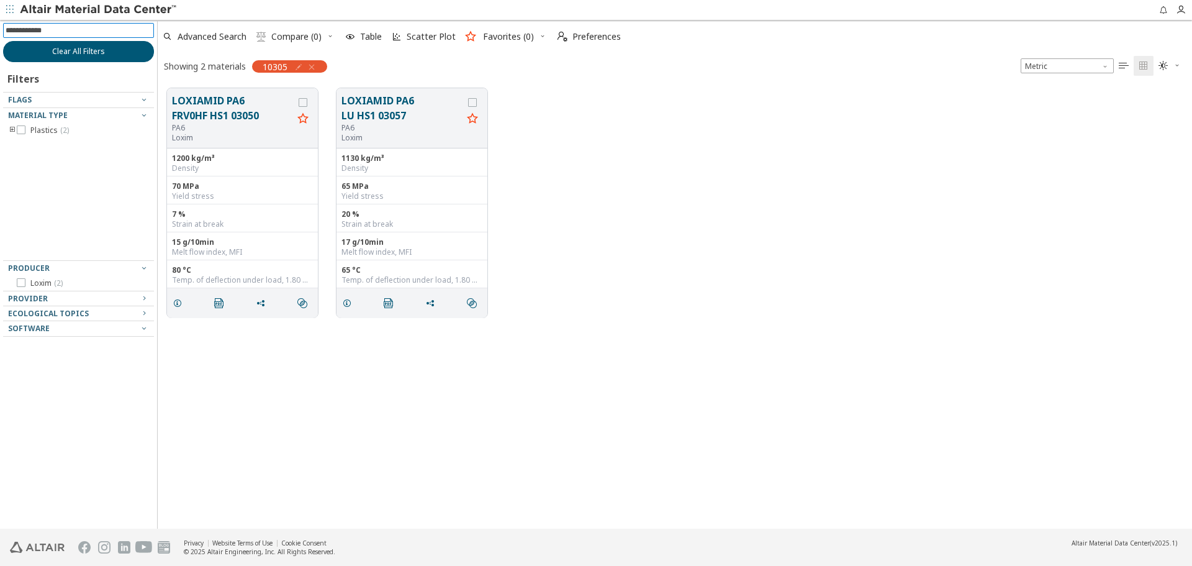
click at [68, 47] on span "Clear All Filters" at bounding box center [78, 52] width 53 height 10
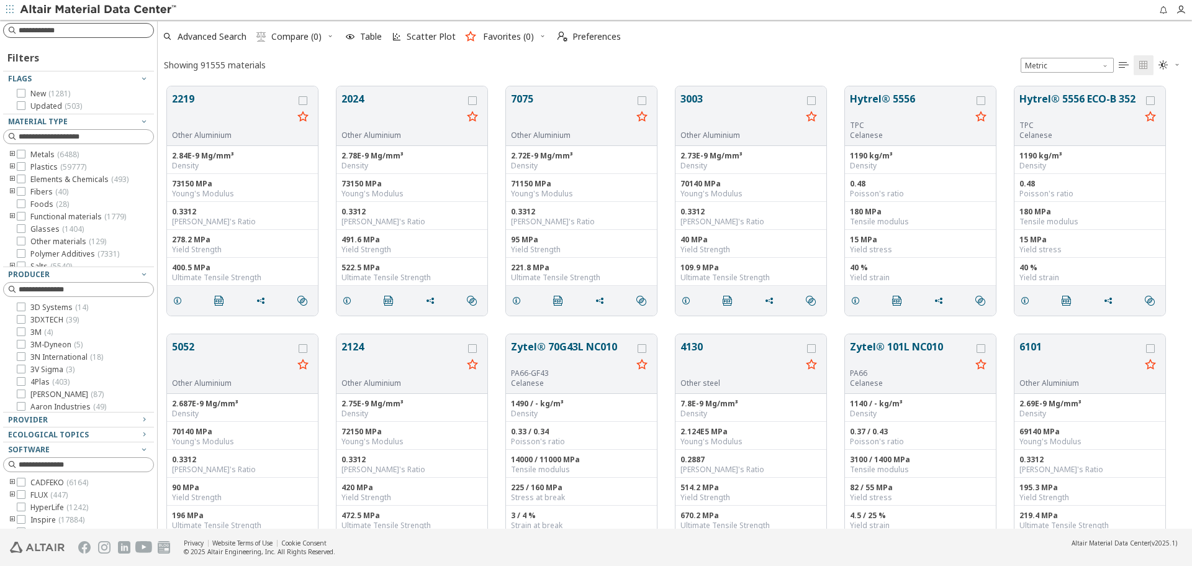
scroll to position [442, 1025]
click at [109, 30] on input at bounding box center [86, 30] width 135 height 12
paste input "*****"
type input "*****"
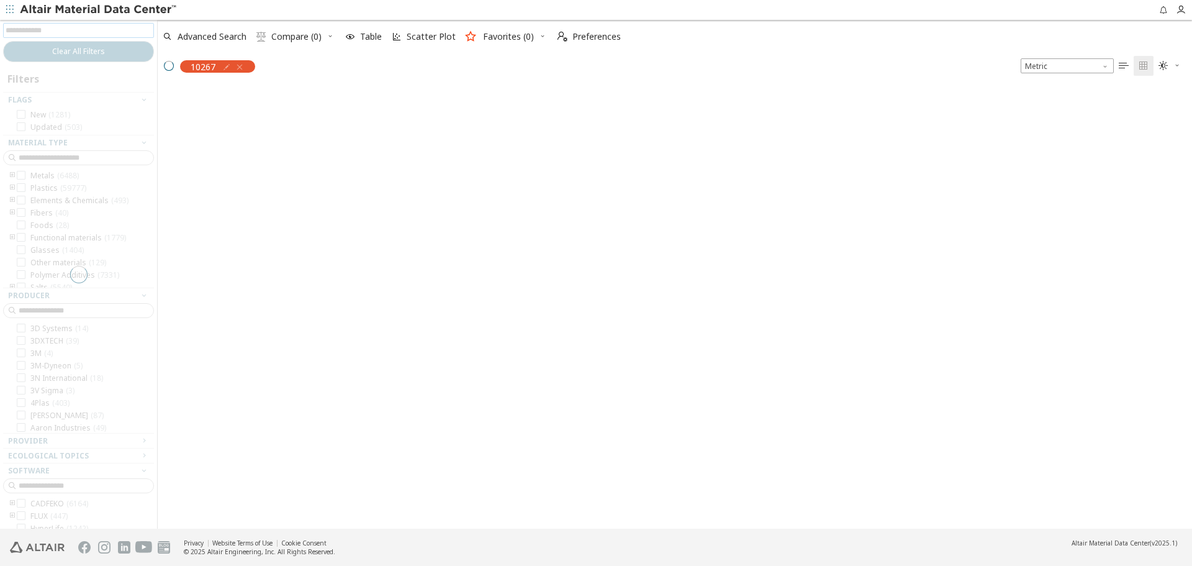
scroll to position [440, 1025]
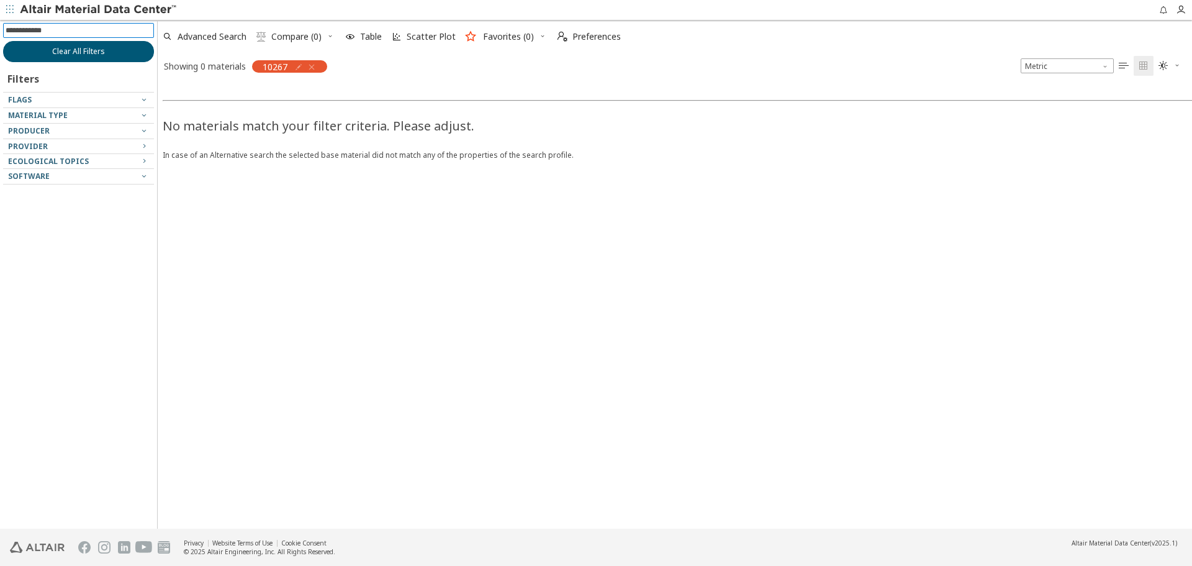
click at [112, 48] on button "Clear All Filters" at bounding box center [78, 51] width 151 height 21
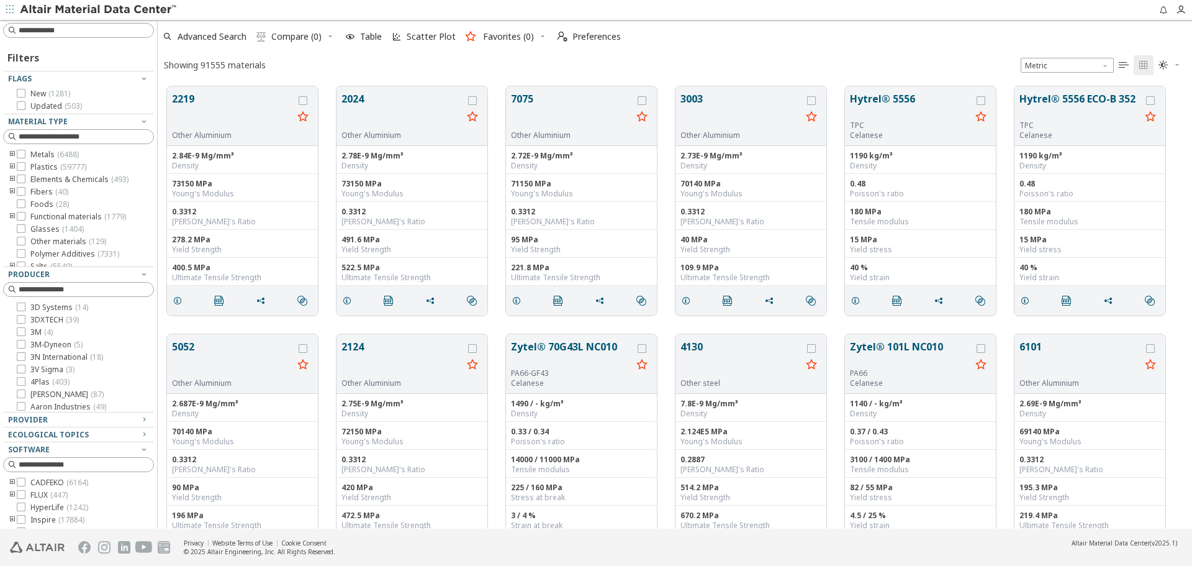
scroll to position [10, 10]
click at [100, 30] on input at bounding box center [80, 31] width 148 height 14
type input "****"
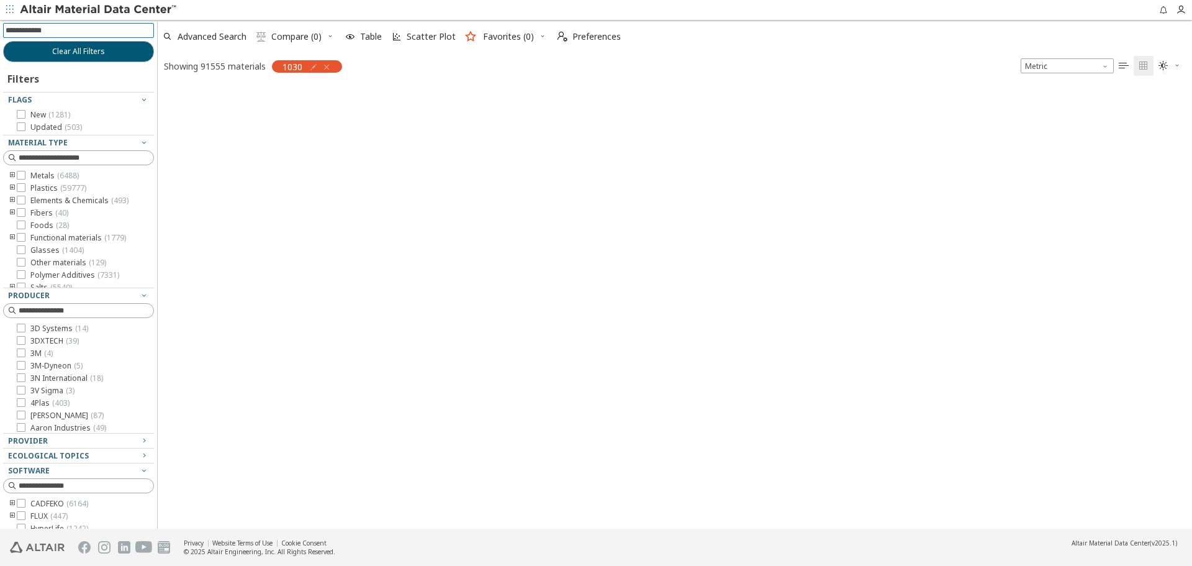
scroll to position [440, 1025]
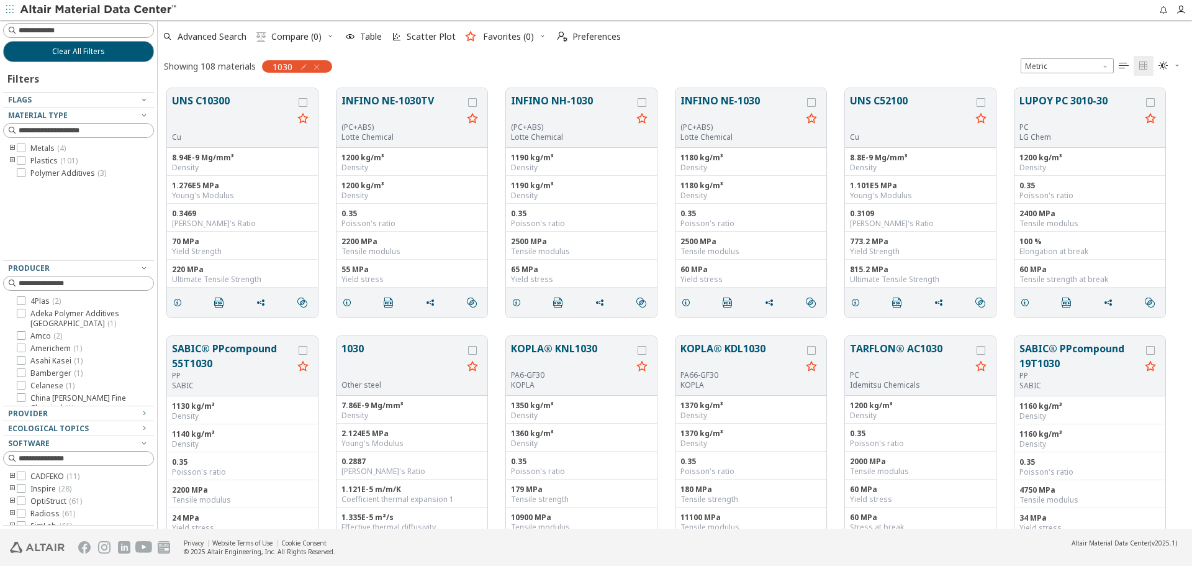
click at [11, 149] on icon "toogle group" at bounding box center [12, 148] width 9 height 10
click at [55, 186] on span "Steel ( 1 )" at bounding box center [63, 186] width 29 height 10
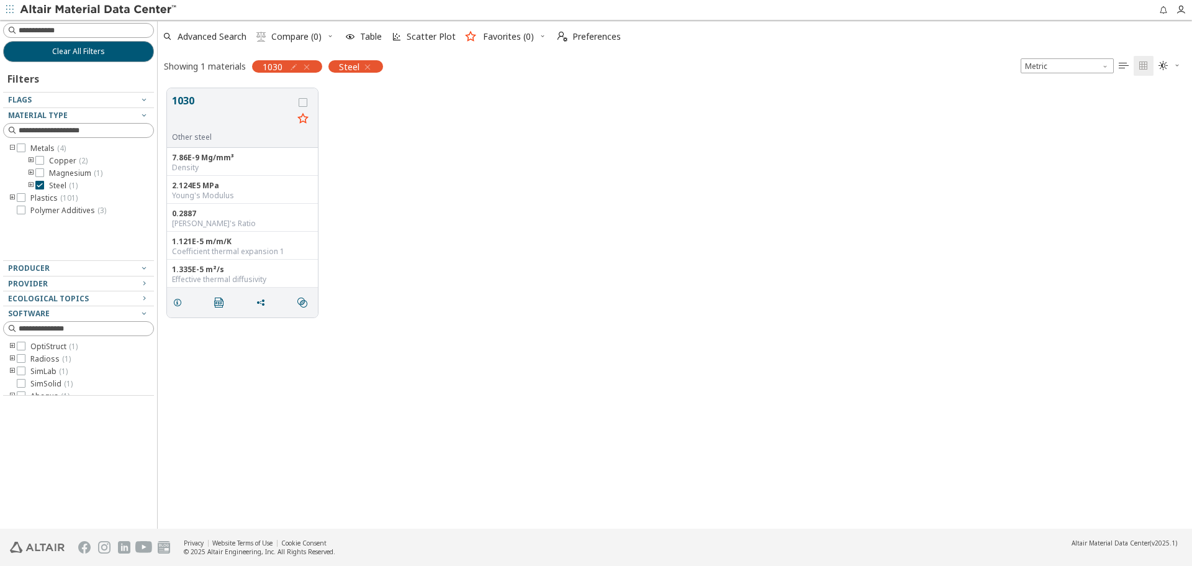
click at [790, 152] on div "1030 Other steel 7.86E-9 Mg/mm³ Density 2.124E5 MPa Young's Modulus 0.2887 Pois…" at bounding box center [675, 203] width 1035 height 248
click at [119, 55] on button "Clear All Filters" at bounding box center [78, 51] width 151 height 21
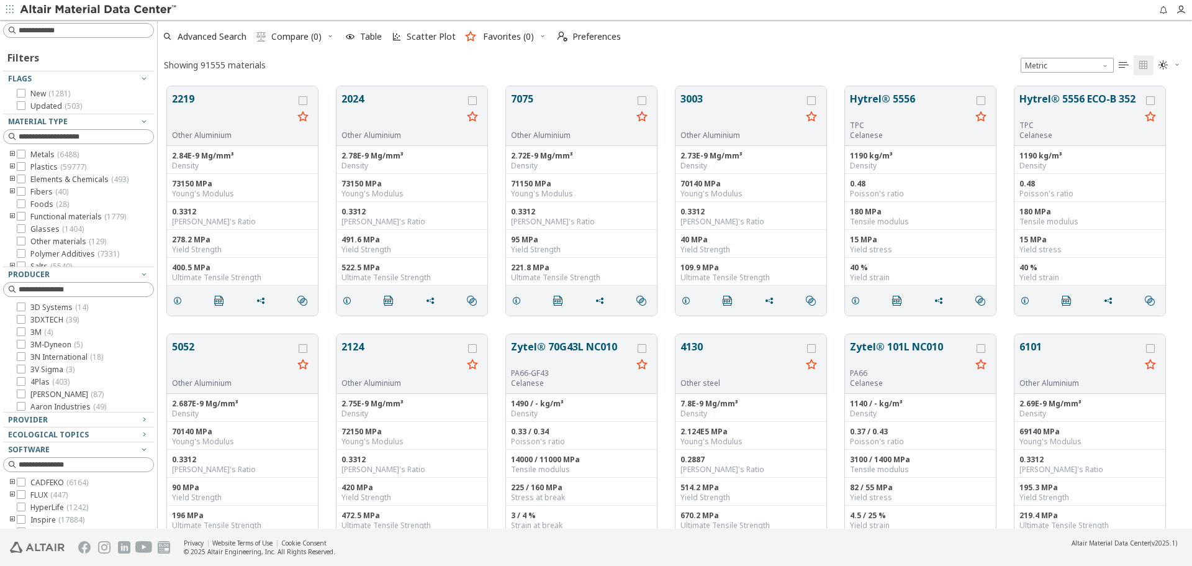
scroll to position [442, 1025]
click at [65, 25] on input at bounding box center [80, 31] width 148 height 14
paste input "******"
type input "******"
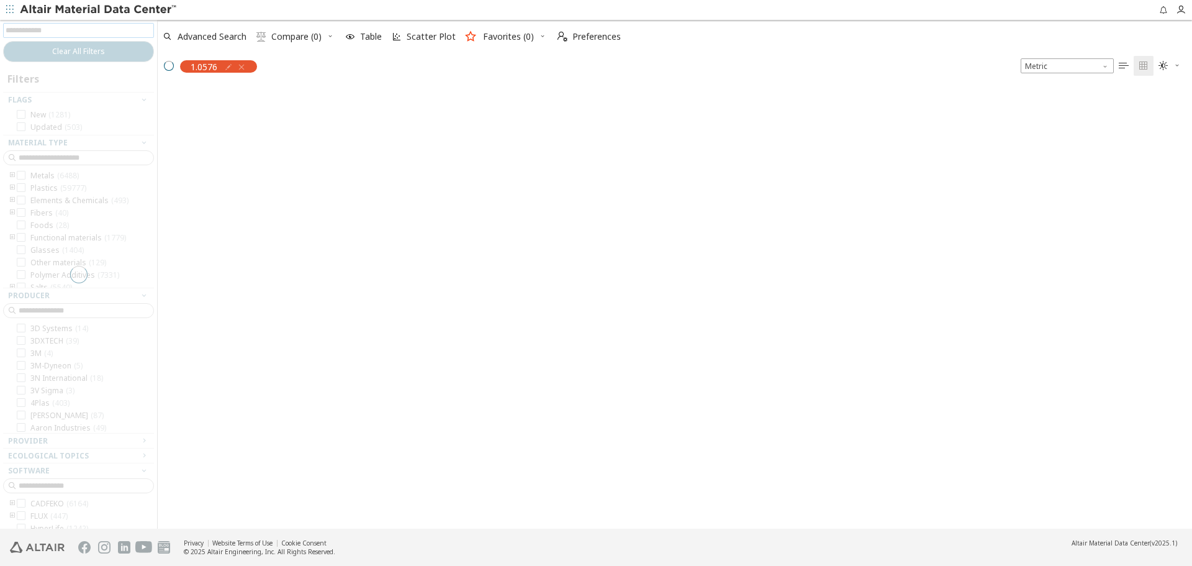
scroll to position [440, 1025]
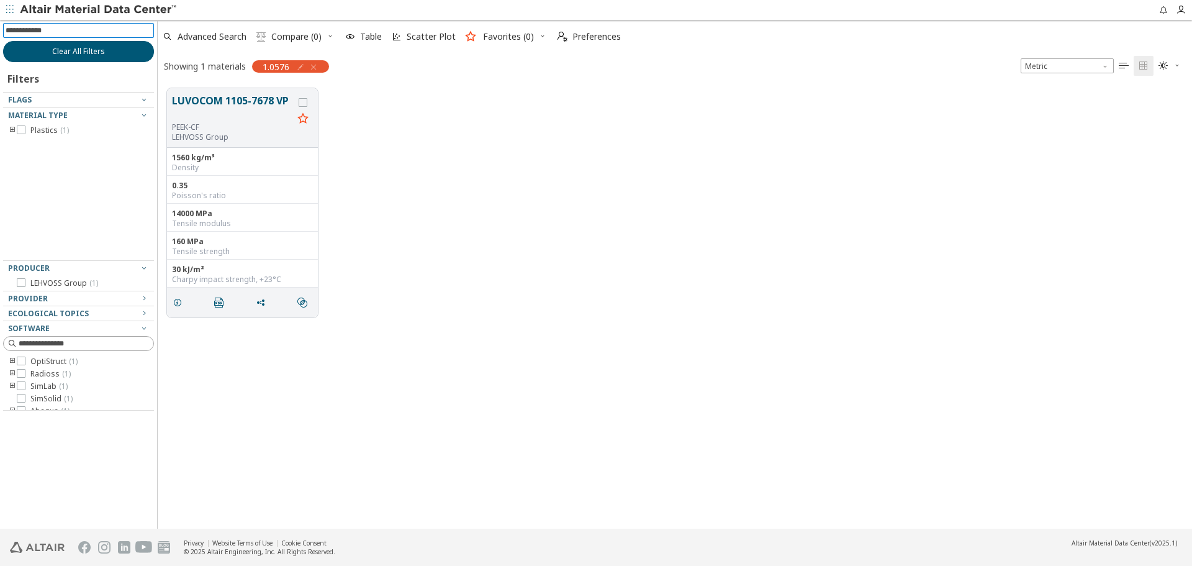
click at [86, 56] on span "Clear All Filters" at bounding box center [78, 52] width 53 height 10
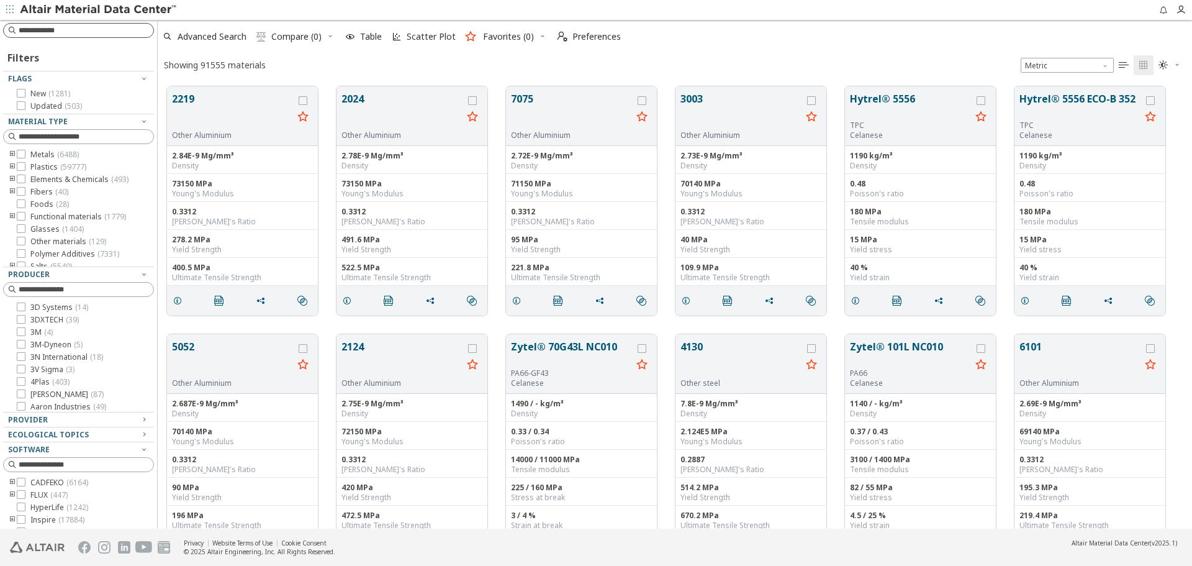
scroll to position [442, 1025]
click at [111, 37] on div at bounding box center [78, 30] width 151 height 15
click at [112, 32] on input at bounding box center [80, 31] width 148 height 14
paste input "****"
type input "****"
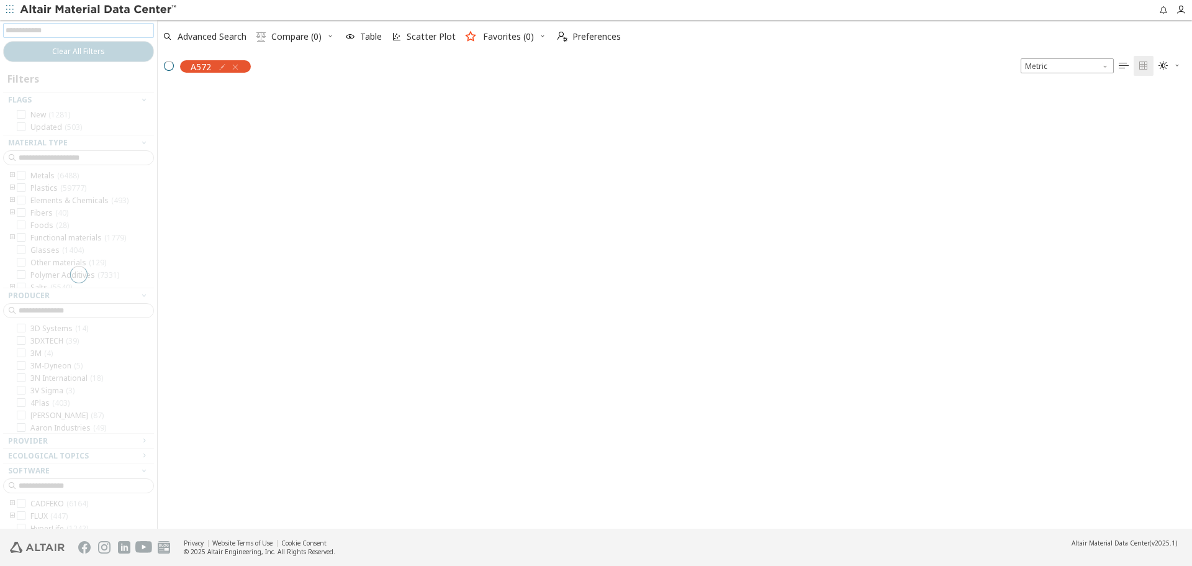
scroll to position [440, 1025]
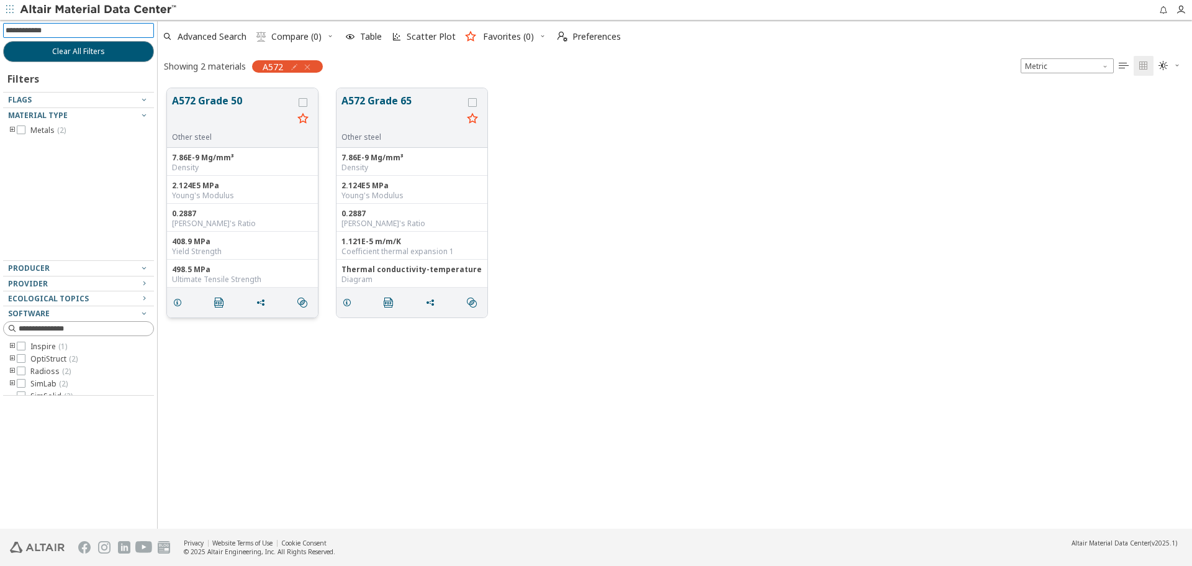
click at [202, 94] on button "A572 Grade 50" at bounding box center [232, 112] width 121 height 39
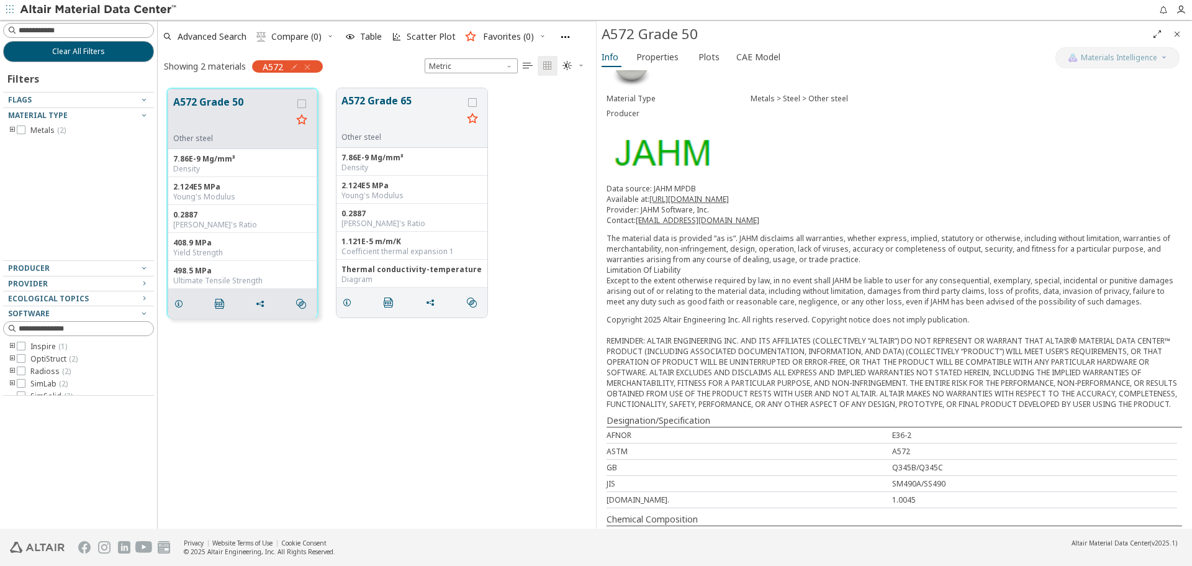
scroll to position [62, 0]
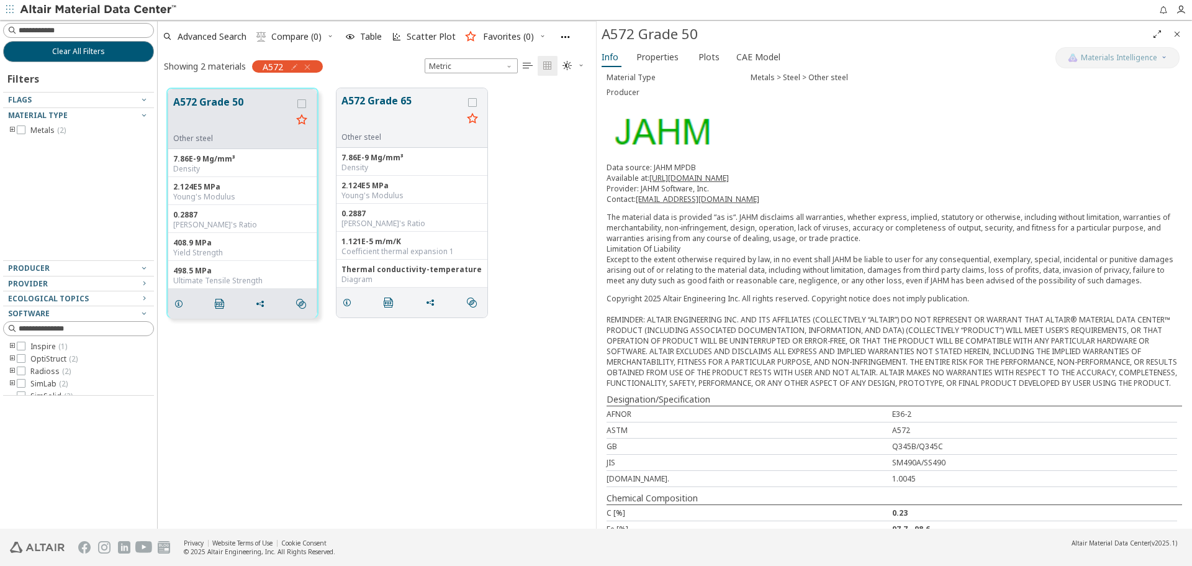
drag, startPoint x: 1176, startPoint y: 32, endPoint x: 1109, endPoint y: 41, distance: 67.0
click at [1176, 32] on icon "Close" at bounding box center [1178, 34] width 10 height 10
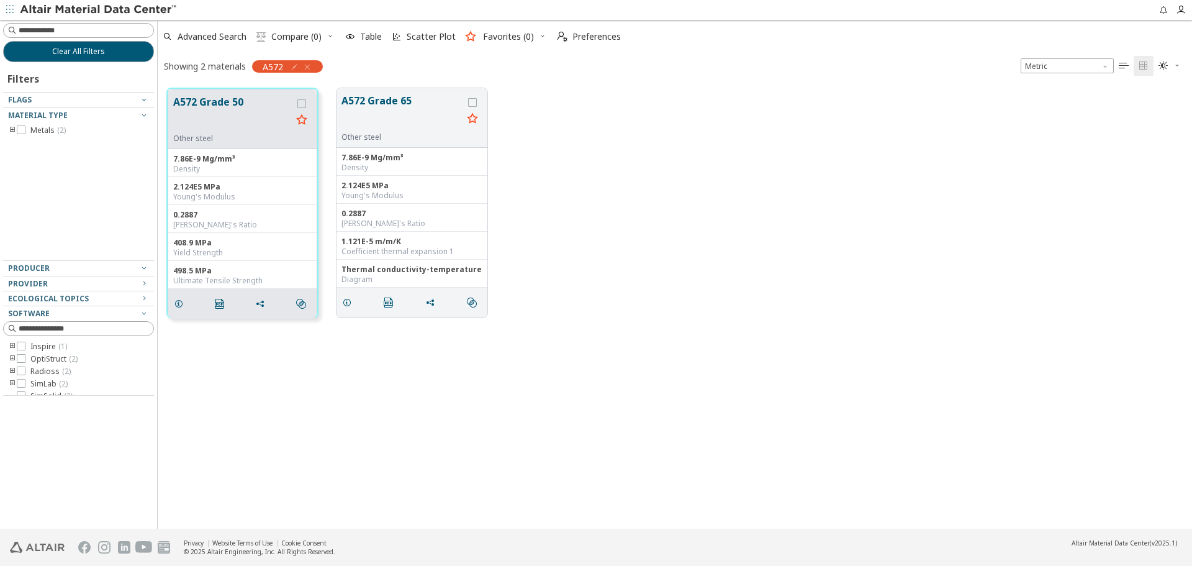
click at [651, 211] on div "A572 Grade 50 Other steel 7.86E-9 Mg/mm³ Density 2.124E5 MPa Young's Modulus 0.…" at bounding box center [675, 203] width 1035 height 248
